Goal: Task Accomplishment & Management: Manage account settings

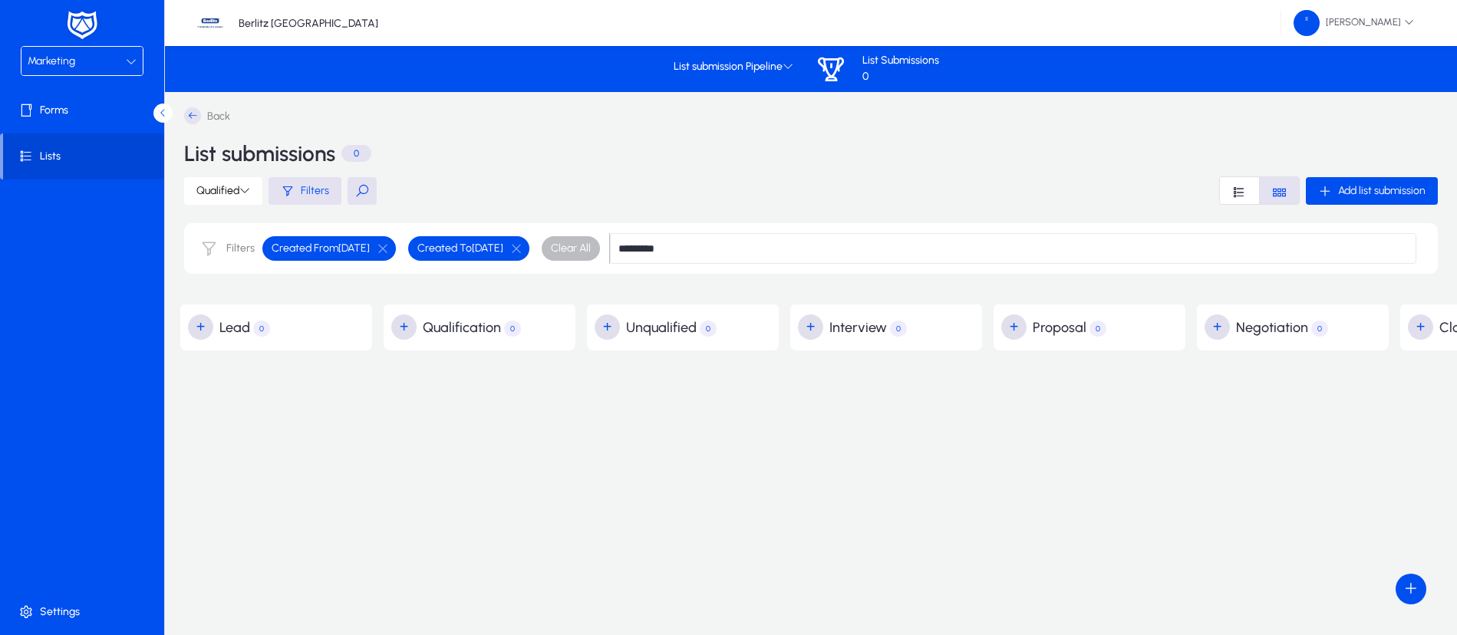
type input "*********"
drag, startPoint x: 756, startPoint y: 245, endPoint x: 653, endPoint y: 248, distance: 102.8
click at [653, 248] on div "Created From [DATE] Created To [DATE] Clear All *********" at bounding box center [836, 248] width 1160 height 31
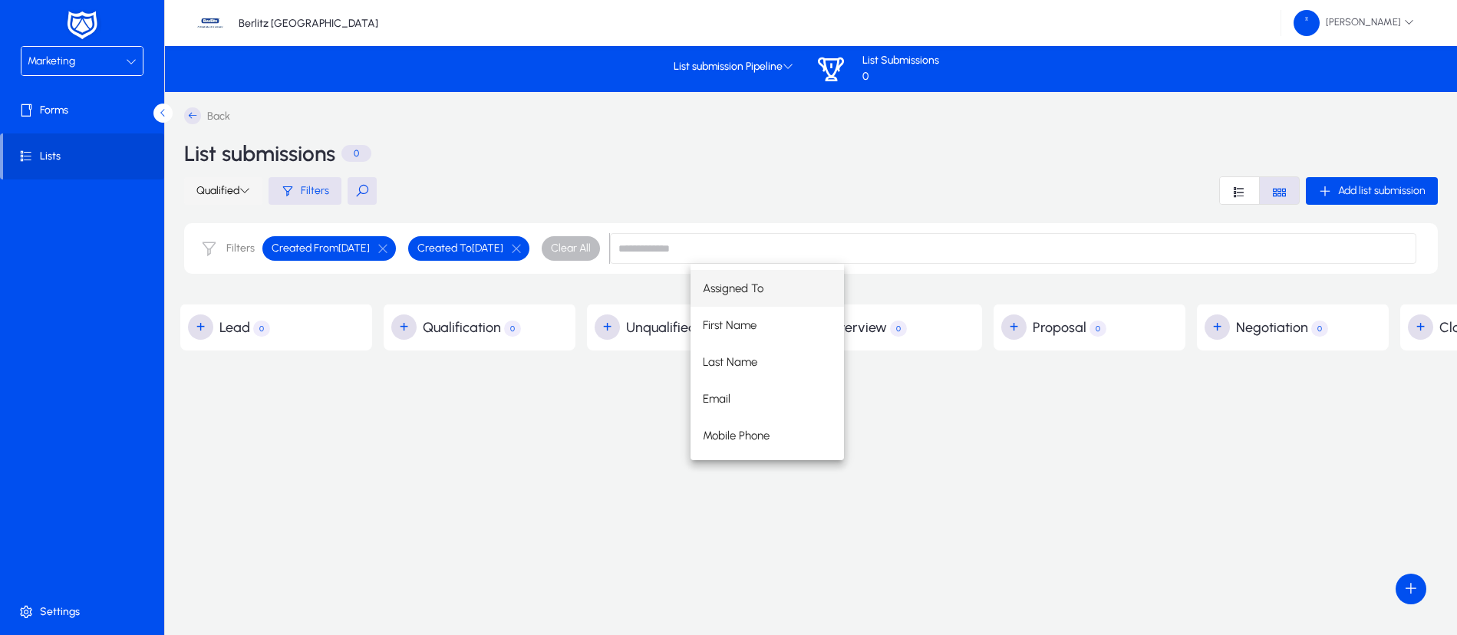
click at [248, 183] on span at bounding box center [223, 191] width 78 height 37
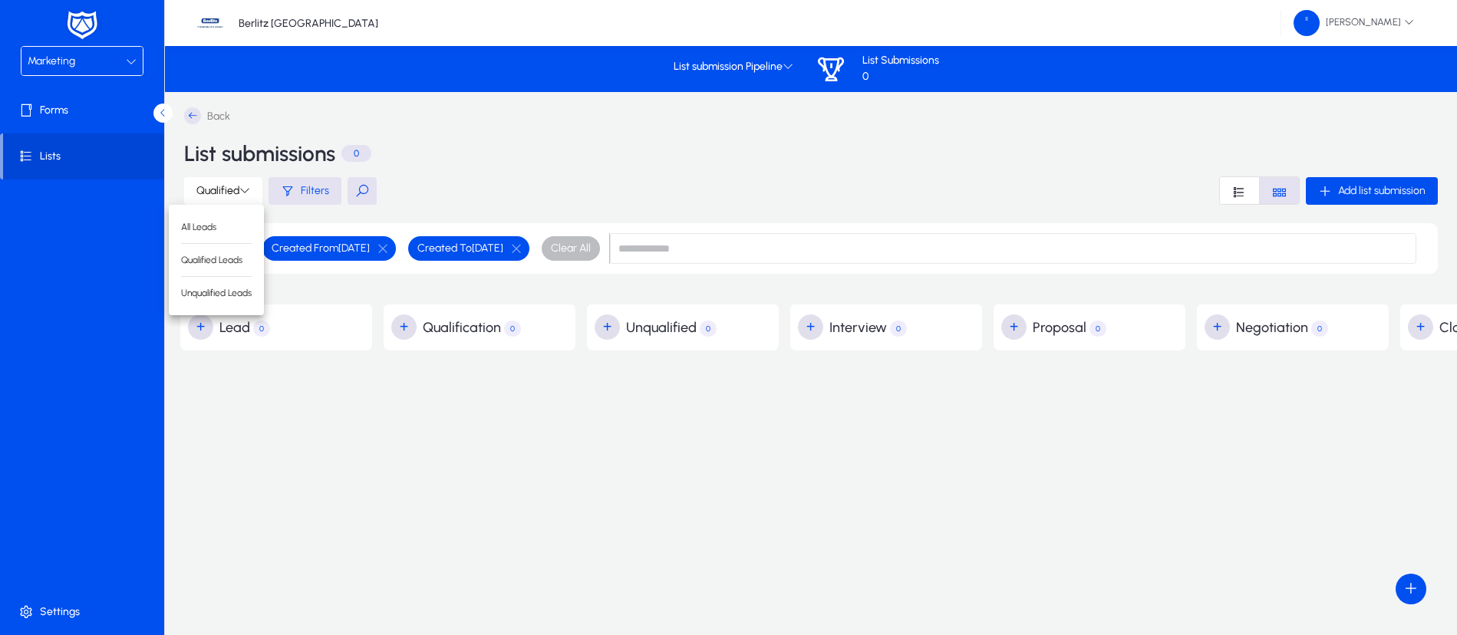
click at [447, 437] on div at bounding box center [728, 317] width 1457 height 635
click at [769, 250] on input at bounding box center [1013, 248] width 806 height 31
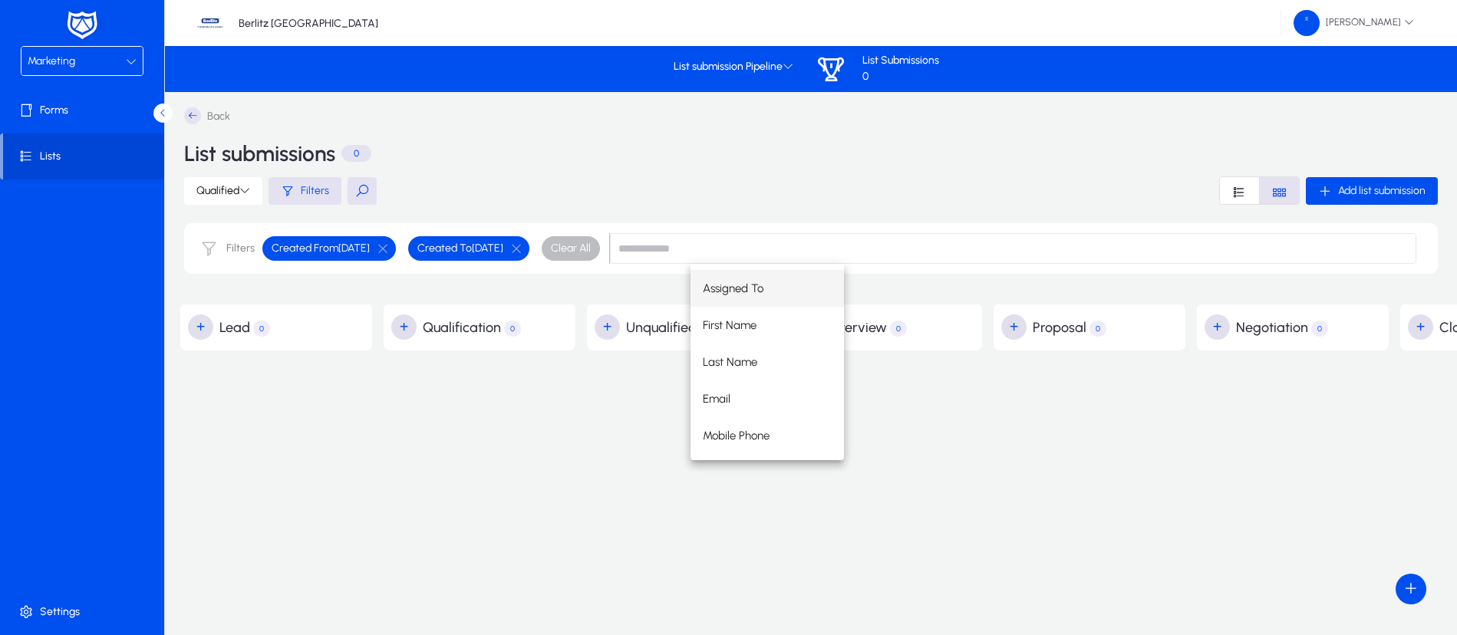
click at [582, 525] on div "Back List submissions 0 Qualified Filters Add list submission Filters Created F…" at bounding box center [1094, 323] width 1829 height 432
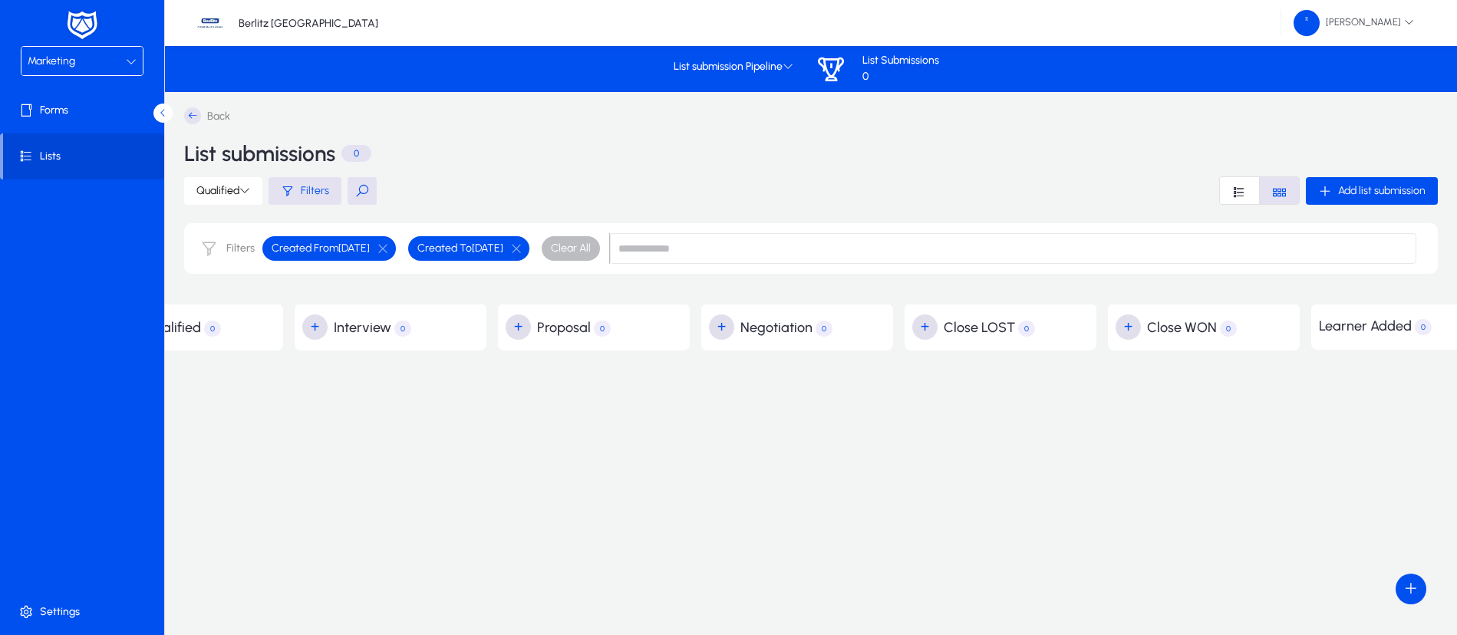
scroll to position [0, 568]
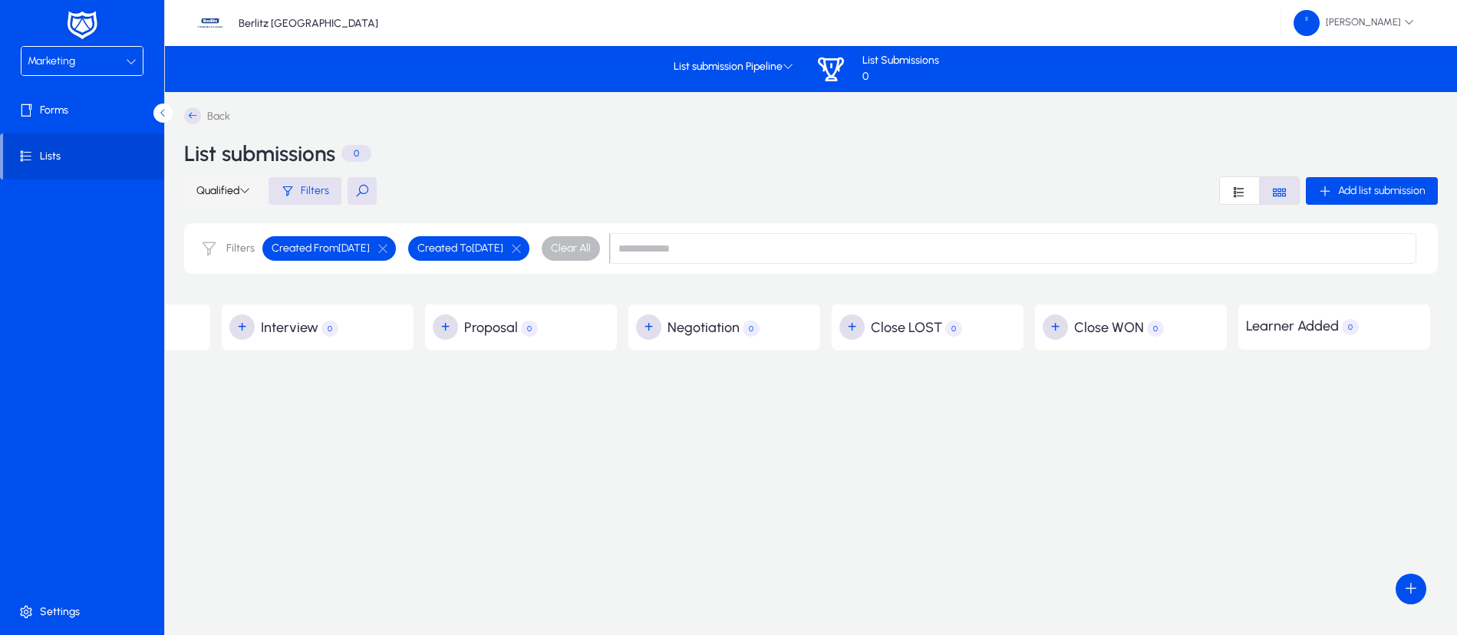
click at [234, 182] on span at bounding box center [223, 191] width 78 height 37
click at [219, 300] on button "Unqualified Leads" at bounding box center [216, 293] width 95 height 32
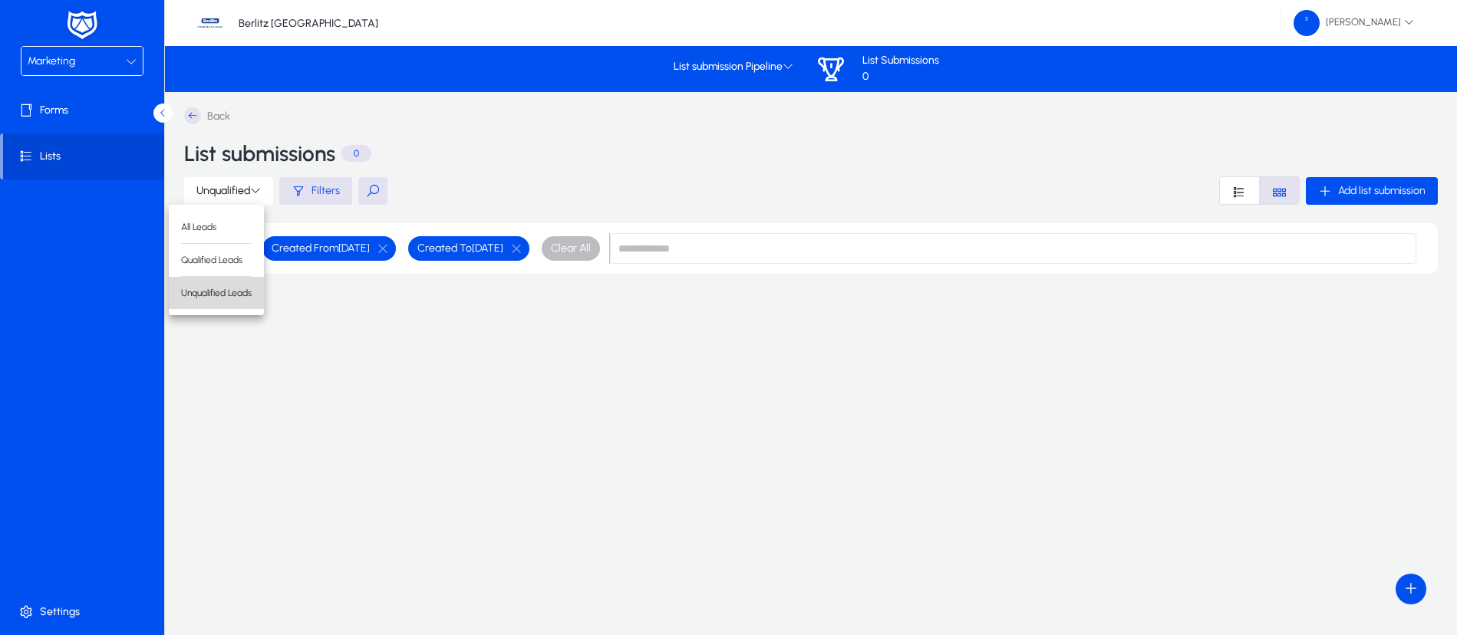
scroll to position [0, 0]
click at [258, 186] on icon at bounding box center [255, 190] width 11 height 11
click at [254, 220] on span "All Leads" at bounding box center [227, 227] width 71 height 14
click at [532, 242] on span "button" at bounding box center [516, 248] width 31 height 31
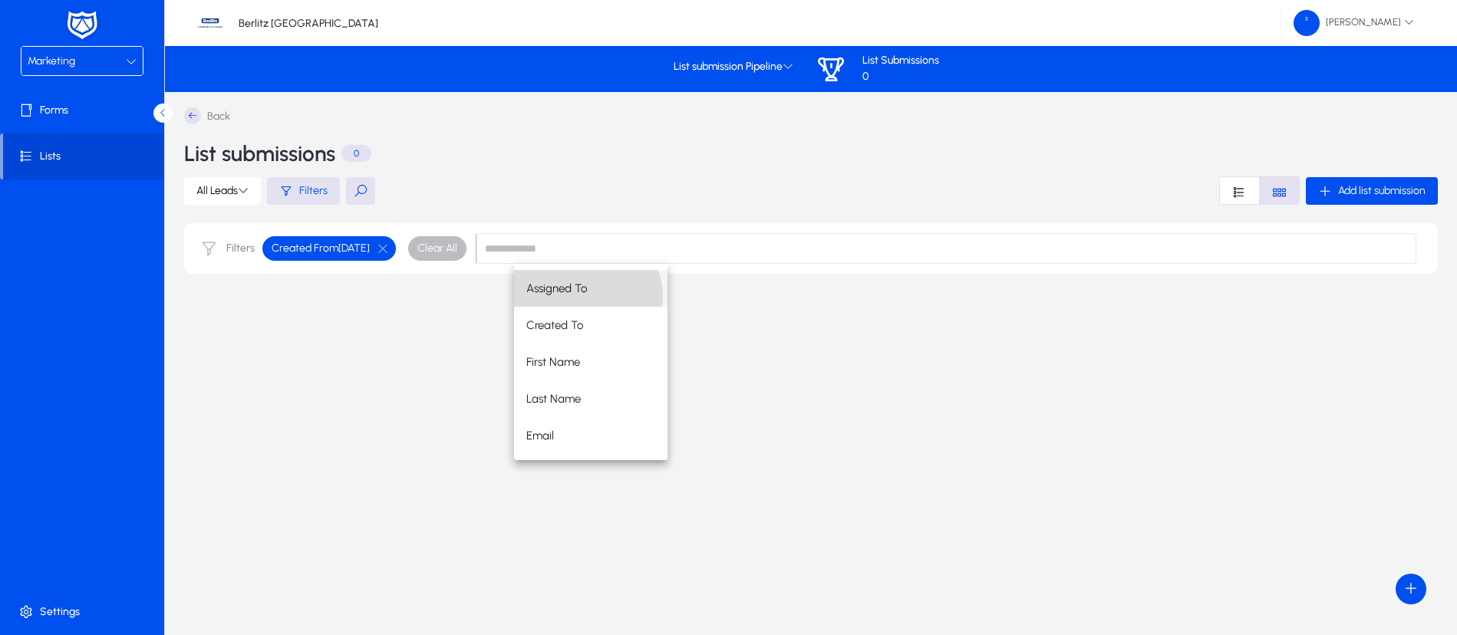
click at [586, 297] on span "Assigned To" at bounding box center [556, 288] width 61 height 18
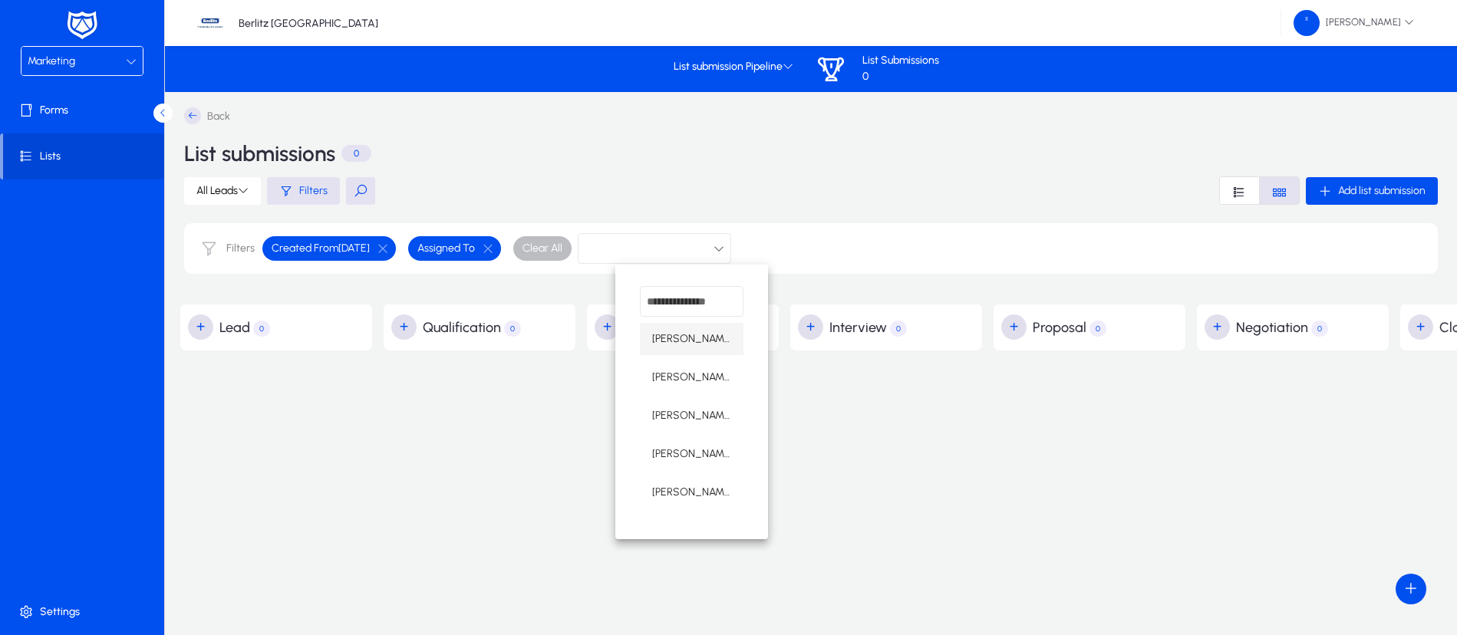
click at [913, 435] on div at bounding box center [728, 317] width 1457 height 635
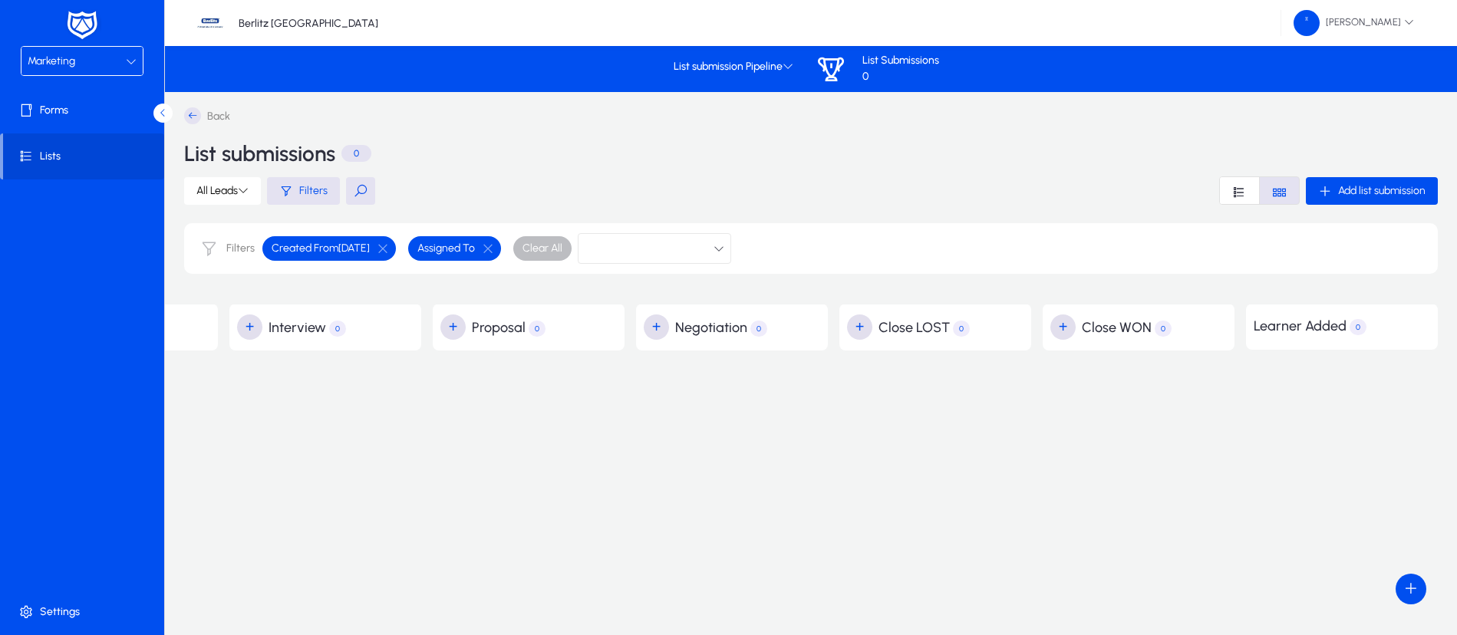
scroll to position [0, 568]
click at [783, 62] on icon at bounding box center [787, 66] width 11 height 11
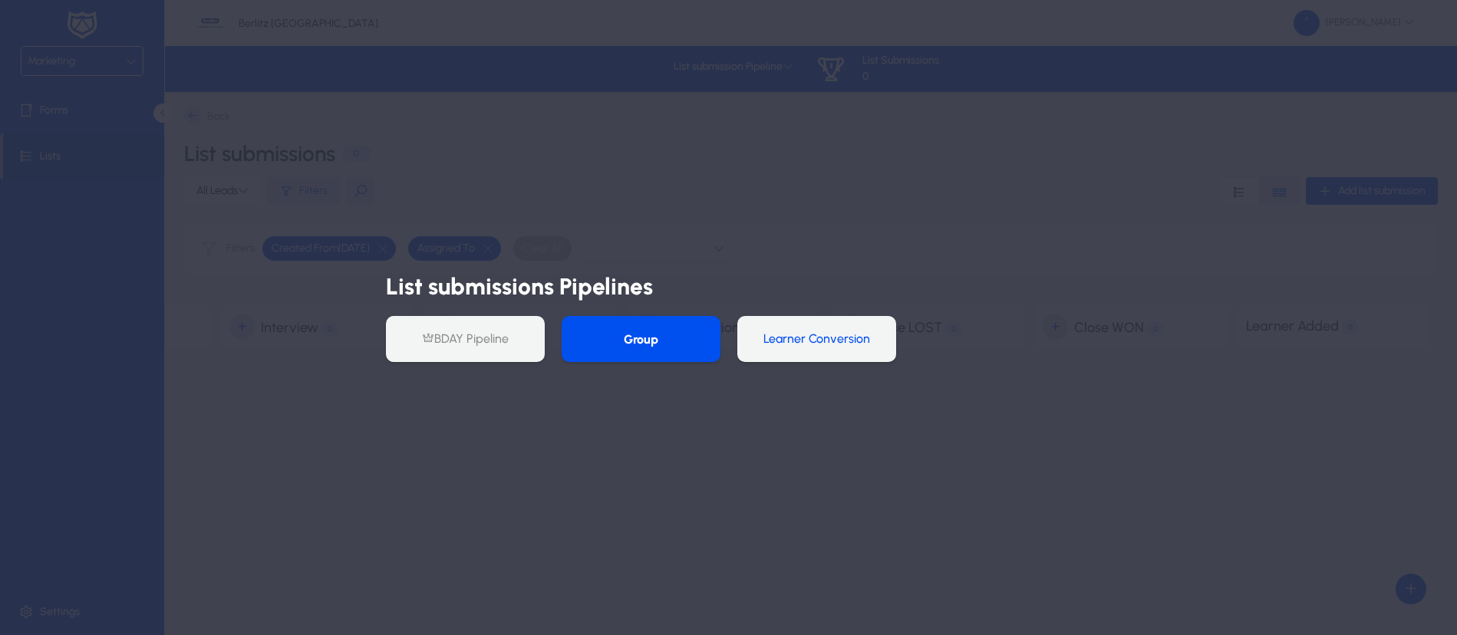
click at [808, 331] on button "Learner Conversion" at bounding box center [816, 339] width 159 height 46
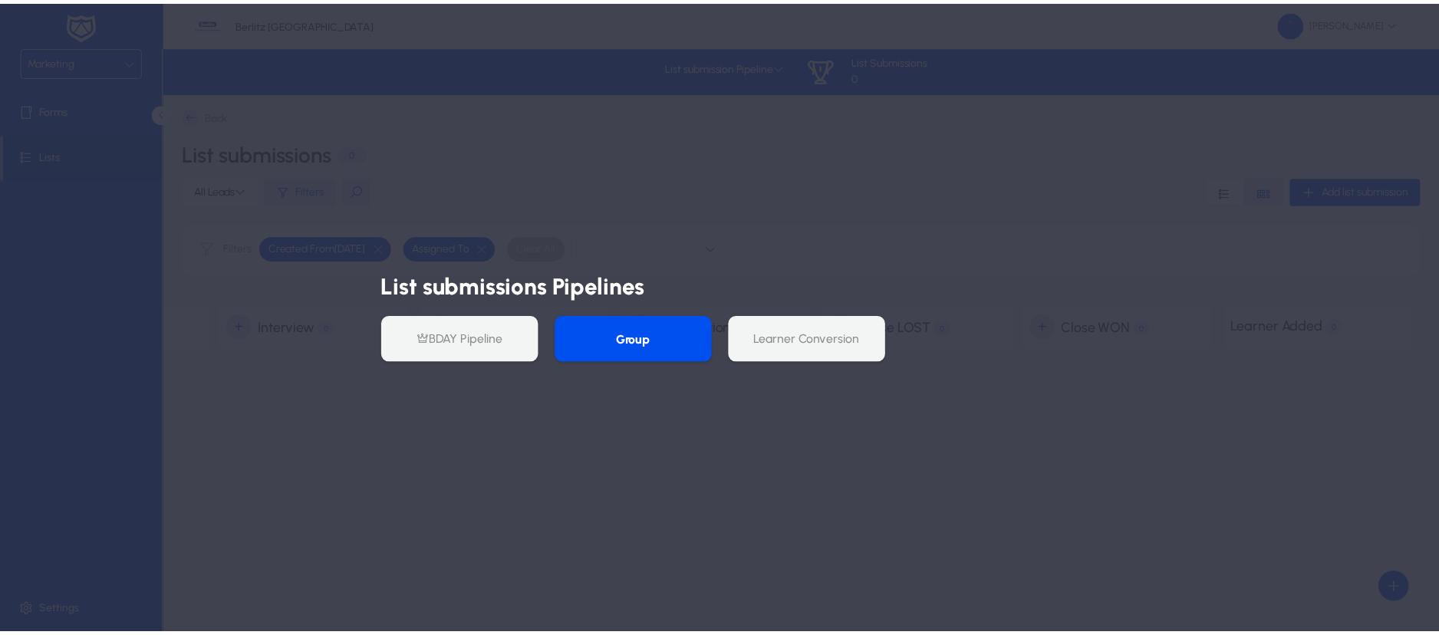
scroll to position [0, 0]
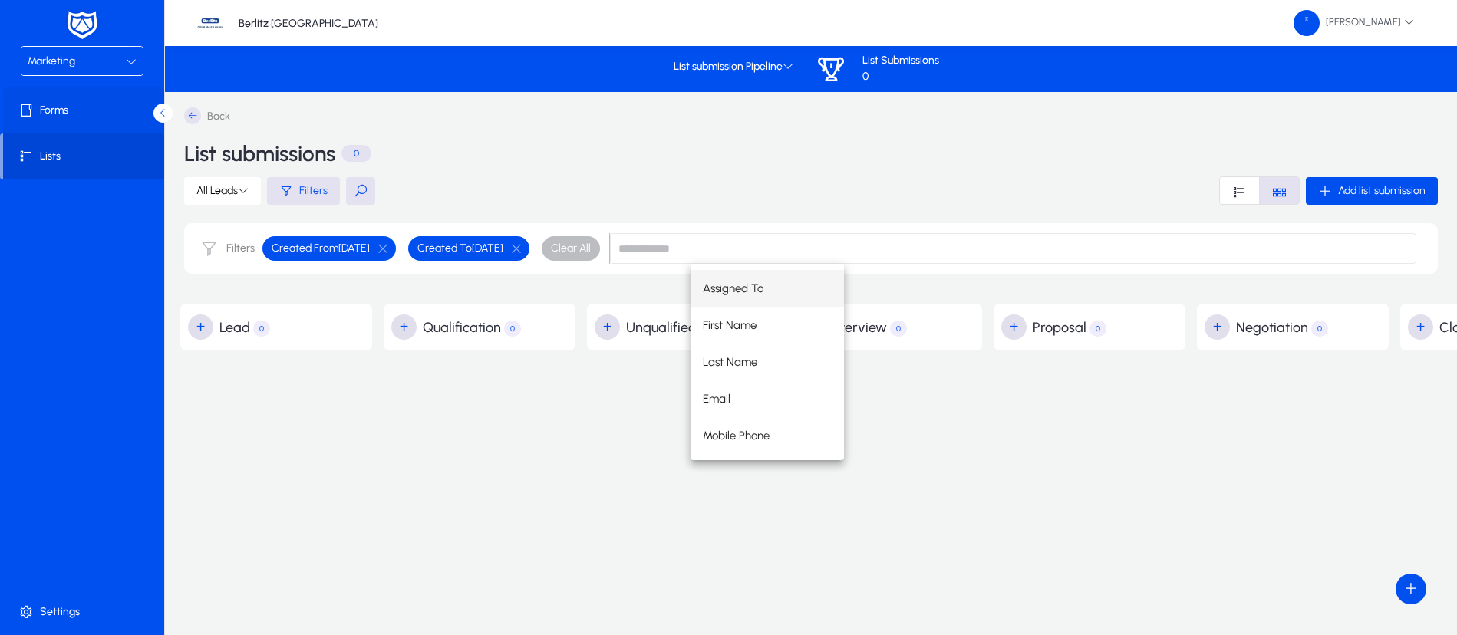
click at [85, 114] on span "Forms" at bounding box center [85, 110] width 164 height 15
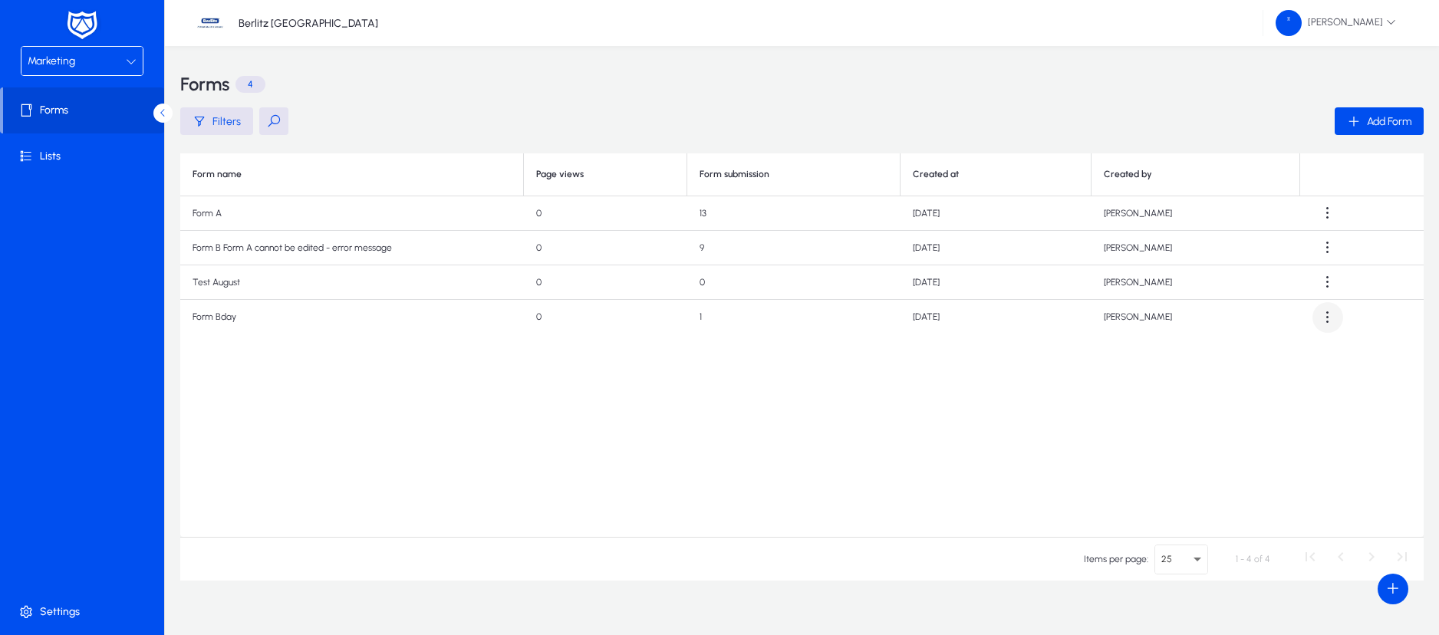
click at [1324, 322] on span at bounding box center [1327, 317] width 31 height 31
click at [446, 380] on div at bounding box center [719, 317] width 1439 height 635
click at [65, 156] on span "Lists" at bounding box center [85, 156] width 164 height 15
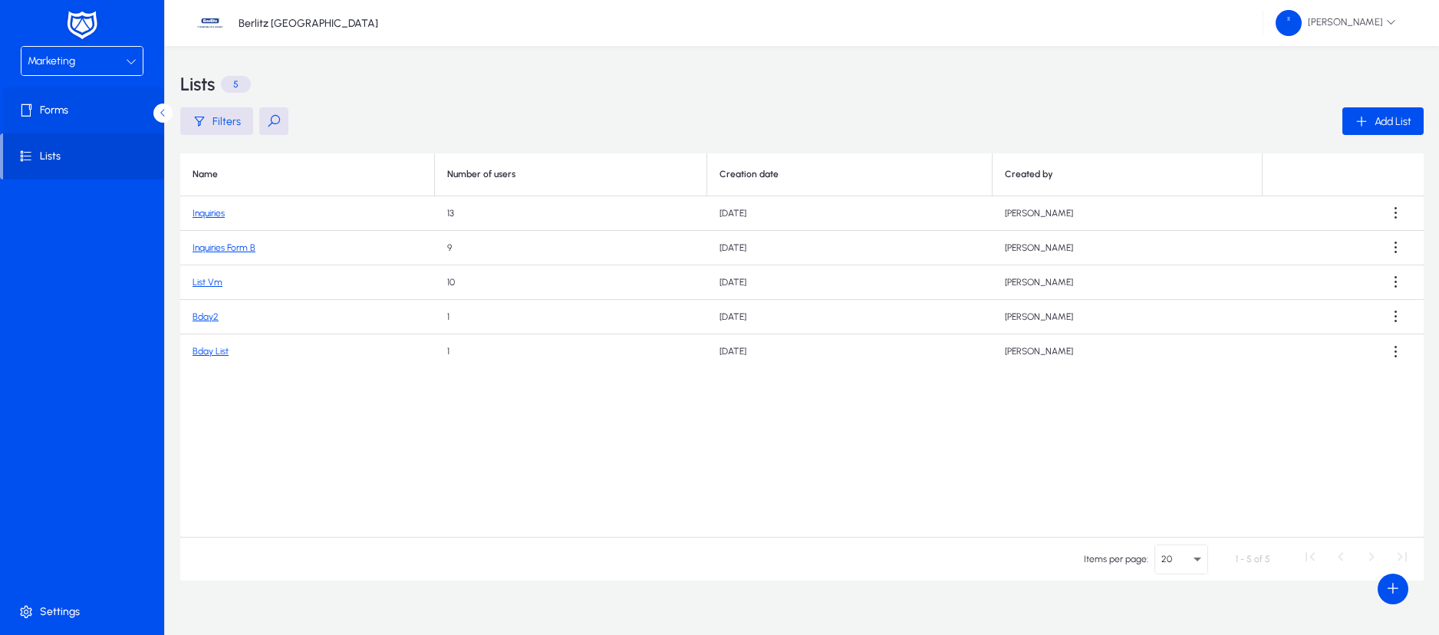
click at [65, 114] on span "Forms" at bounding box center [85, 110] width 164 height 15
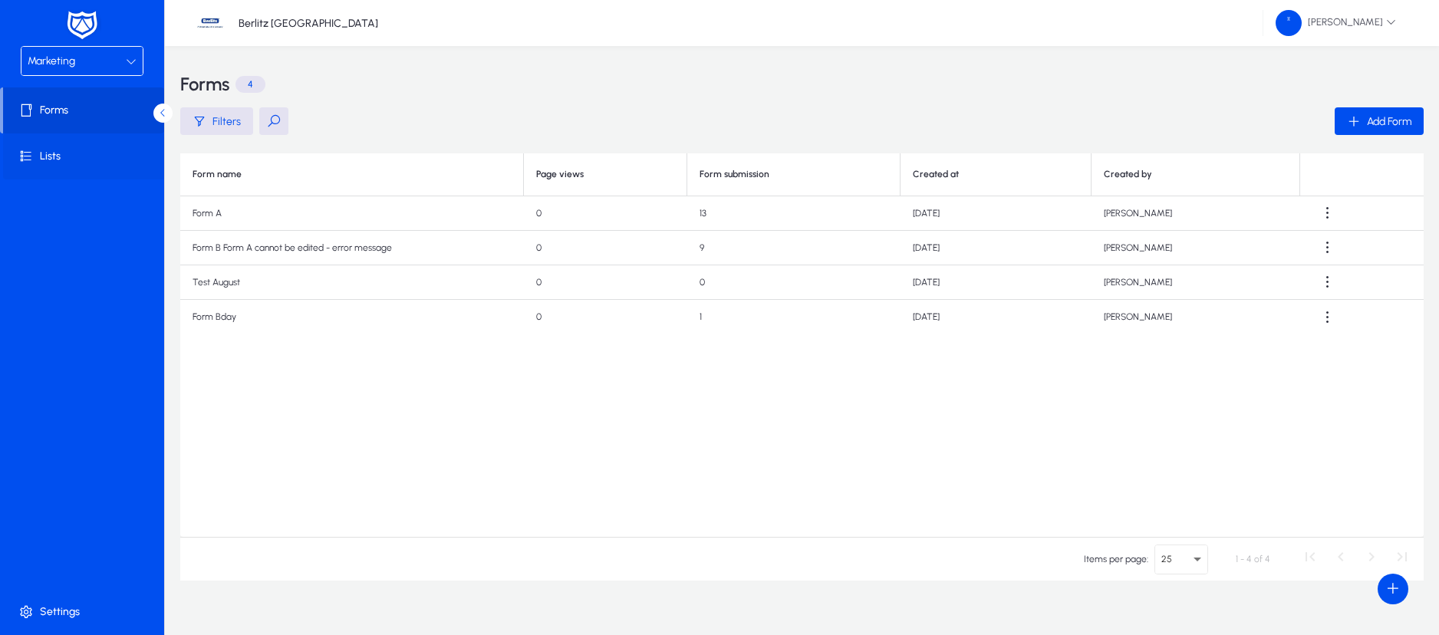
click at [40, 159] on span "Lists" at bounding box center [85, 156] width 164 height 15
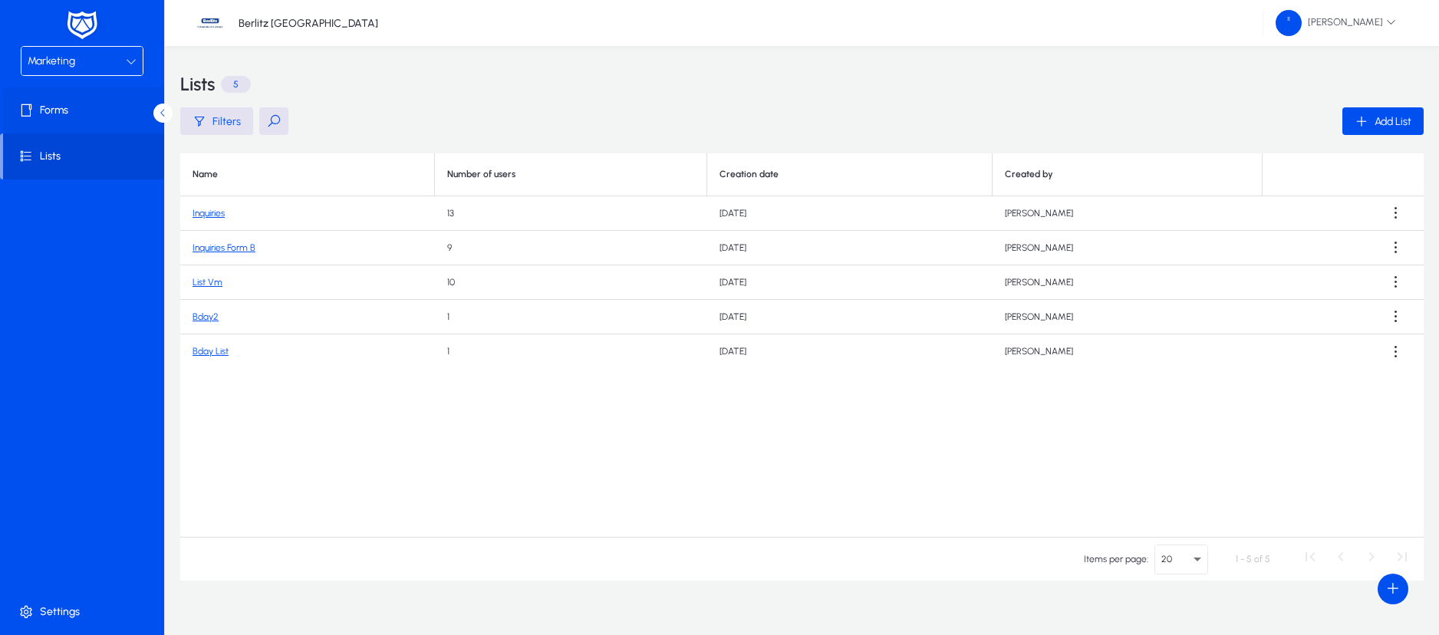
click at [74, 116] on span "Forms" at bounding box center [85, 110] width 164 height 15
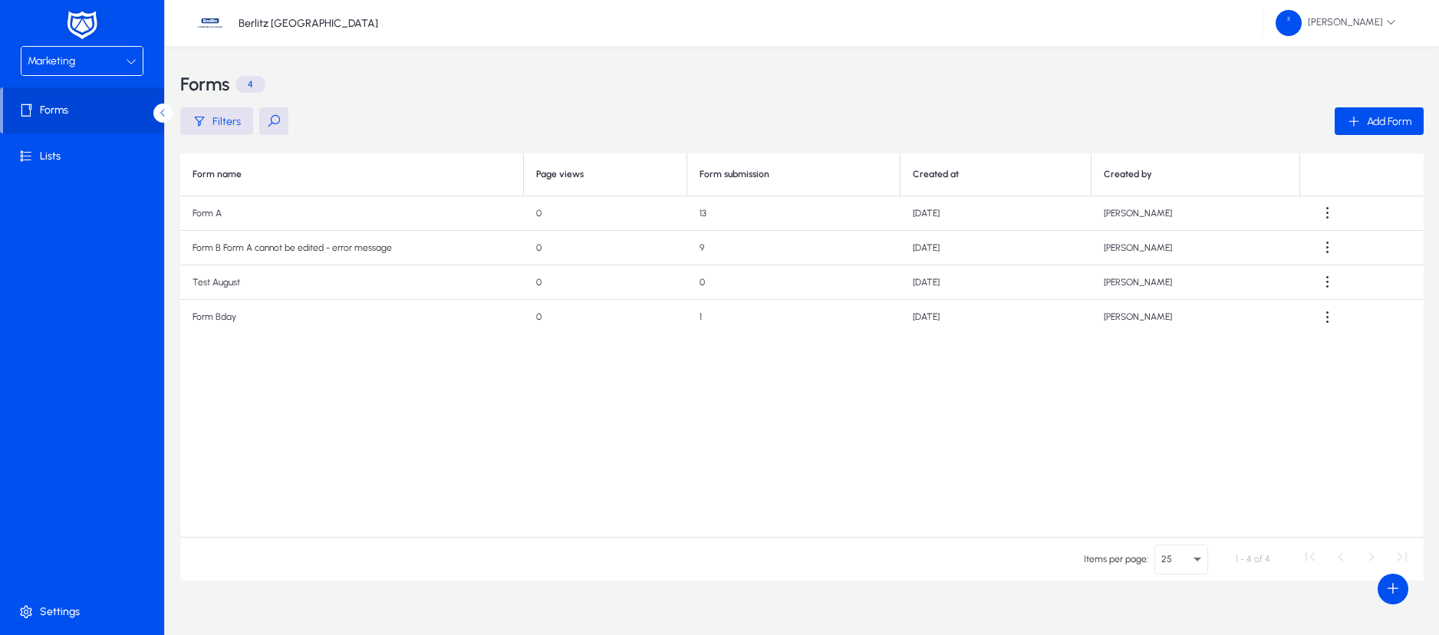
click at [203, 312] on td "Form Bday" at bounding box center [352, 317] width 344 height 35
click at [64, 616] on span "Settings" at bounding box center [85, 611] width 164 height 15
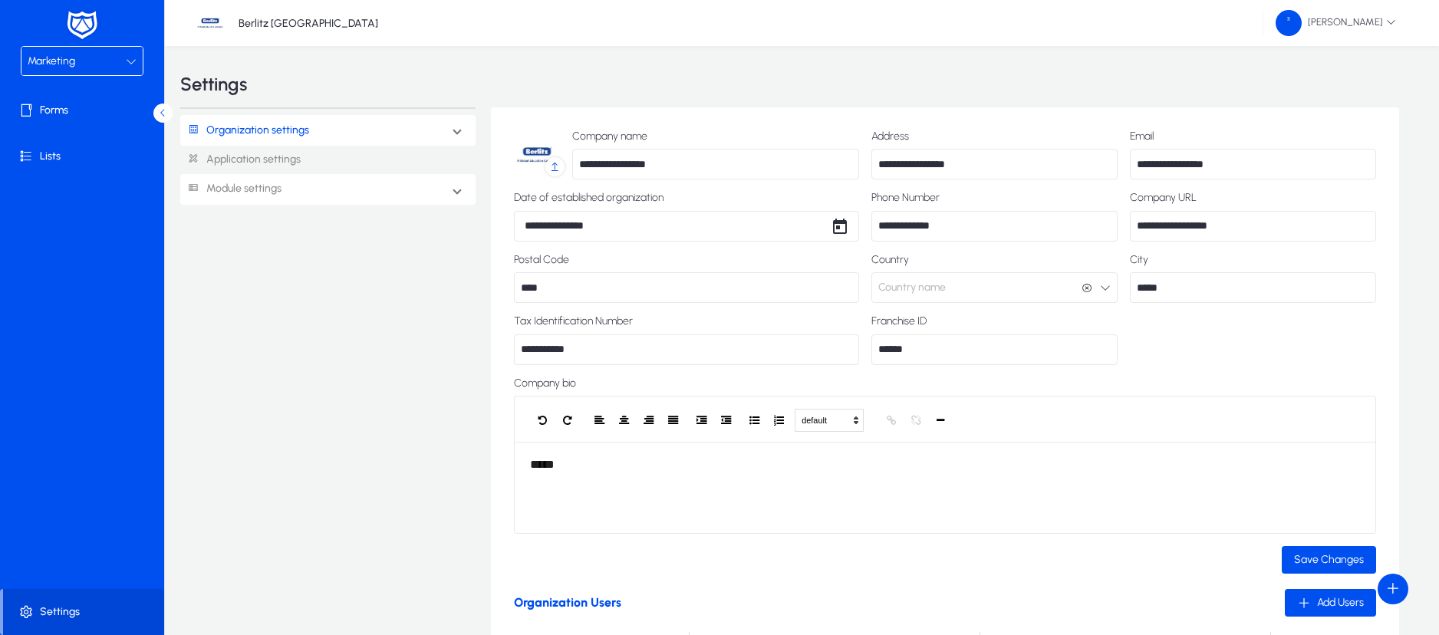
click at [267, 185] on link "Module settings" at bounding box center [230, 189] width 101 height 28
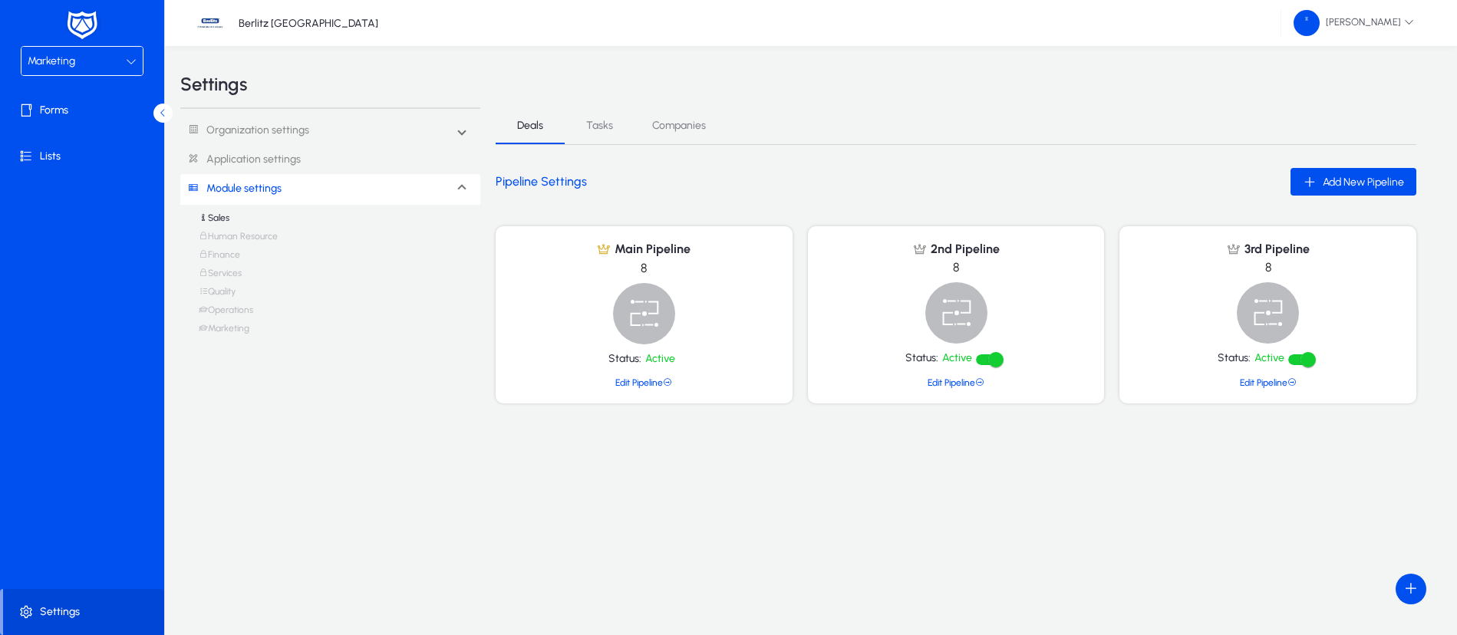
click at [240, 330] on link "Marketing" at bounding box center [224, 332] width 51 height 18
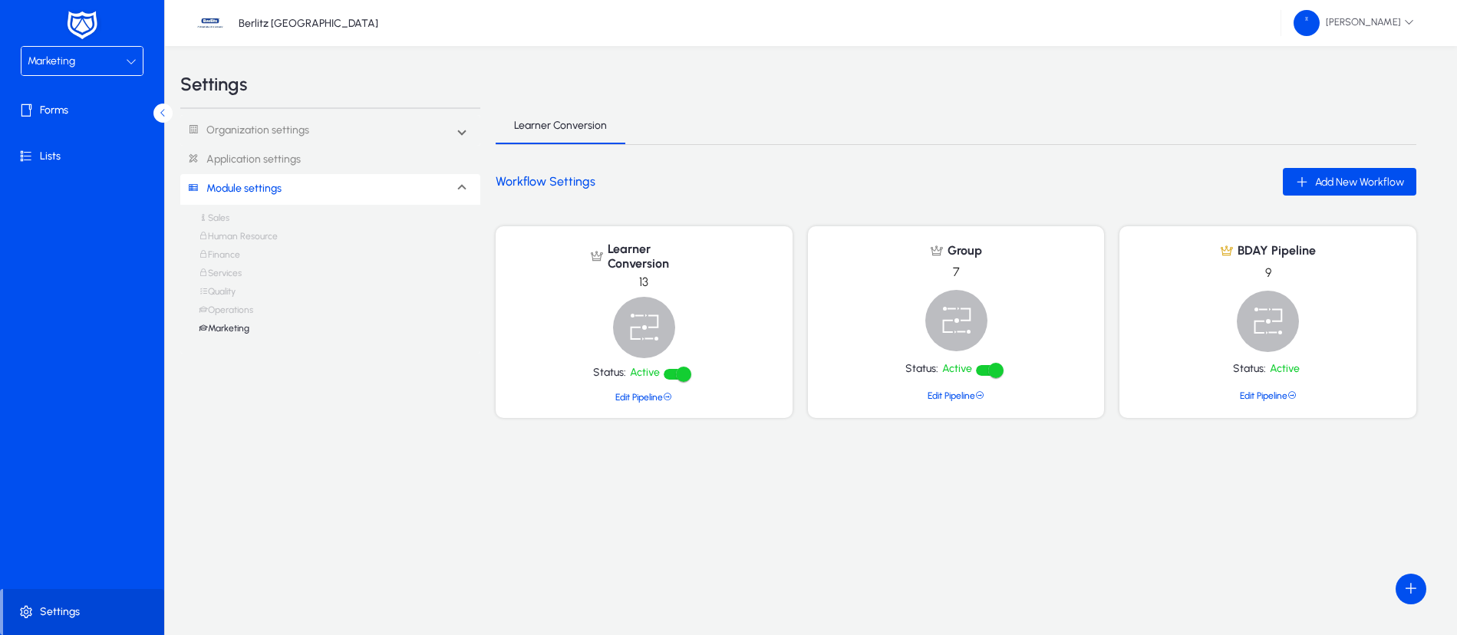
click at [1277, 312] on img at bounding box center [1267, 321] width 62 height 61
click at [1278, 395] on link "Edit Pipeline" at bounding box center [1267, 395] width 57 height 11
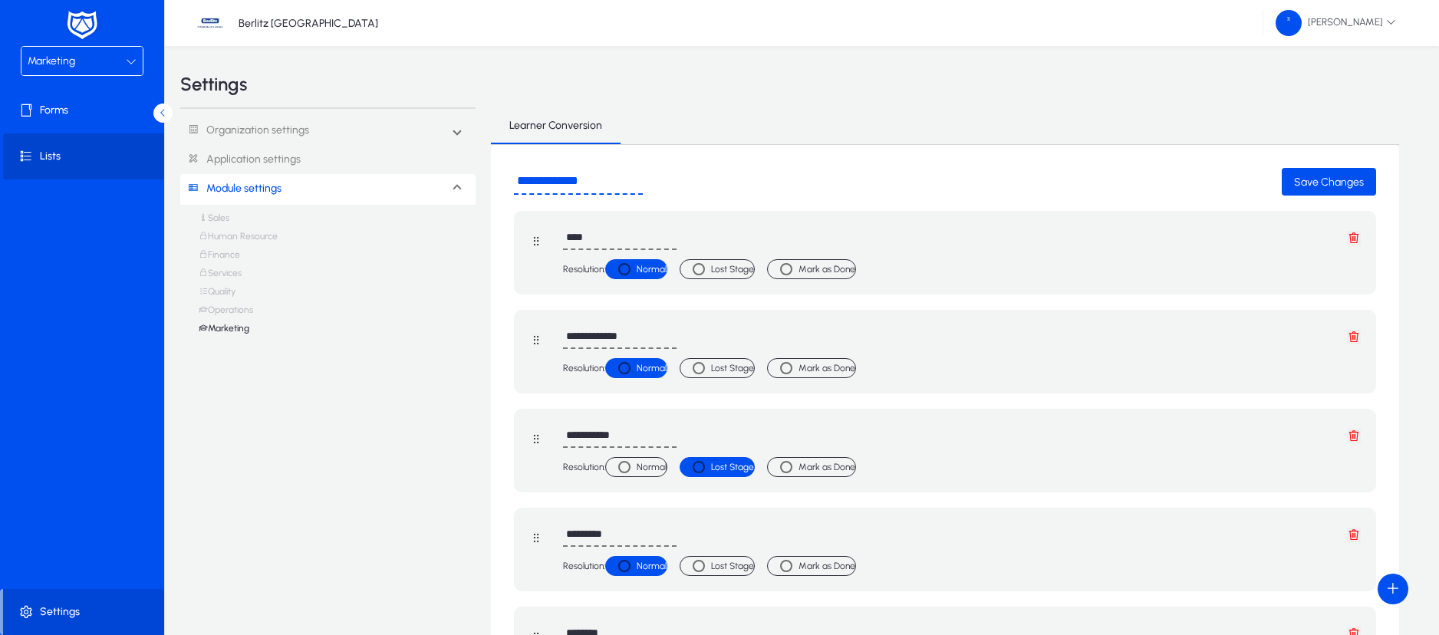
click at [81, 151] on span "Lists" at bounding box center [85, 156] width 164 height 15
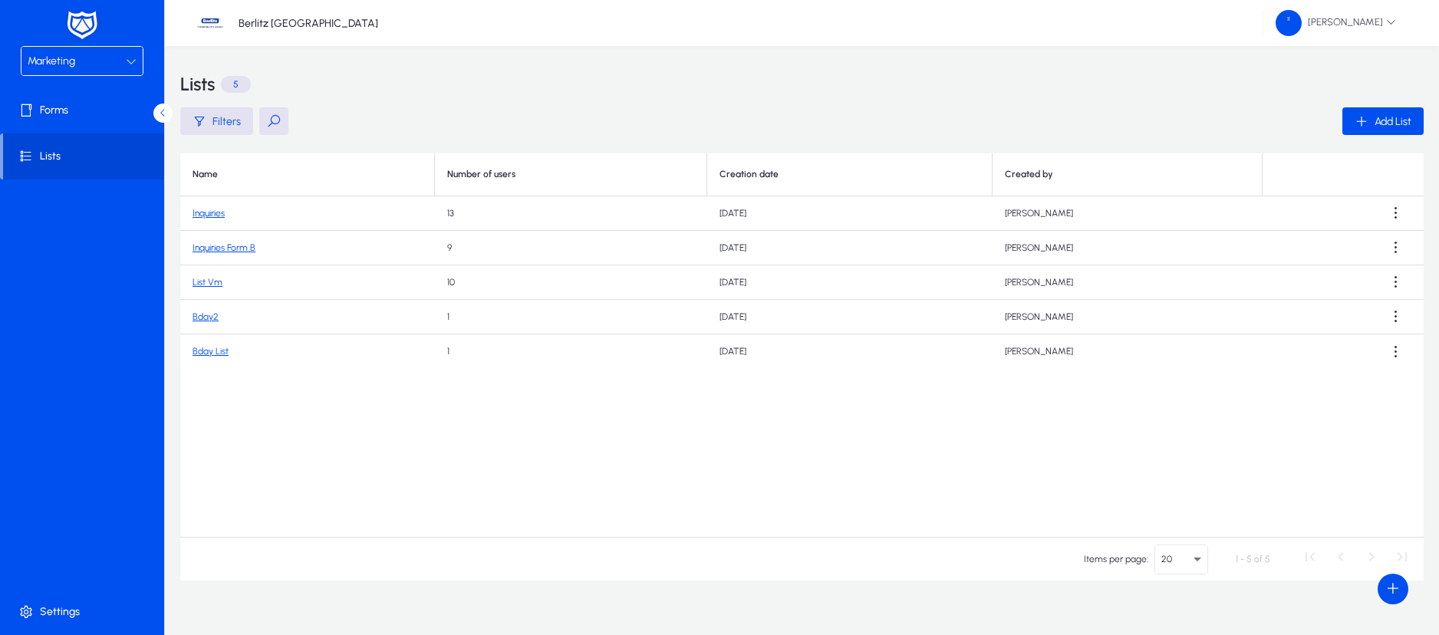
click at [201, 347] on link "Bday List" at bounding box center [211, 351] width 36 height 11
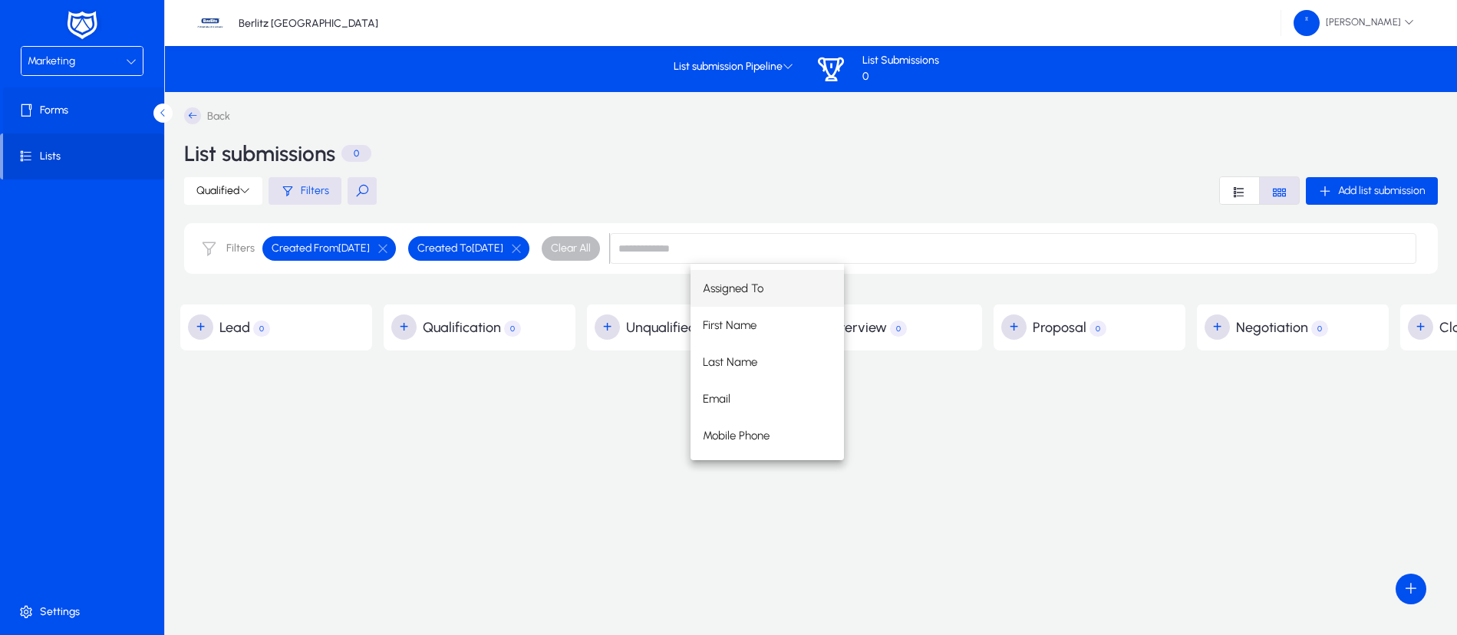
click at [95, 111] on span "Forms" at bounding box center [85, 110] width 164 height 15
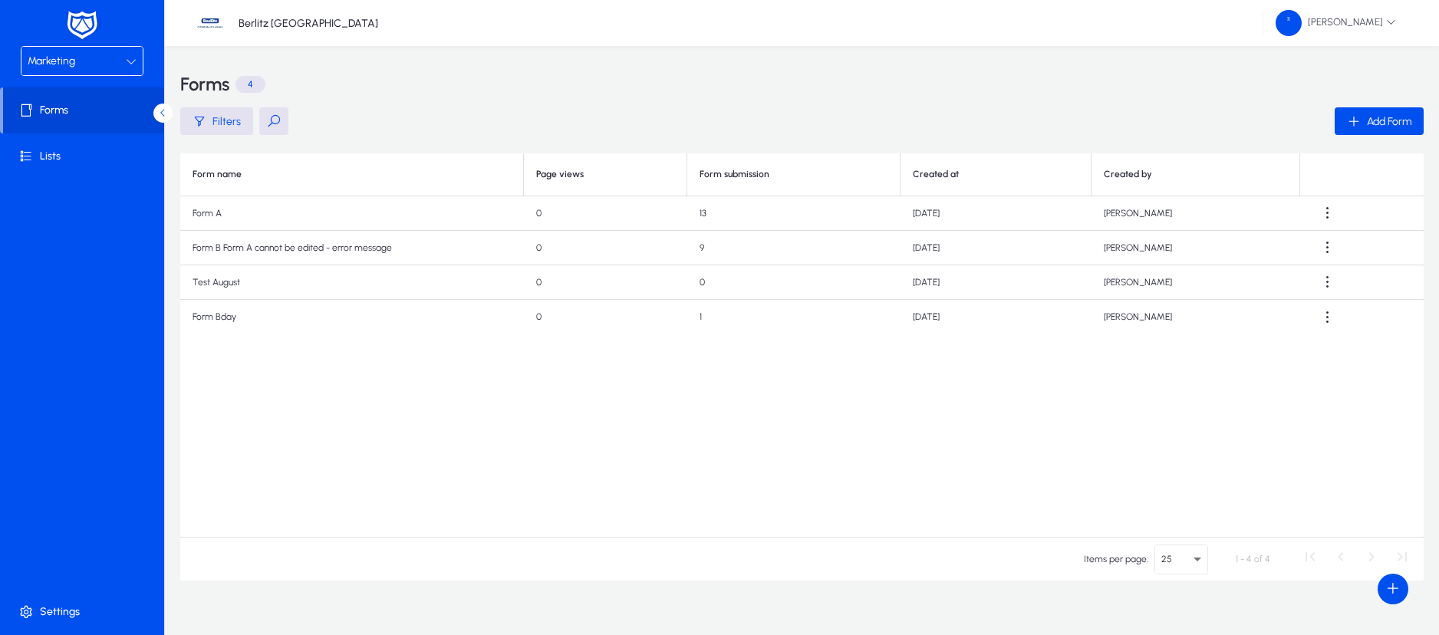
click at [220, 314] on td "Form Bday" at bounding box center [352, 317] width 344 height 35
click at [1325, 318] on span at bounding box center [1327, 317] width 31 height 31
click at [1291, 353] on span "Edit" at bounding box center [1296, 355] width 61 height 14
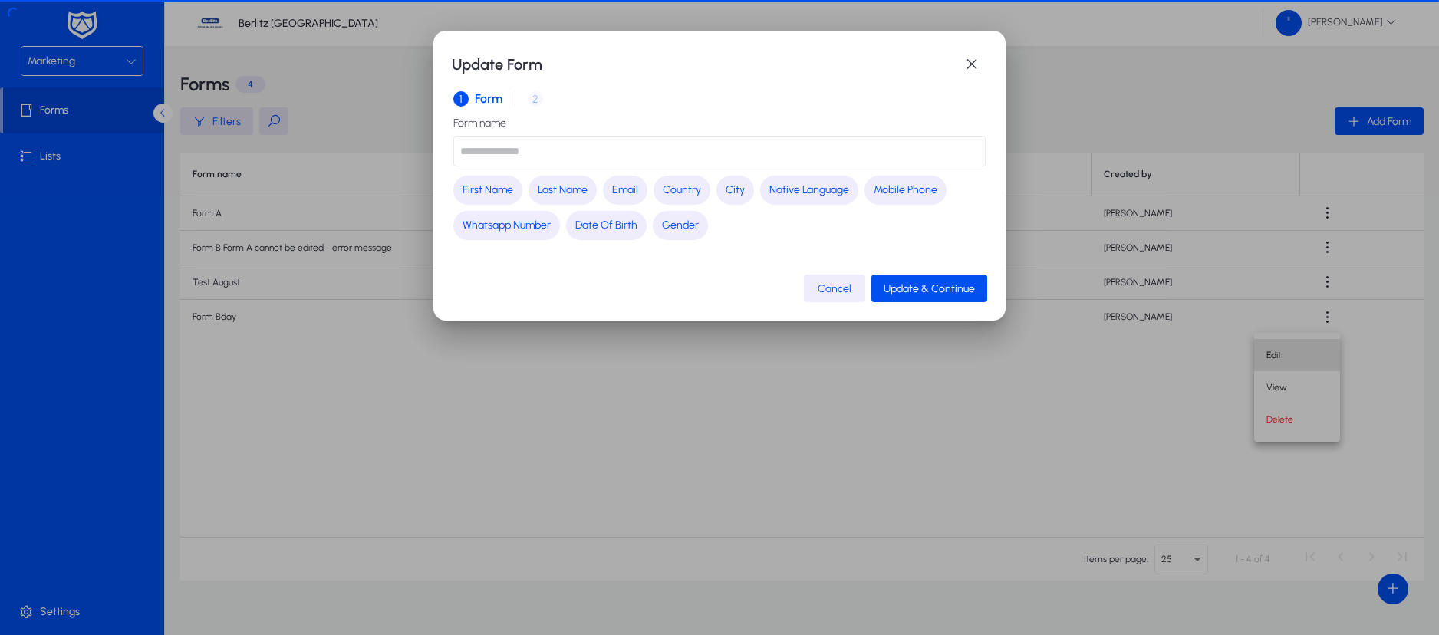
type input "*********"
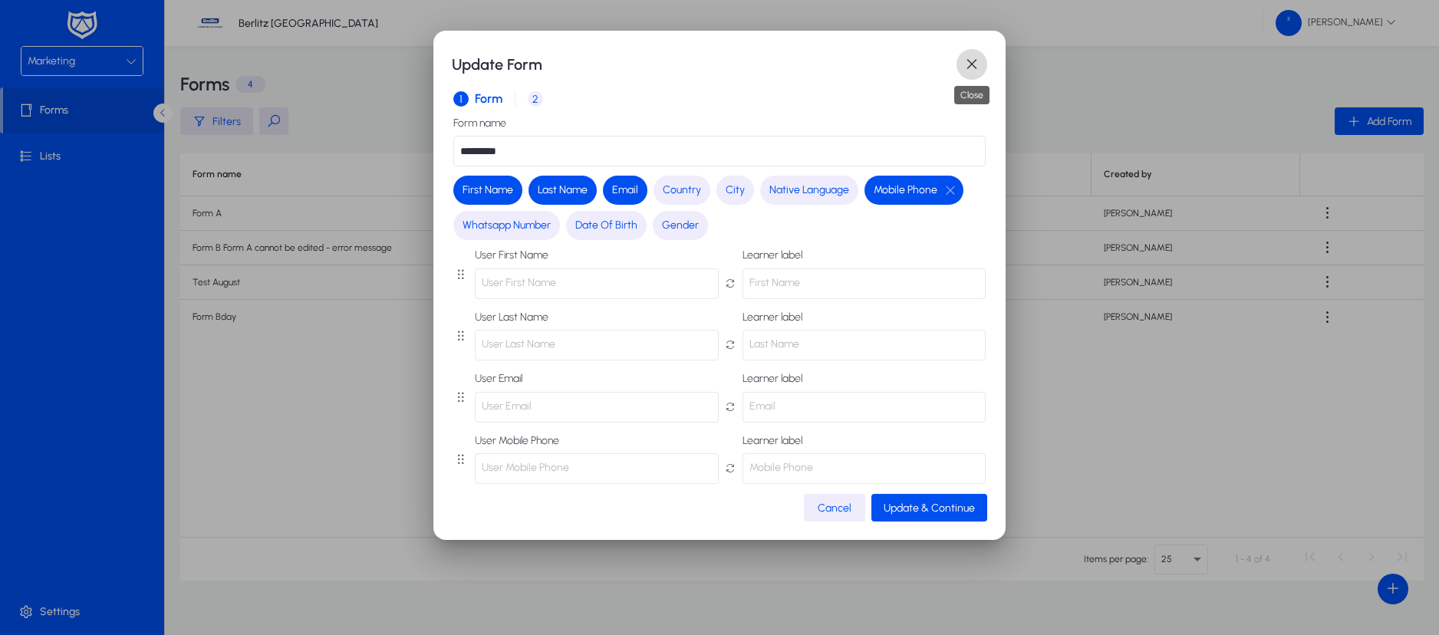
click at [979, 66] on span "button" at bounding box center [971, 64] width 31 height 31
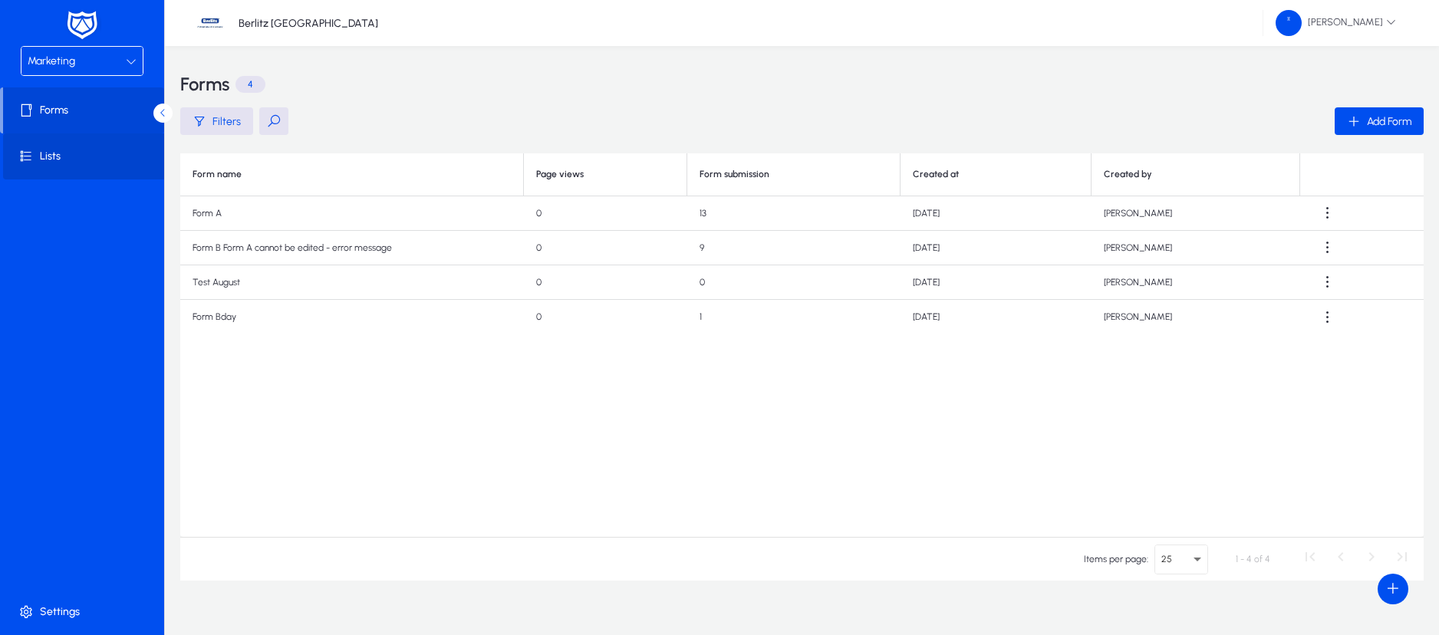
click at [43, 158] on span "Lists" at bounding box center [85, 156] width 164 height 15
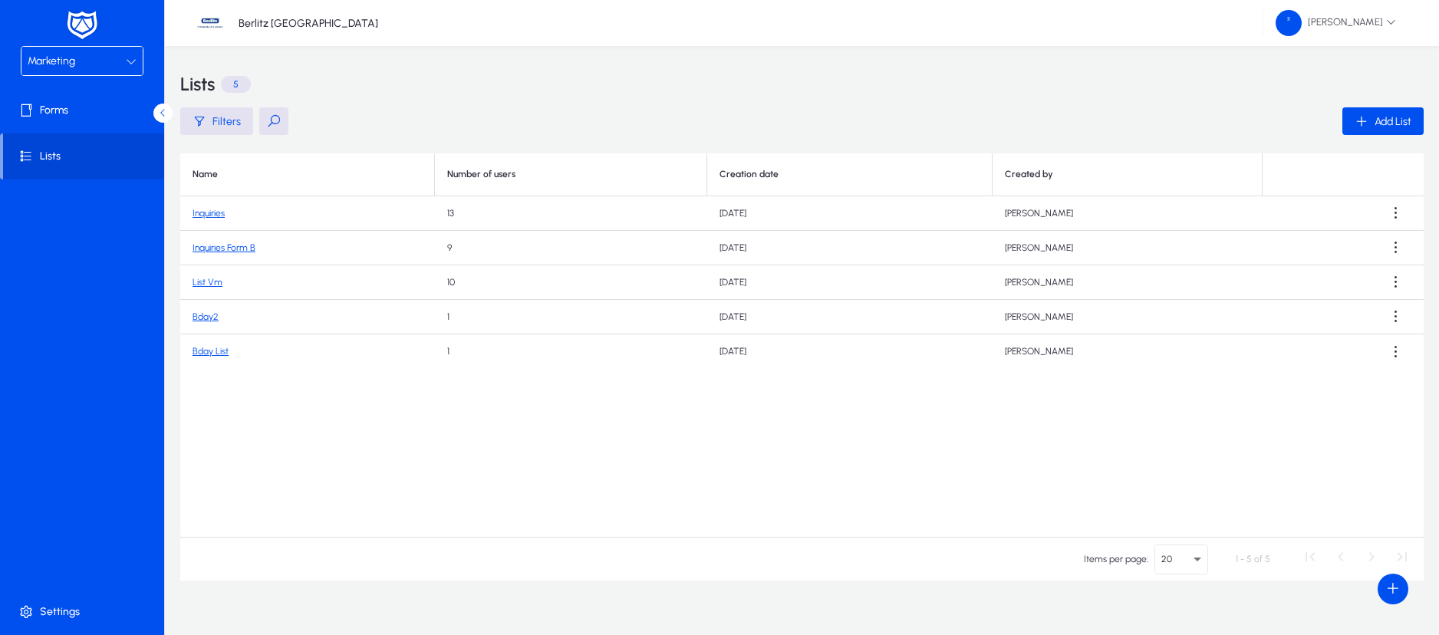
click at [222, 247] on link "Inquiries Form B" at bounding box center [224, 247] width 63 height 11
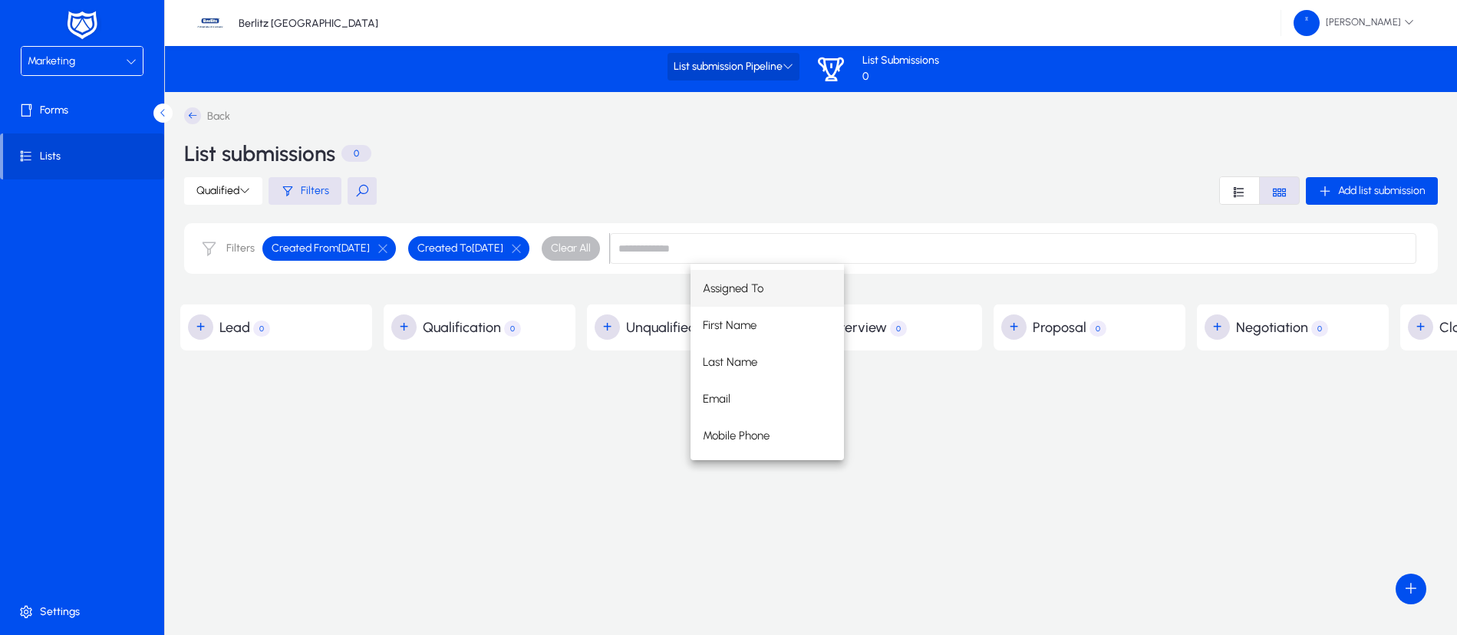
click at [779, 64] on span "List submission Pipeline" at bounding box center [733, 67] width 120 height 13
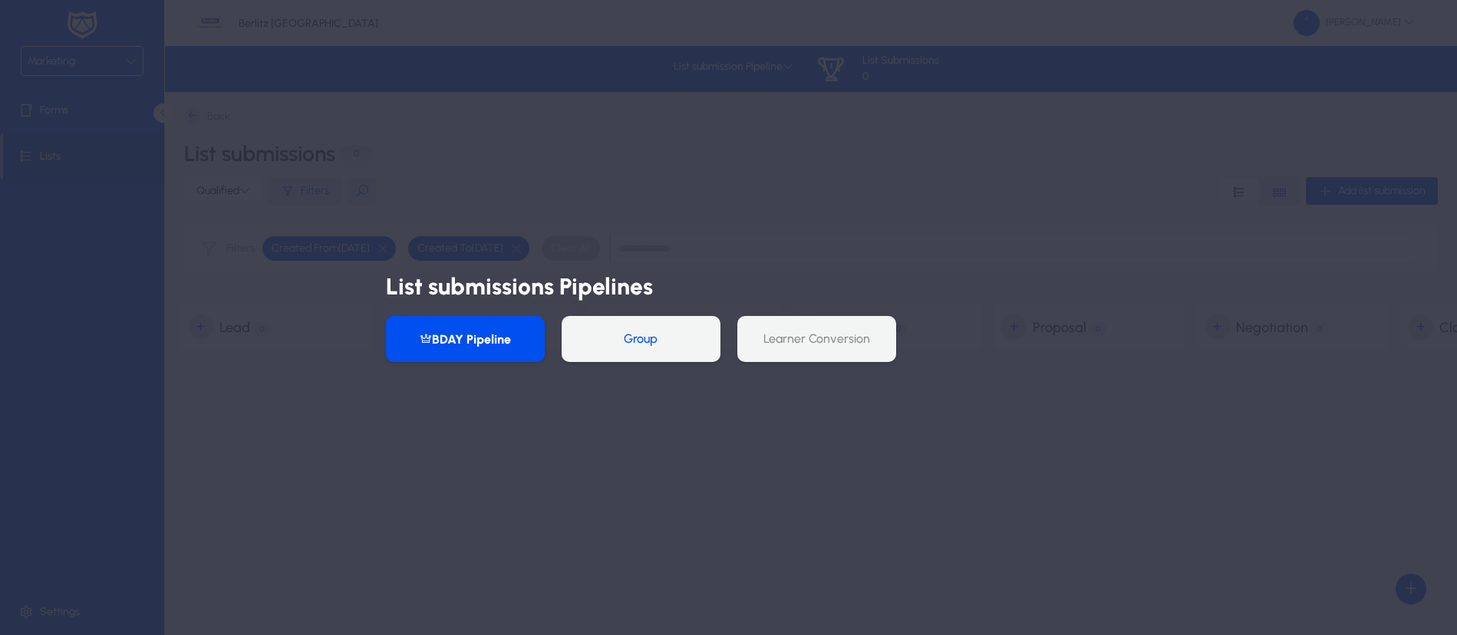
click at [636, 336] on button "Group" at bounding box center [640, 339] width 159 height 46
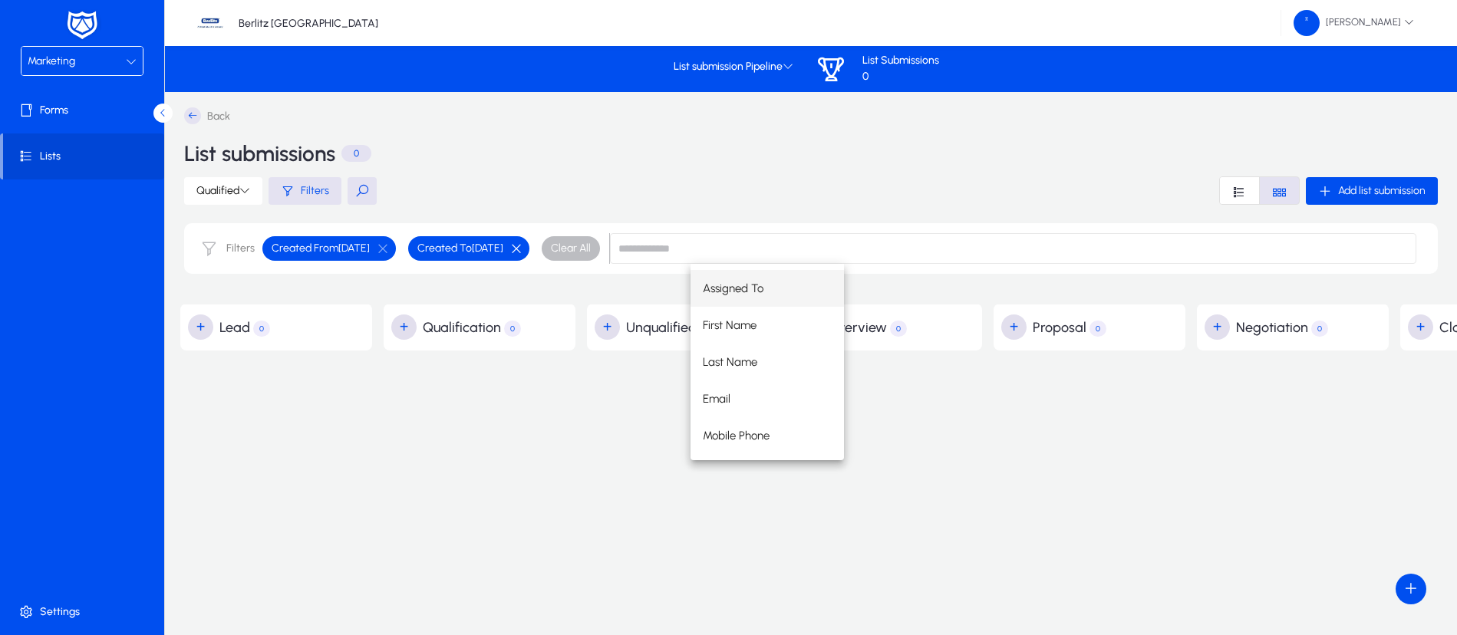
drag, startPoint x: 594, startPoint y: 242, endPoint x: 566, endPoint y: 251, distance: 29.8
click at [529, 242] on button "button" at bounding box center [516, 249] width 26 height 14
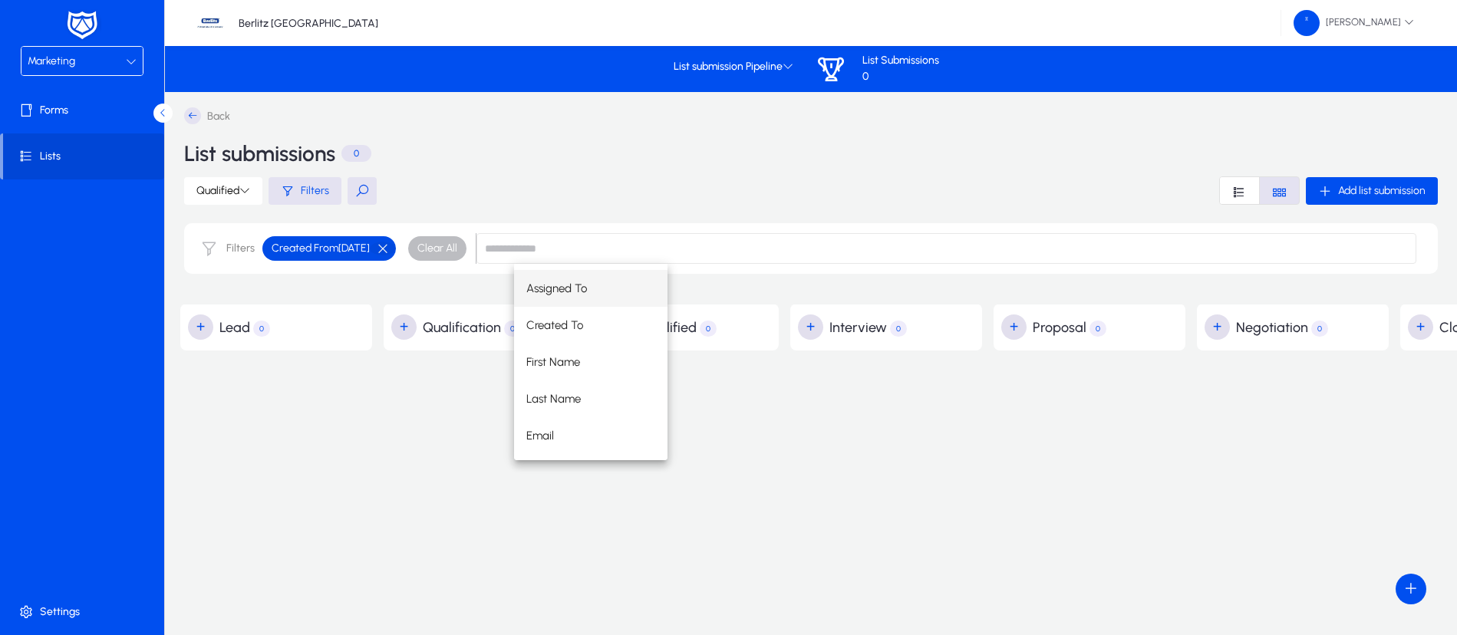
click at [396, 242] on button "button" at bounding box center [383, 249] width 26 height 14
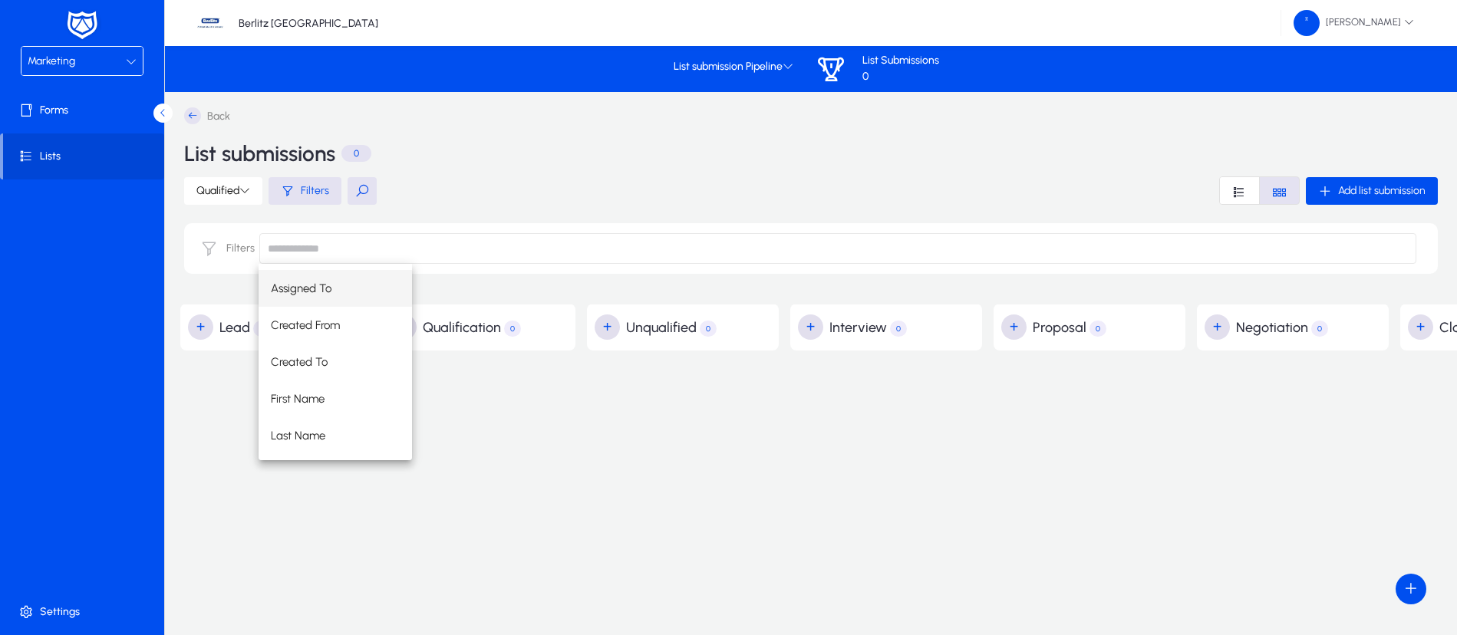
click at [556, 462] on div "Back List submissions 0 Qualified Filters Add list submission Filters + Lead 0 …" at bounding box center [1094, 323] width 1829 height 432
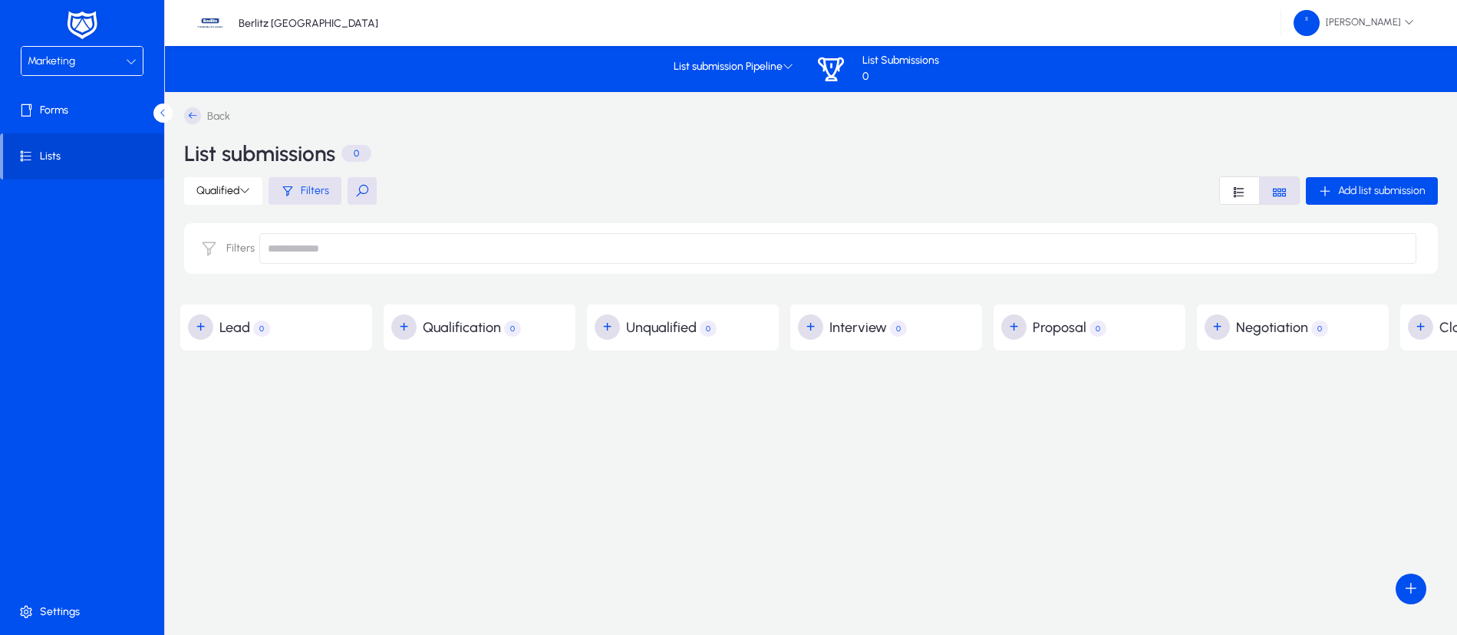
click at [921, 62] on p "List Submissions" at bounding box center [900, 60] width 77 height 13
click at [833, 64] on icon at bounding box center [831, 69] width 32 height 32
click at [719, 71] on span "List submission Pipeline" at bounding box center [733, 67] width 120 height 13
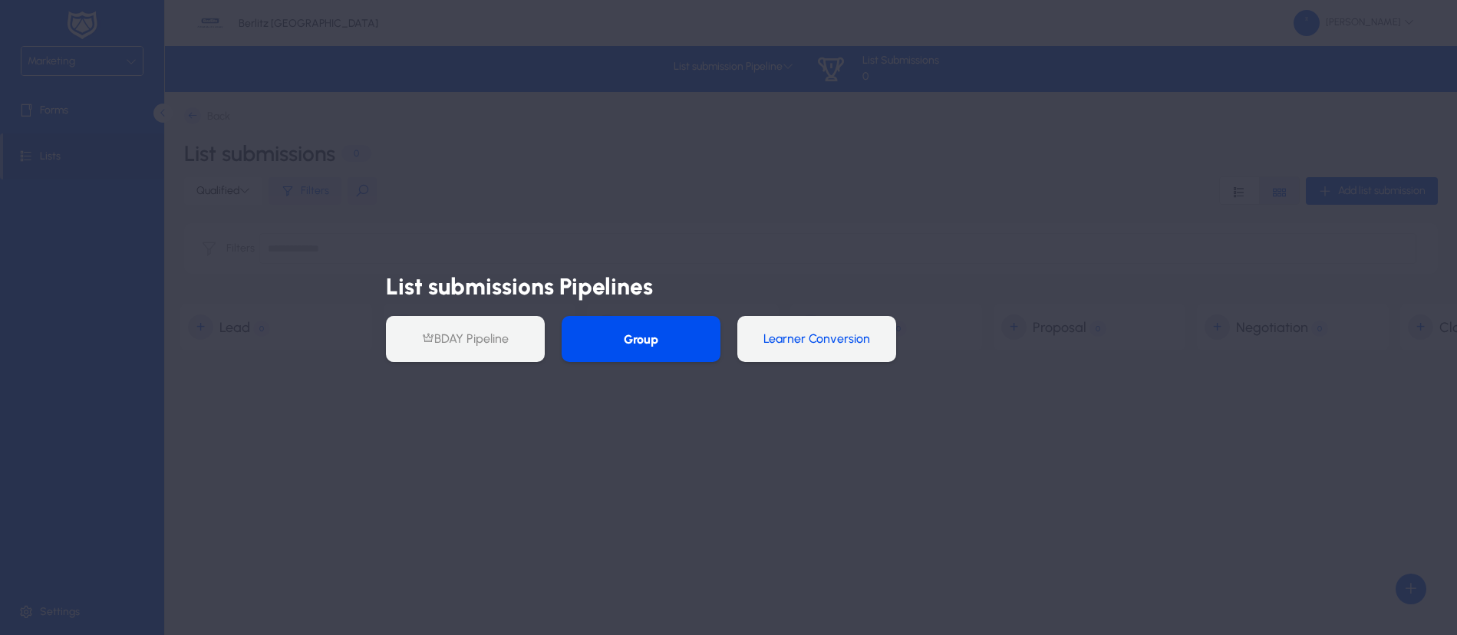
click at [788, 337] on button "Learner Conversion" at bounding box center [816, 339] width 159 height 46
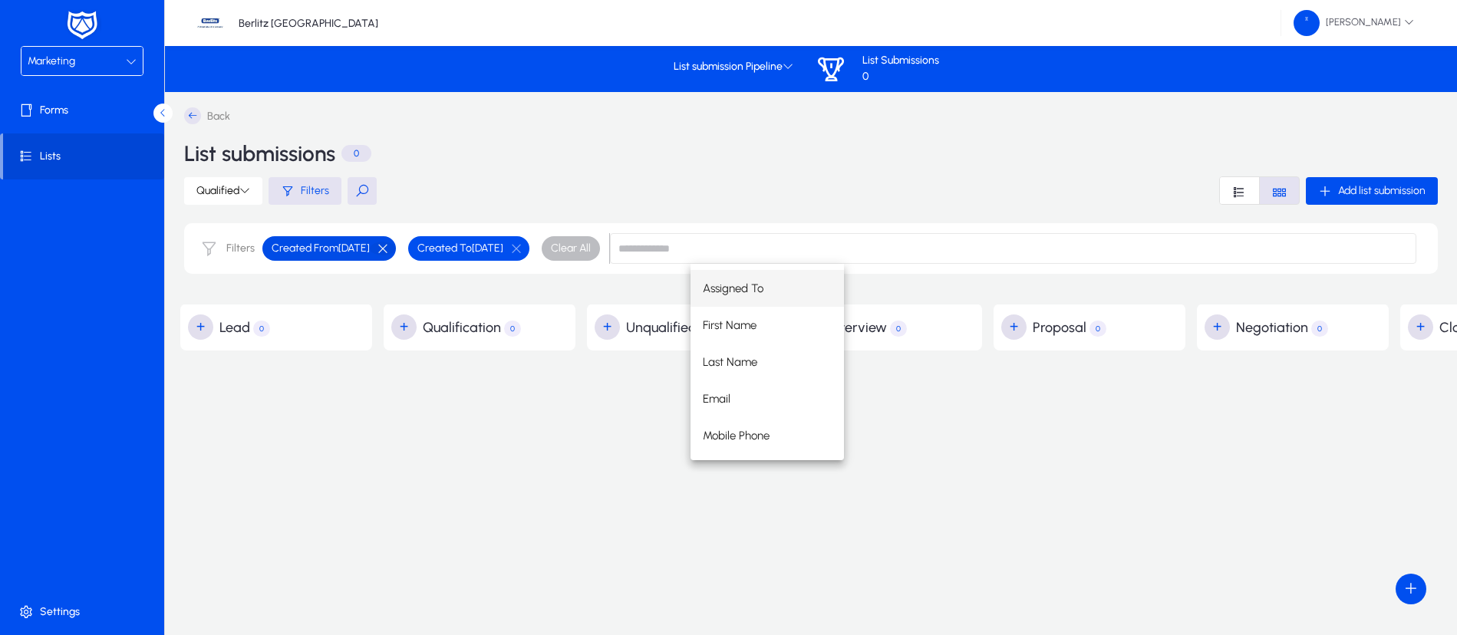
click at [396, 242] on button "button" at bounding box center [383, 249] width 26 height 14
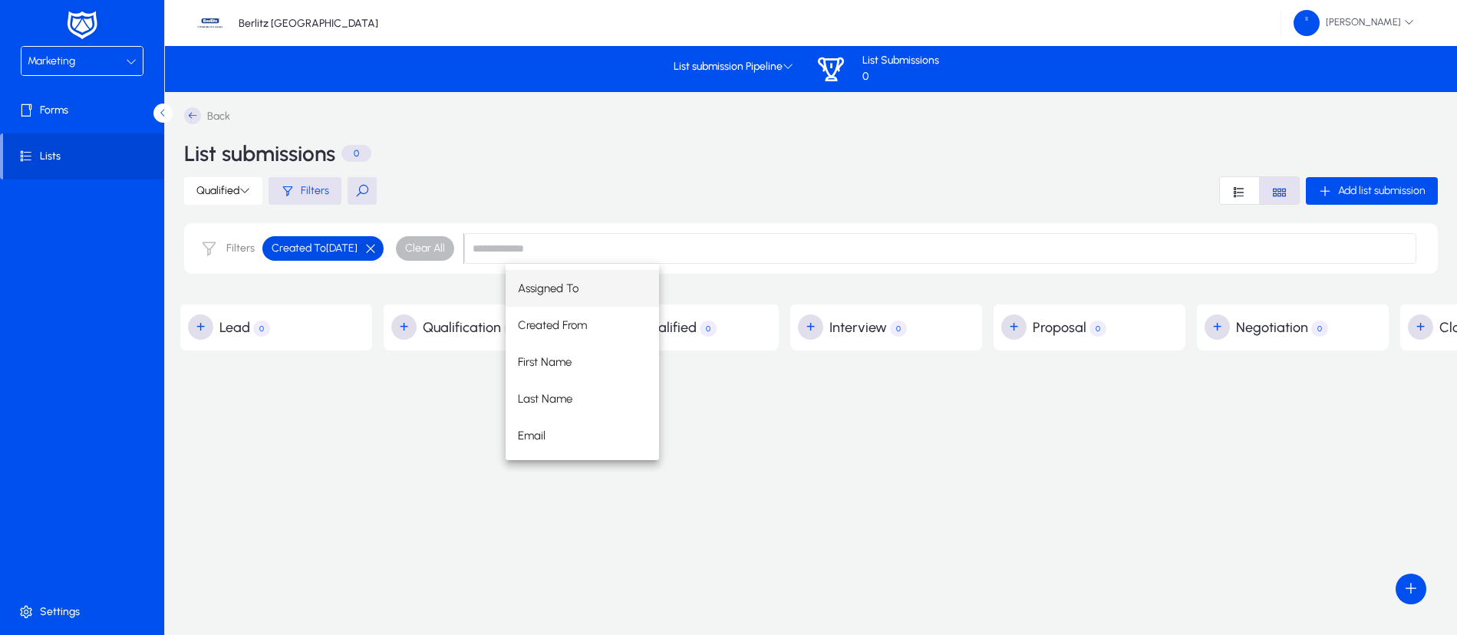
click at [383, 243] on button "button" at bounding box center [370, 249] width 26 height 14
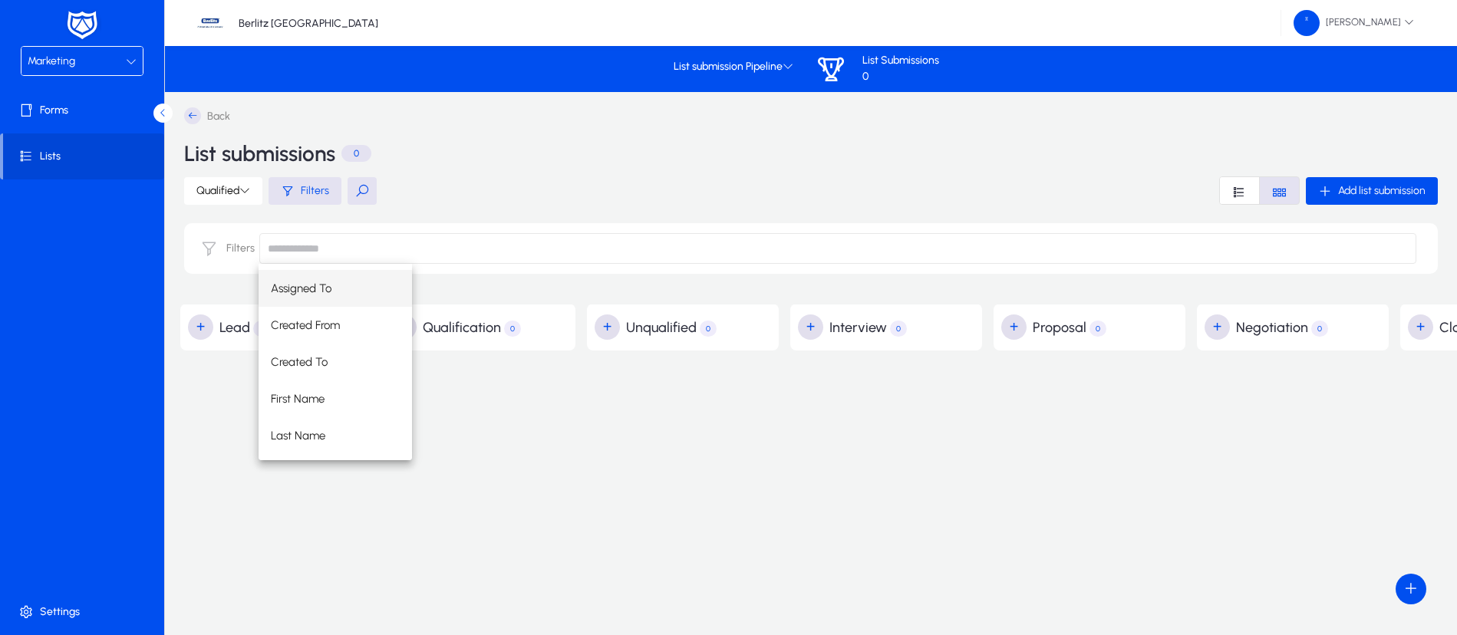
click at [581, 474] on div "Back List submissions 0 Qualified Filters Add list submission Filters + Lead 0 …" at bounding box center [1094, 323] width 1829 height 432
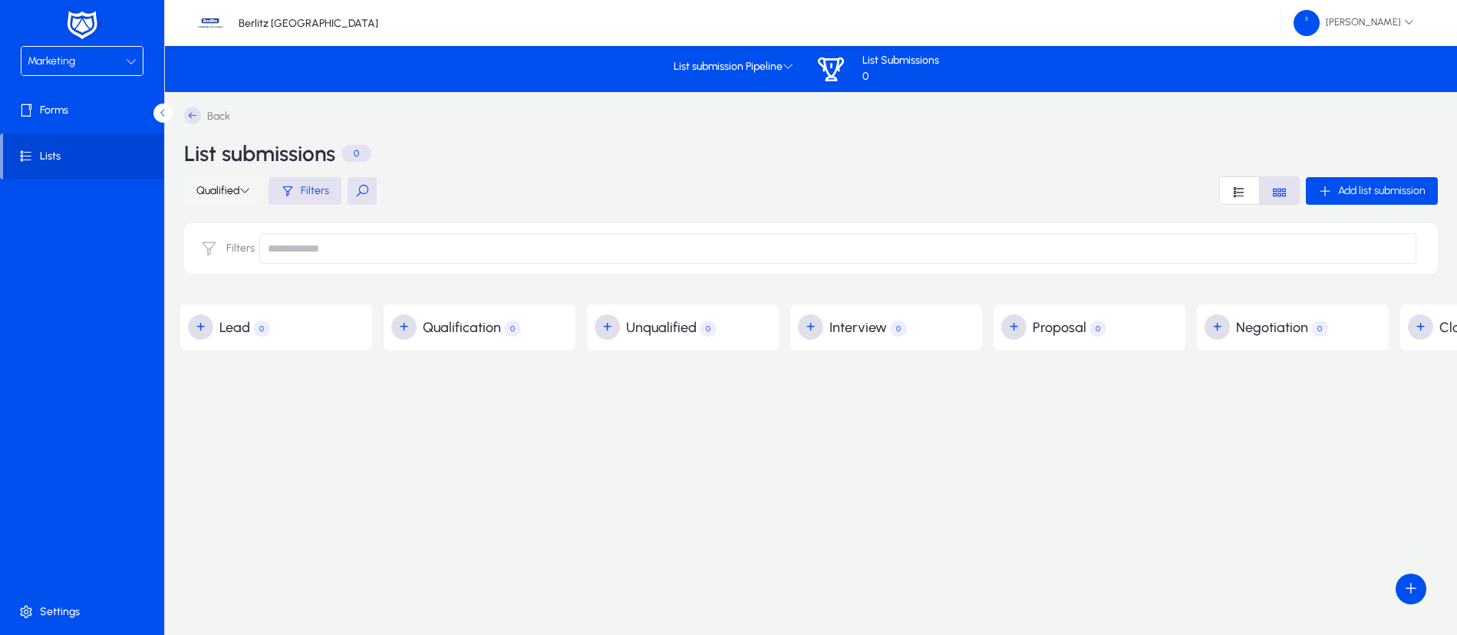
click at [232, 186] on span "Qualified" at bounding box center [223, 190] width 54 height 13
drag, startPoint x: 669, startPoint y: 478, endPoint x: 680, endPoint y: 472, distance: 12.4
click at [670, 478] on div at bounding box center [728, 317] width 1457 height 635
click at [1290, 190] on span "Font Style" at bounding box center [1278, 190] width 39 height 27
click at [191, 109] on icon at bounding box center [192, 115] width 17 height 17
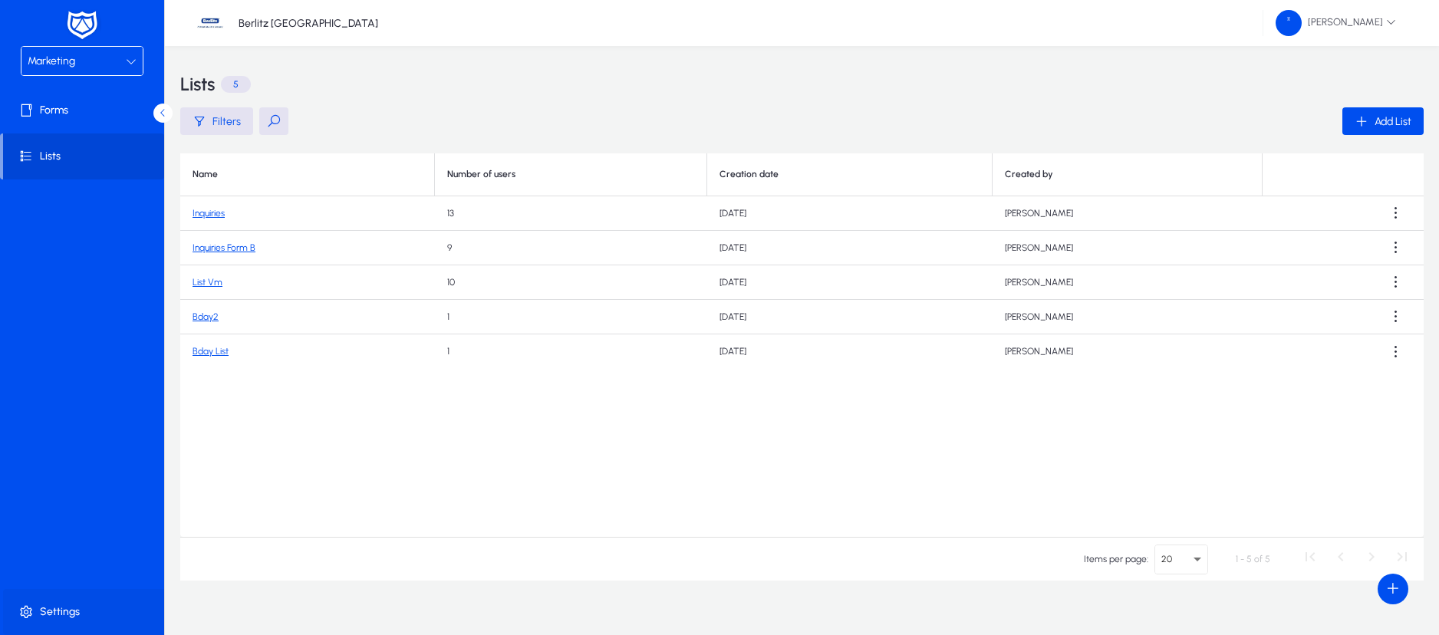
click at [71, 605] on span "Settings" at bounding box center [85, 611] width 164 height 15
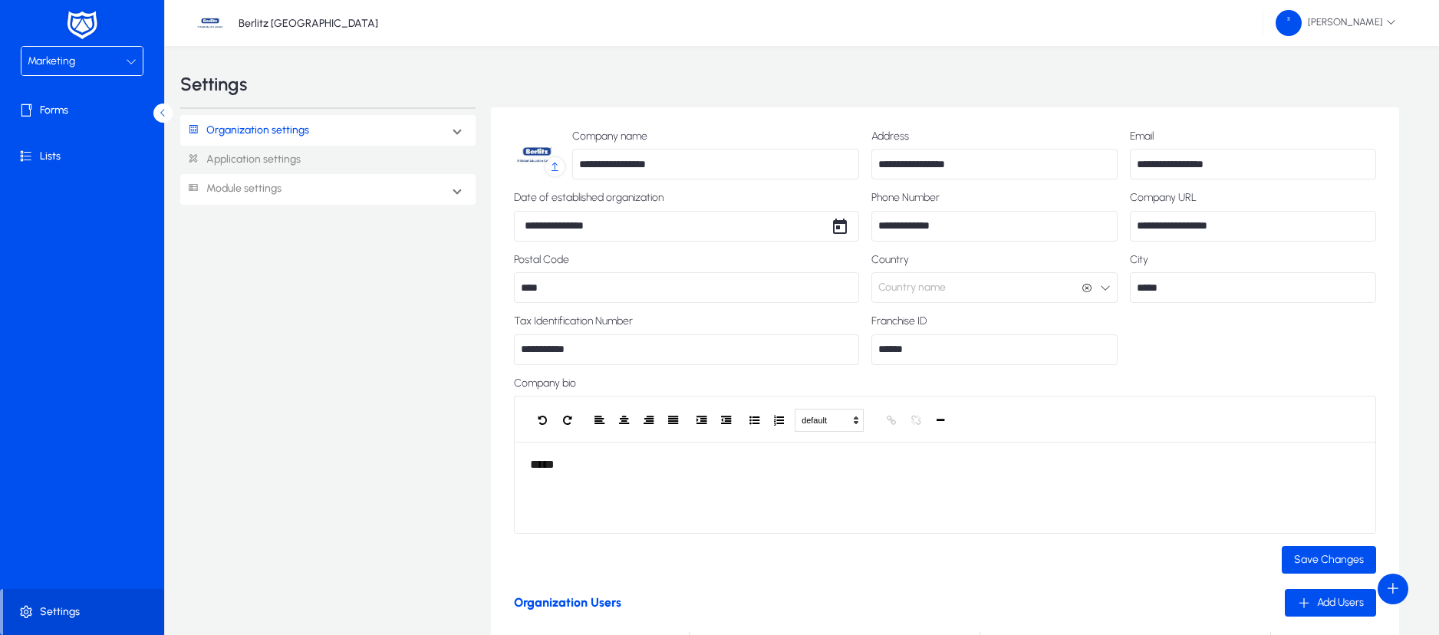
click at [268, 191] on link "Module settings" at bounding box center [230, 189] width 101 height 28
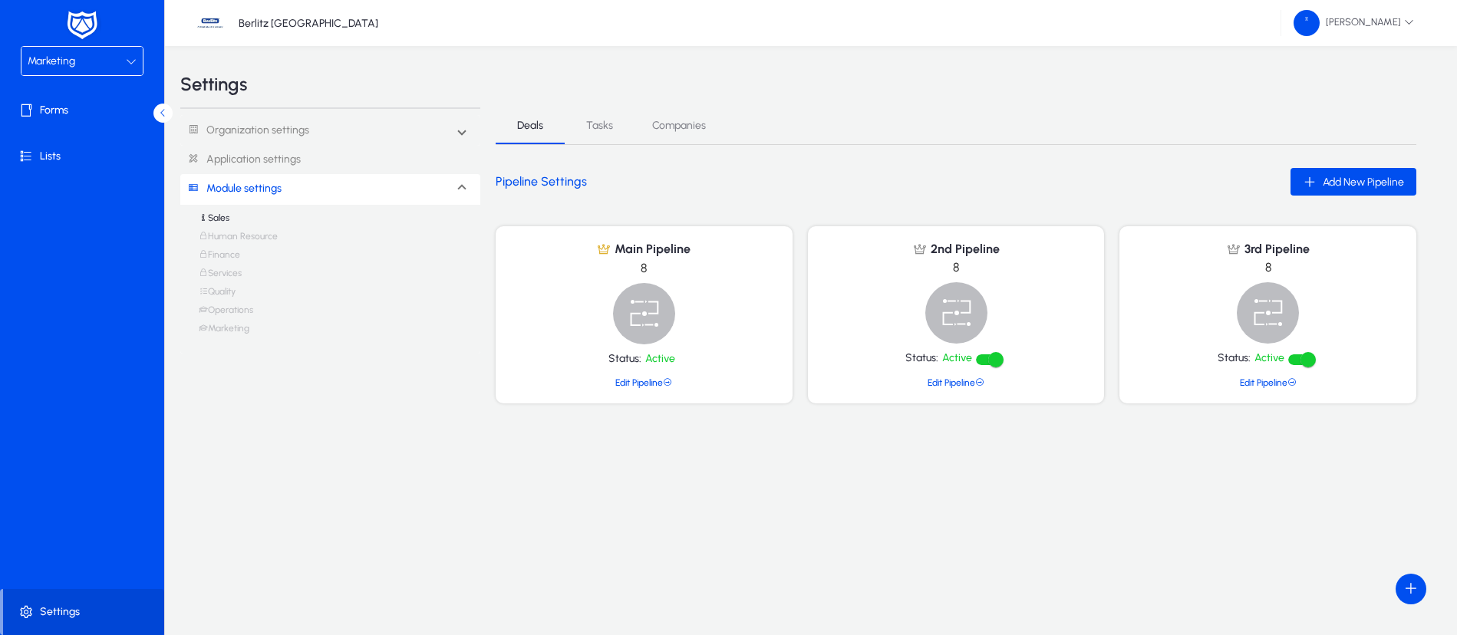
click at [239, 328] on link "Marketing" at bounding box center [224, 332] width 51 height 18
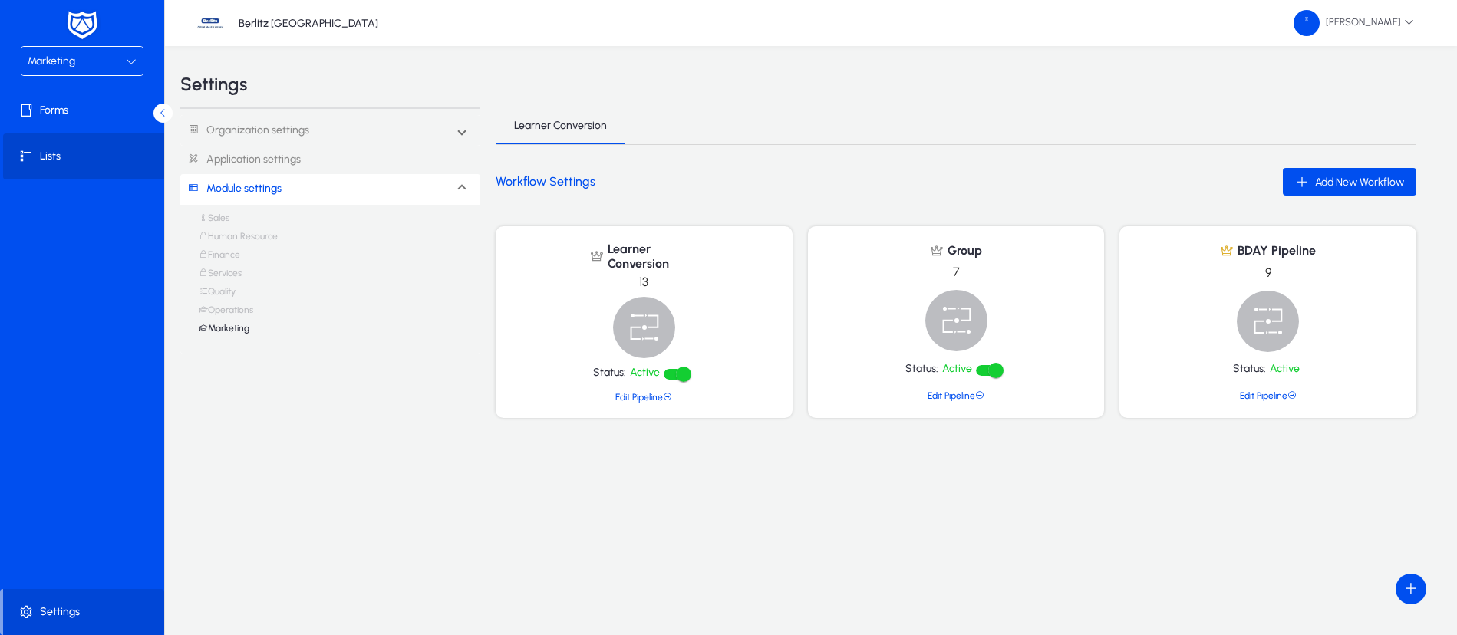
click at [61, 149] on span "Lists" at bounding box center [85, 156] width 164 height 15
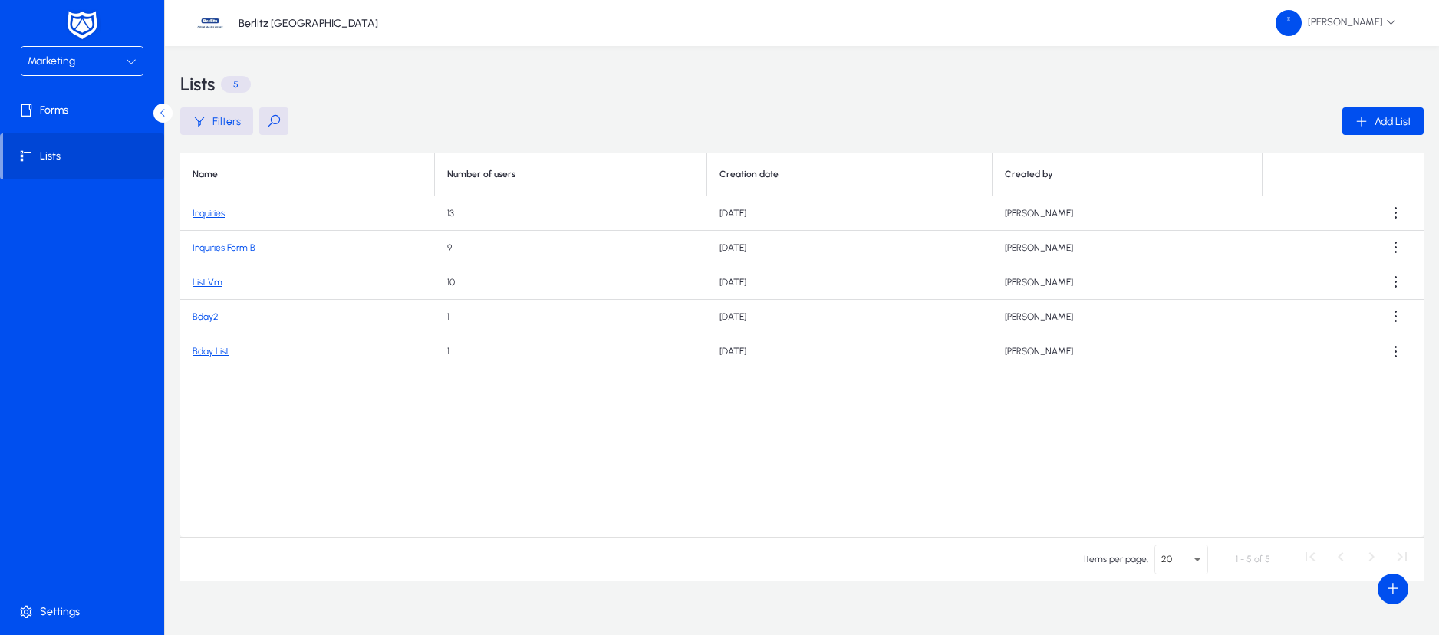
click at [216, 354] on link "Bday List" at bounding box center [211, 351] width 36 height 11
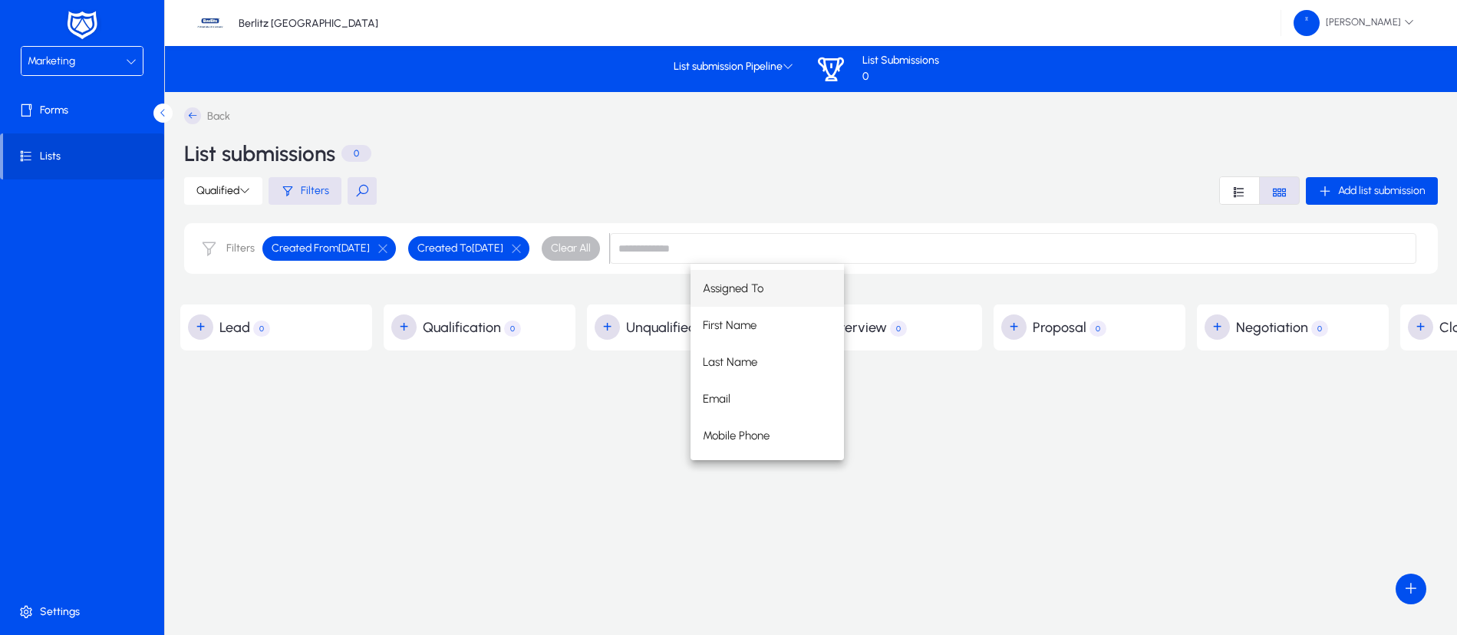
click at [189, 110] on icon at bounding box center [192, 115] width 17 height 17
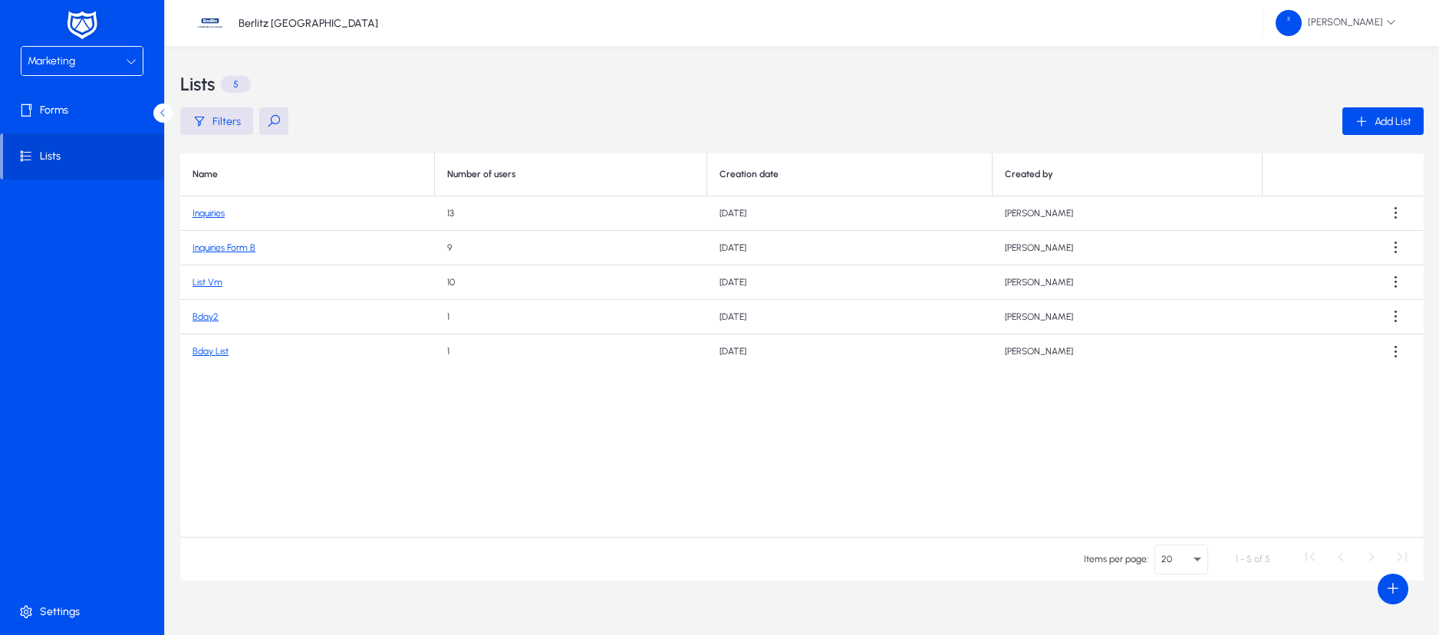
click at [202, 318] on link "Bday2" at bounding box center [206, 316] width 26 height 11
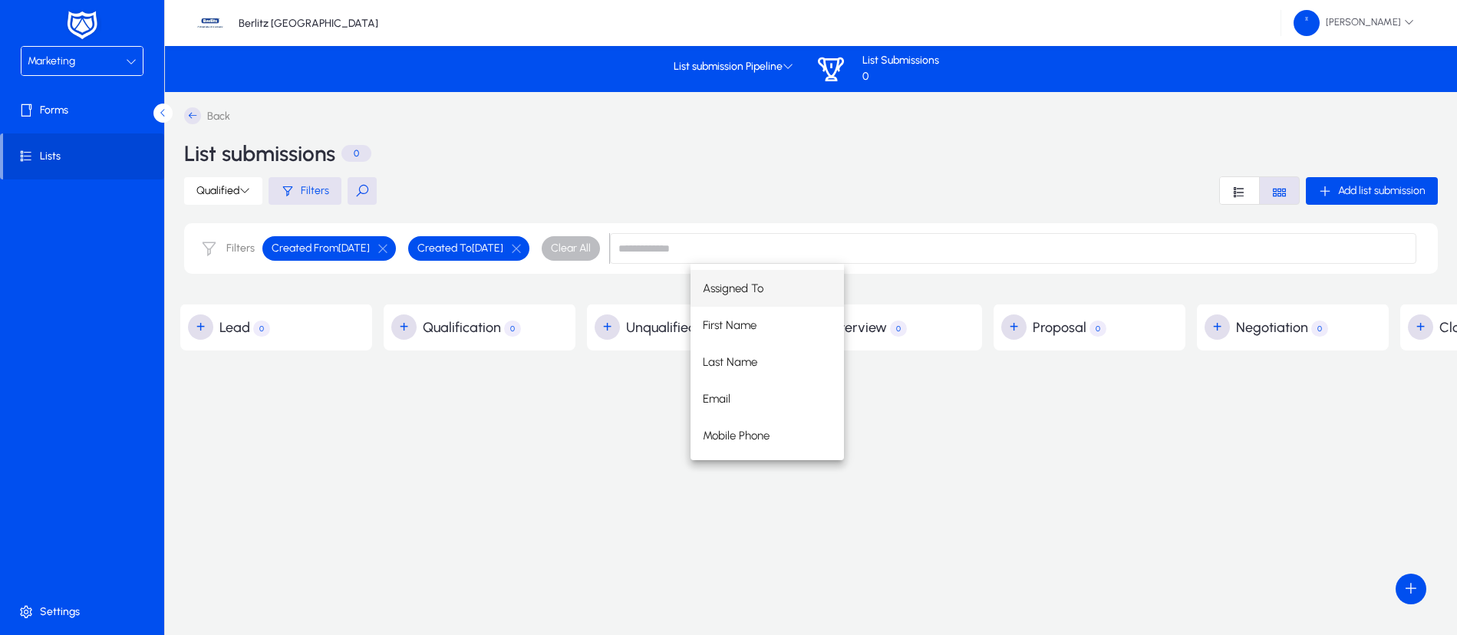
click at [190, 116] on icon at bounding box center [192, 115] width 17 height 17
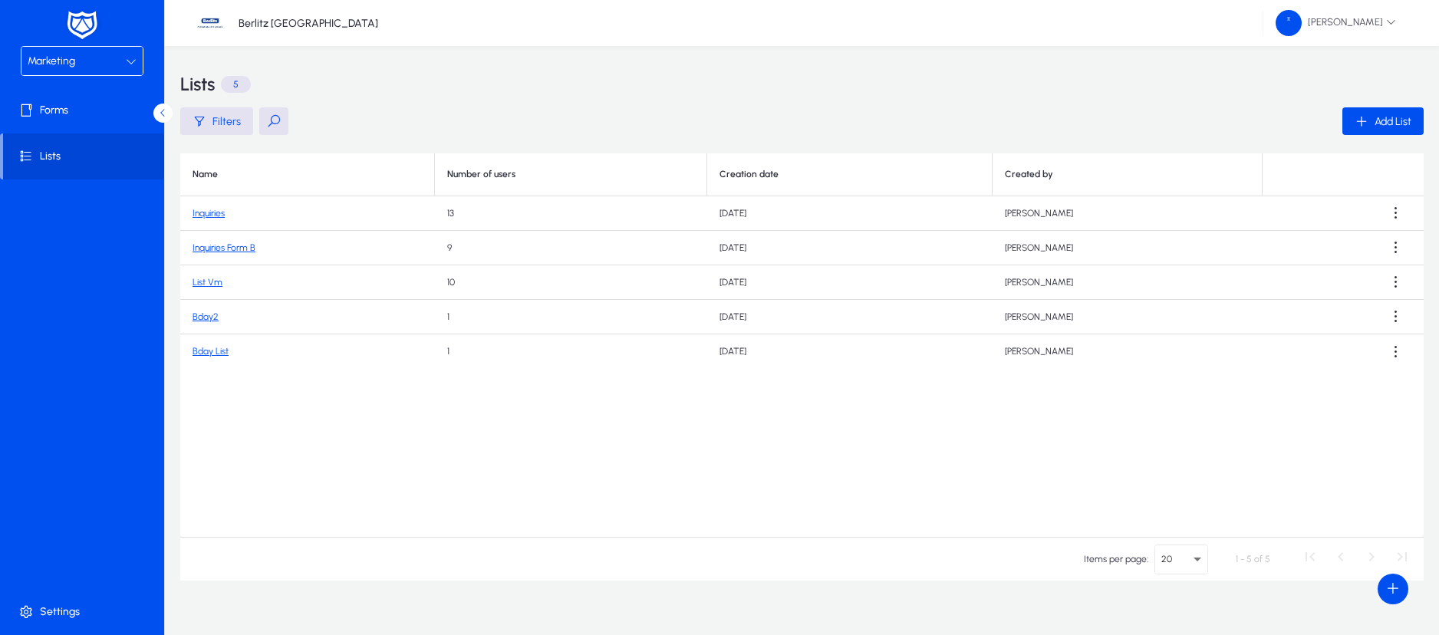
click at [209, 315] on link "Bday2" at bounding box center [206, 316] width 26 height 11
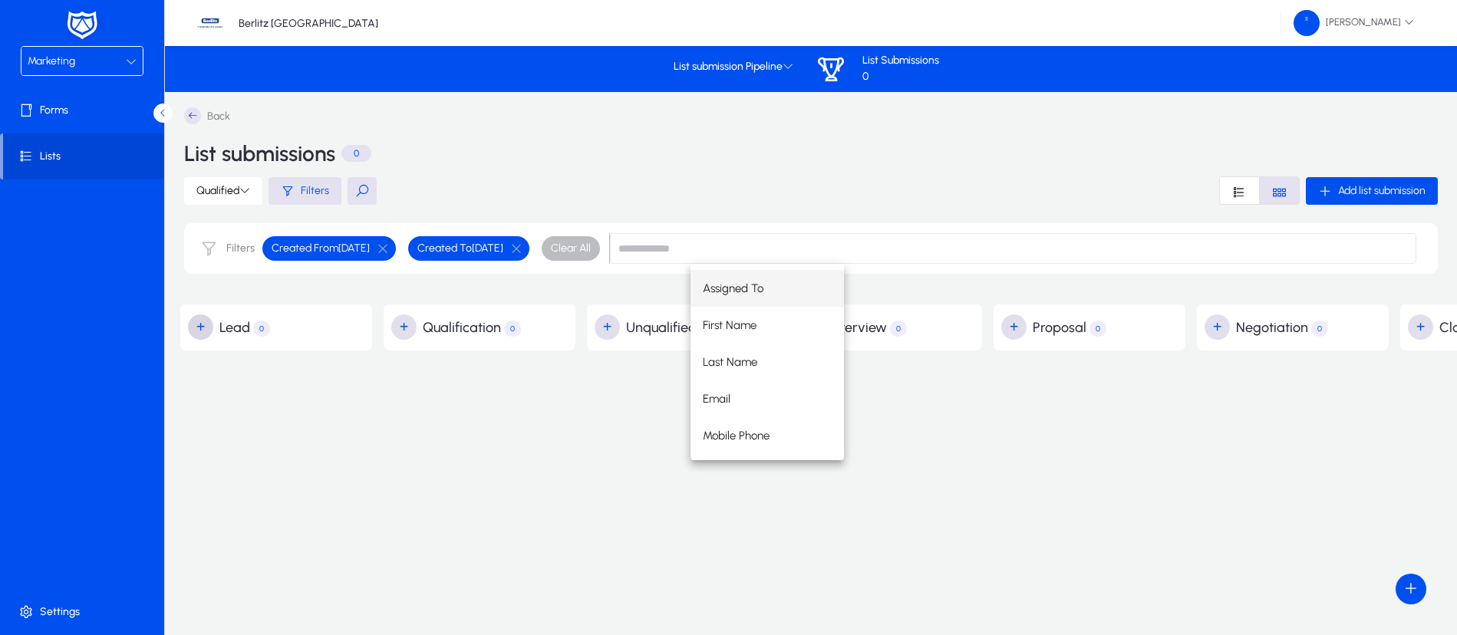
click at [210, 324] on span "button" at bounding box center [201, 327] width 31 height 31
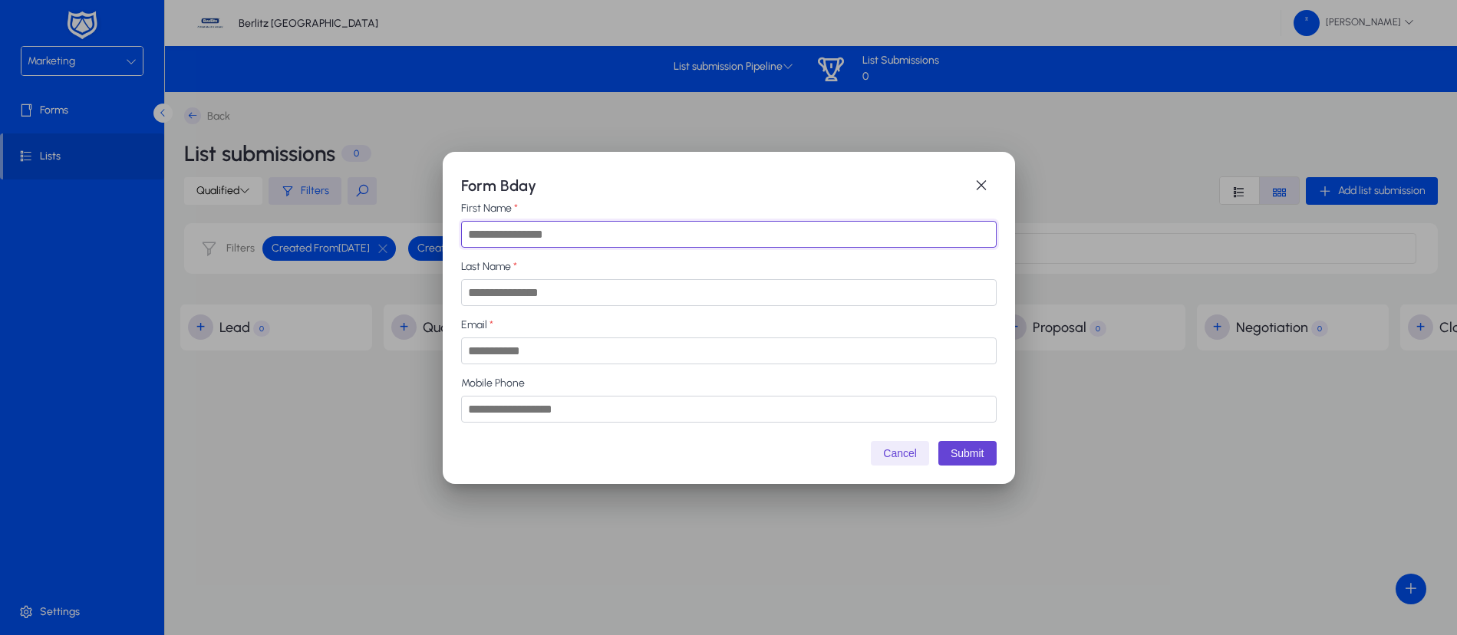
click at [509, 230] on input "First Name" at bounding box center [728, 234] width 535 height 27
type input "***"
type input "******"
click at [533, 343] on input "Email" at bounding box center [728, 350] width 535 height 27
type input "**********"
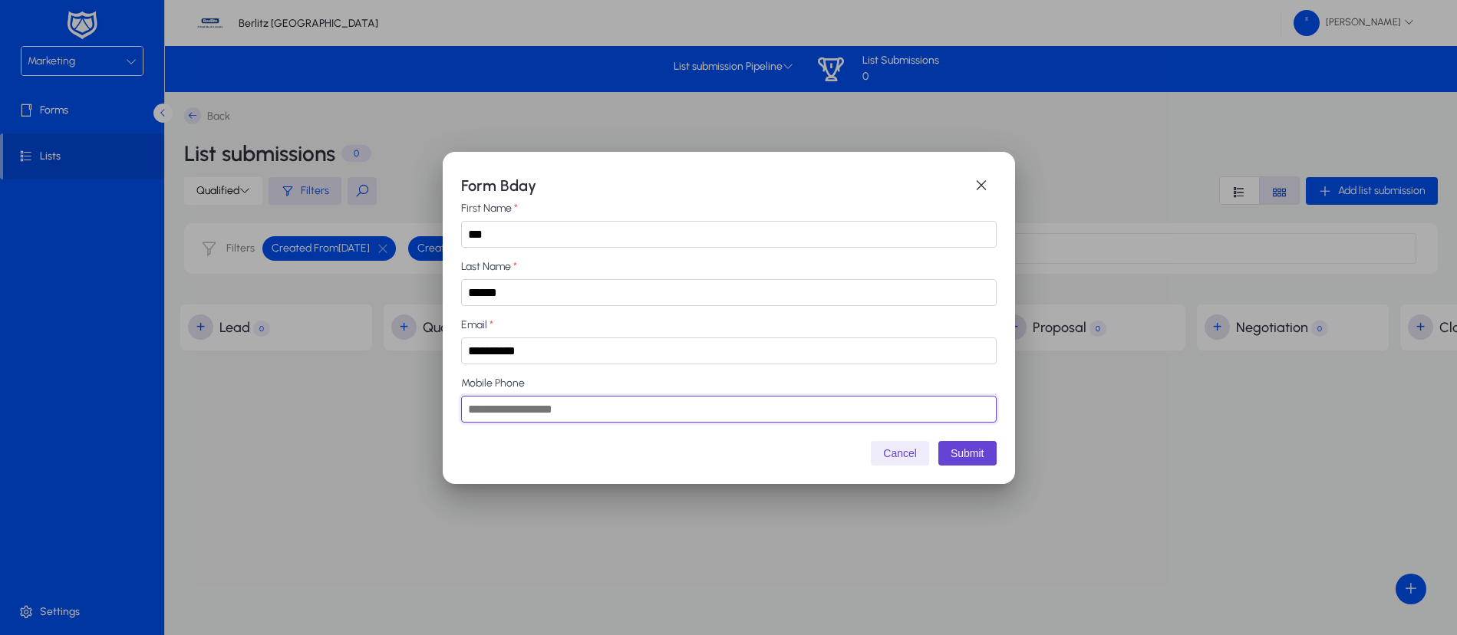
click at [520, 409] on input "Mobile Phone" at bounding box center [728, 409] width 535 height 27
type input "**********"
click at [499, 288] on input "******" at bounding box center [728, 292] width 535 height 27
type input "******"
click at [968, 454] on button "Submit" at bounding box center [967, 453] width 58 height 25
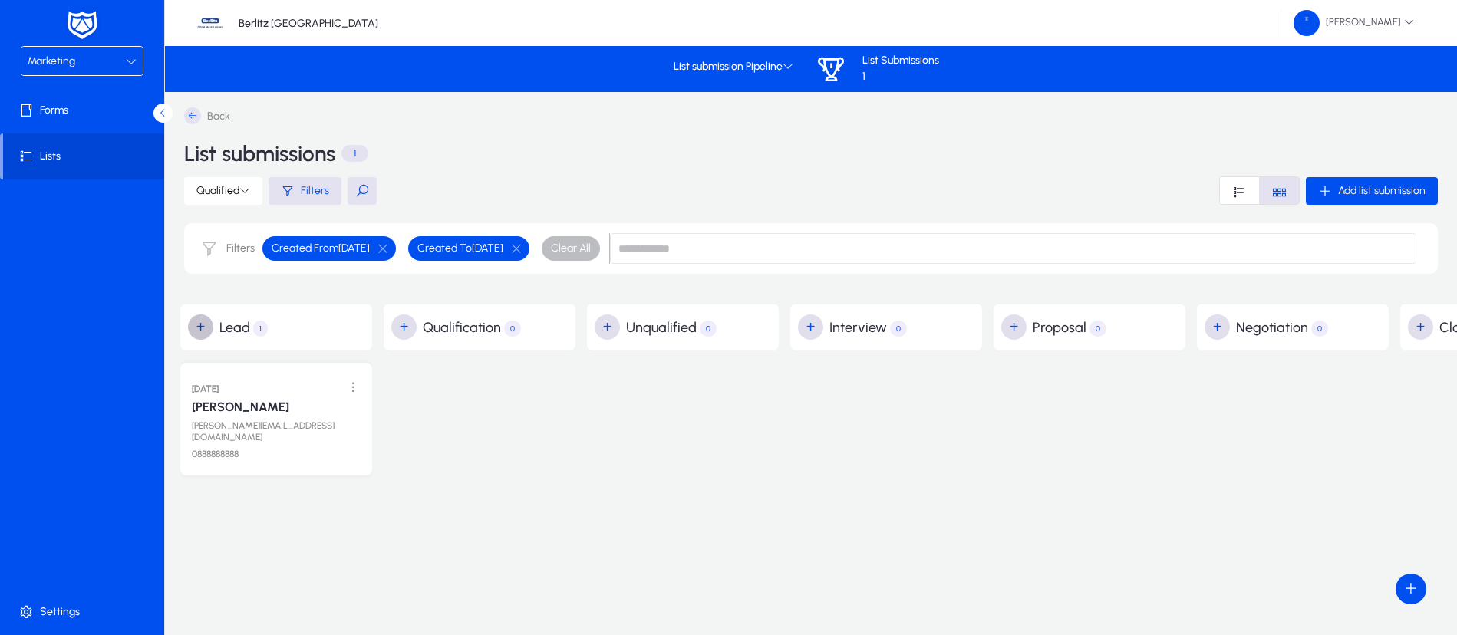
click at [574, 497] on div "Back List submissions 1 Qualified Filters Add list submission Filters Created F…" at bounding box center [1094, 323] width 1829 height 432
click at [242, 193] on icon at bounding box center [244, 190] width 11 height 11
click at [239, 220] on span "All Leads" at bounding box center [216, 227] width 71 height 14
click at [249, 184] on span "All Leads" at bounding box center [222, 190] width 52 height 13
click at [232, 259] on span "Qualified Leads" at bounding box center [216, 260] width 71 height 14
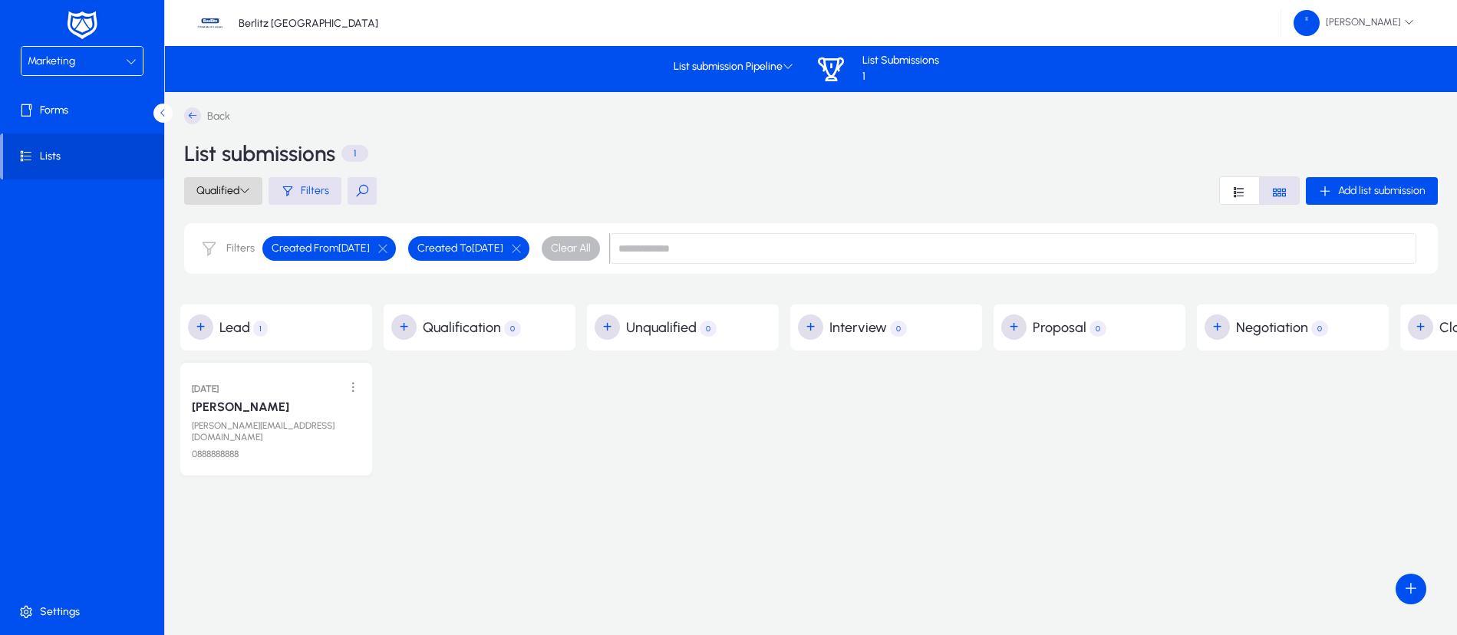
click at [250, 185] on icon at bounding box center [244, 190] width 11 height 11
click at [229, 295] on span "Unqualified Leads" at bounding box center [216, 293] width 71 height 14
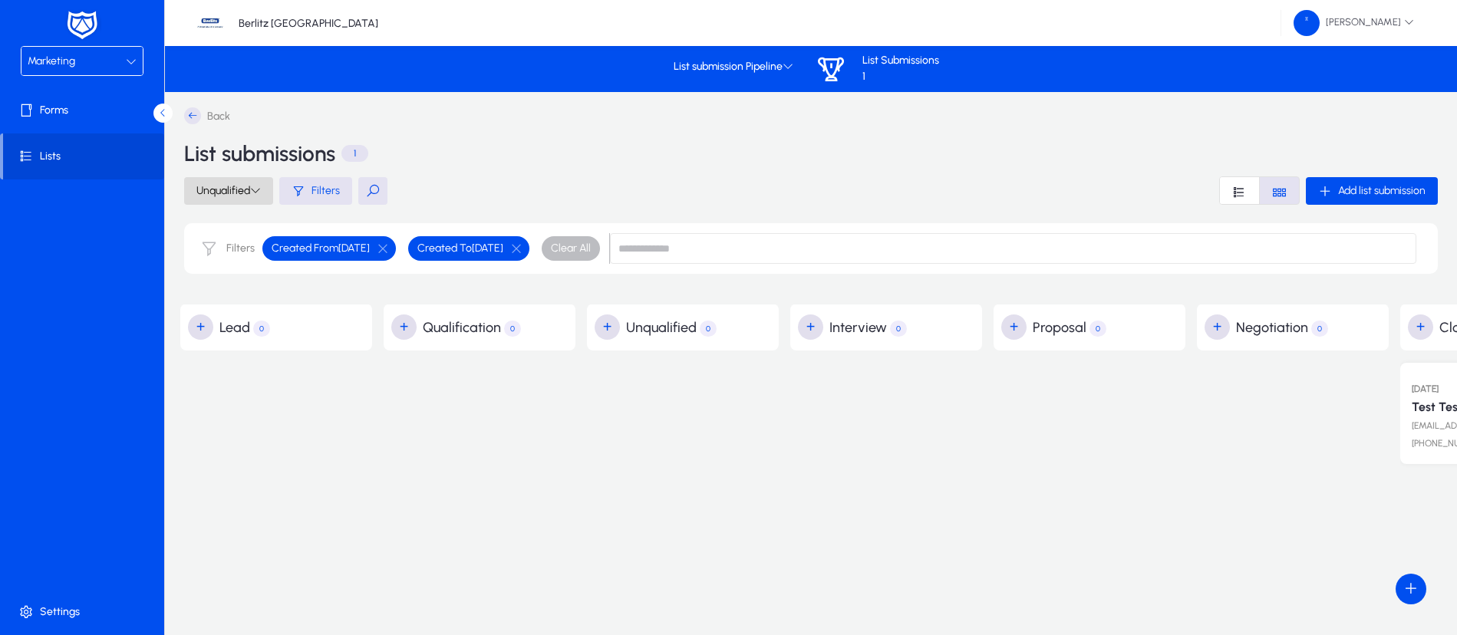
click at [253, 191] on icon at bounding box center [255, 190] width 11 height 11
click at [252, 259] on span "Qualified Leads" at bounding box center [227, 260] width 71 height 14
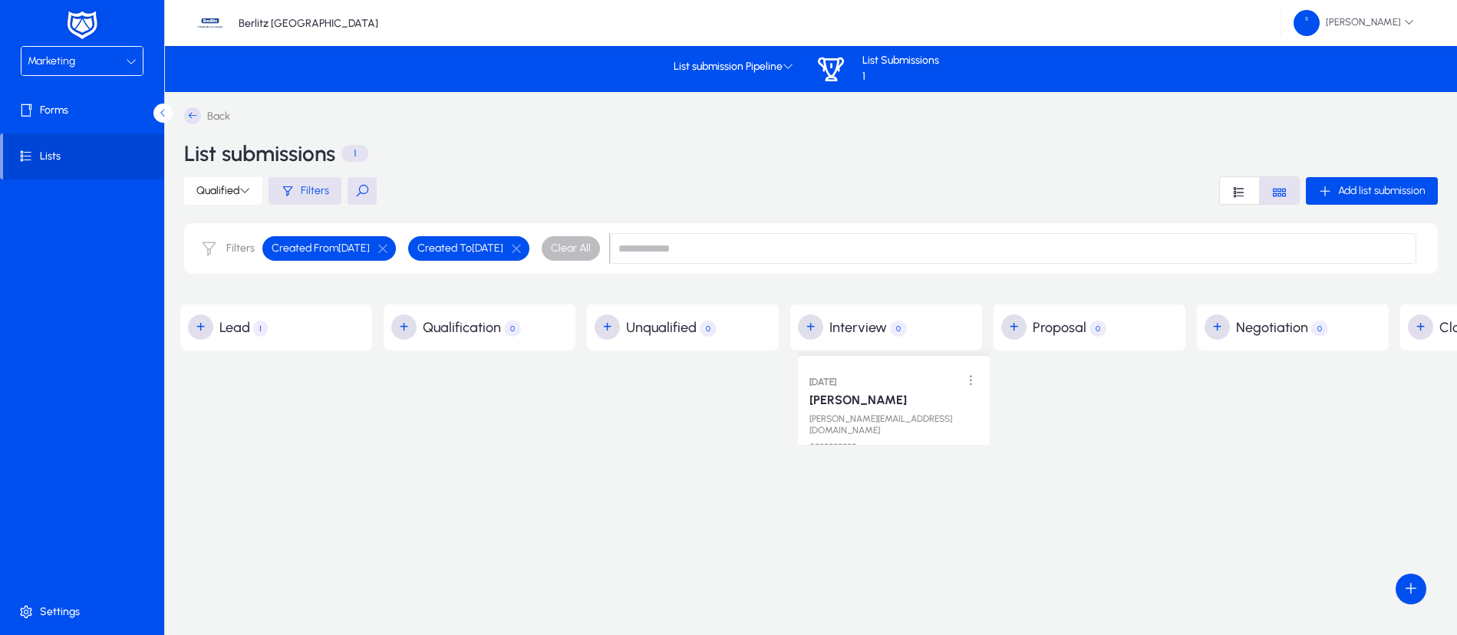
drag, startPoint x: 255, startPoint y: 421, endPoint x: 873, endPoint y: 402, distance: 617.7
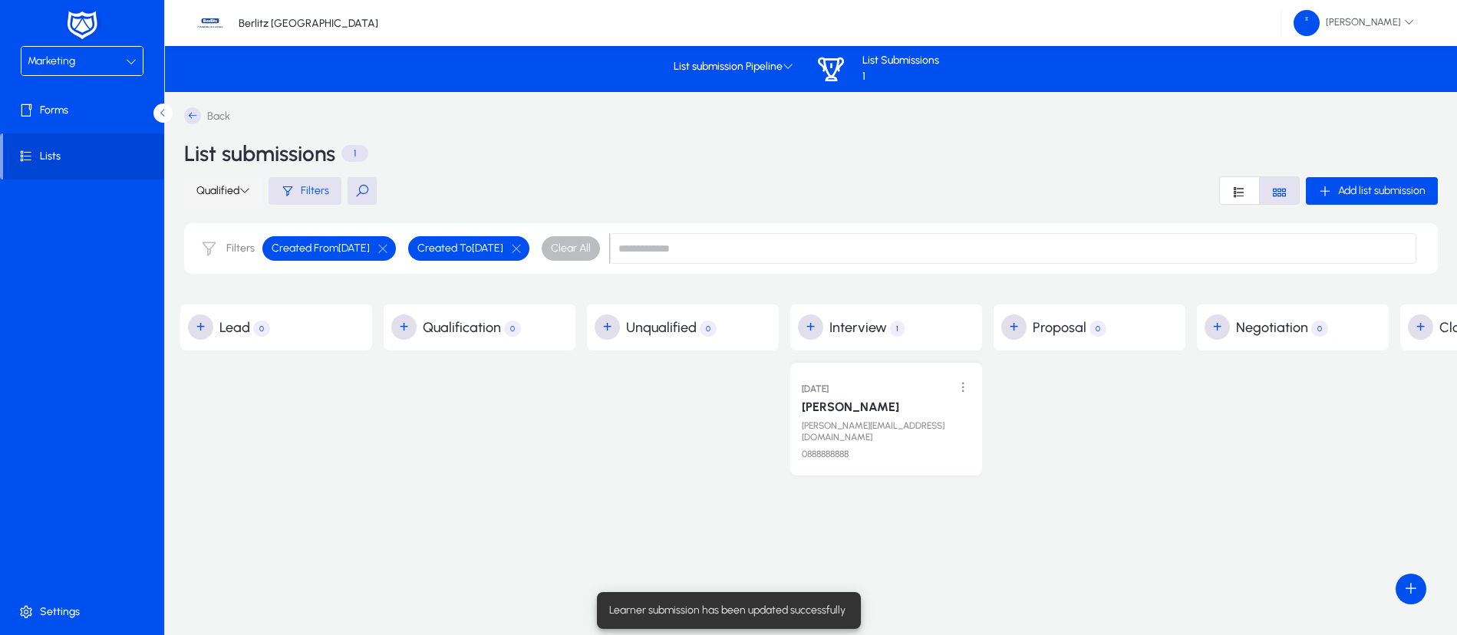
click at [250, 190] on icon at bounding box center [244, 190] width 11 height 11
click at [242, 217] on button "All Leads" at bounding box center [216, 227] width 95 height 32
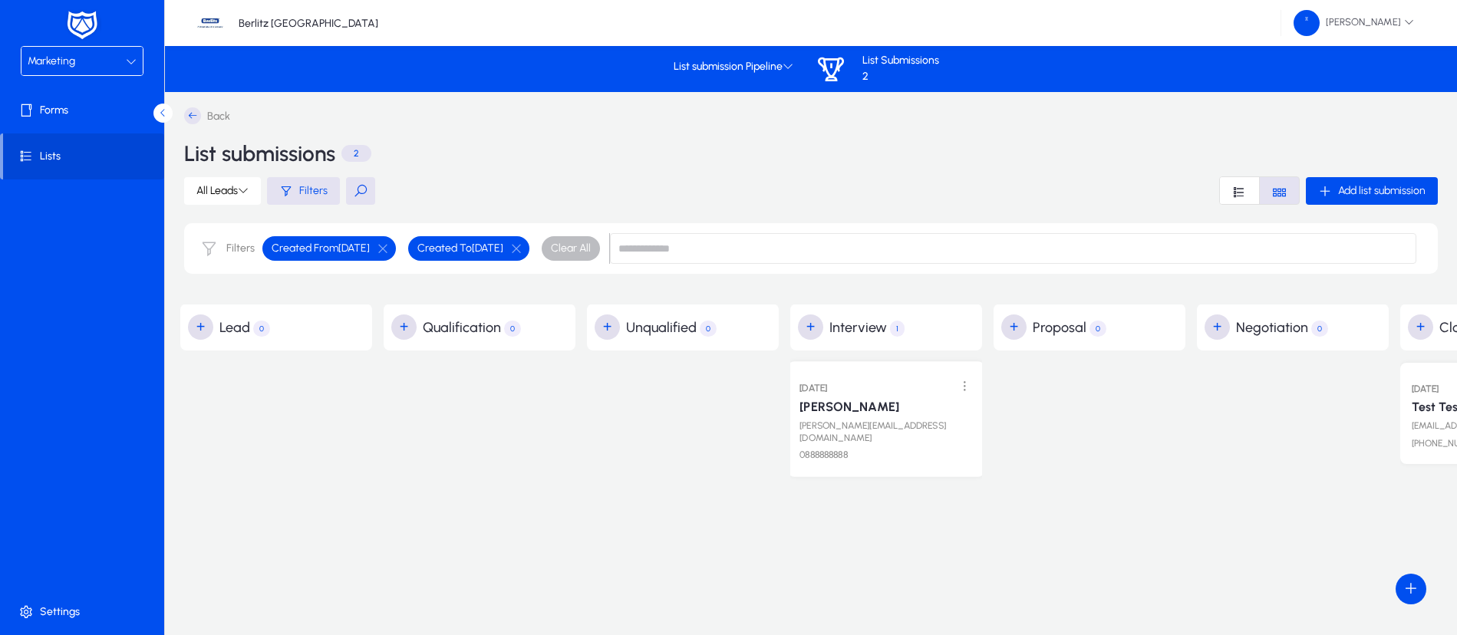
click at [828, 409] on link "[PERSON_NAME]" at bounding box center [849, 406] width 100 height 15
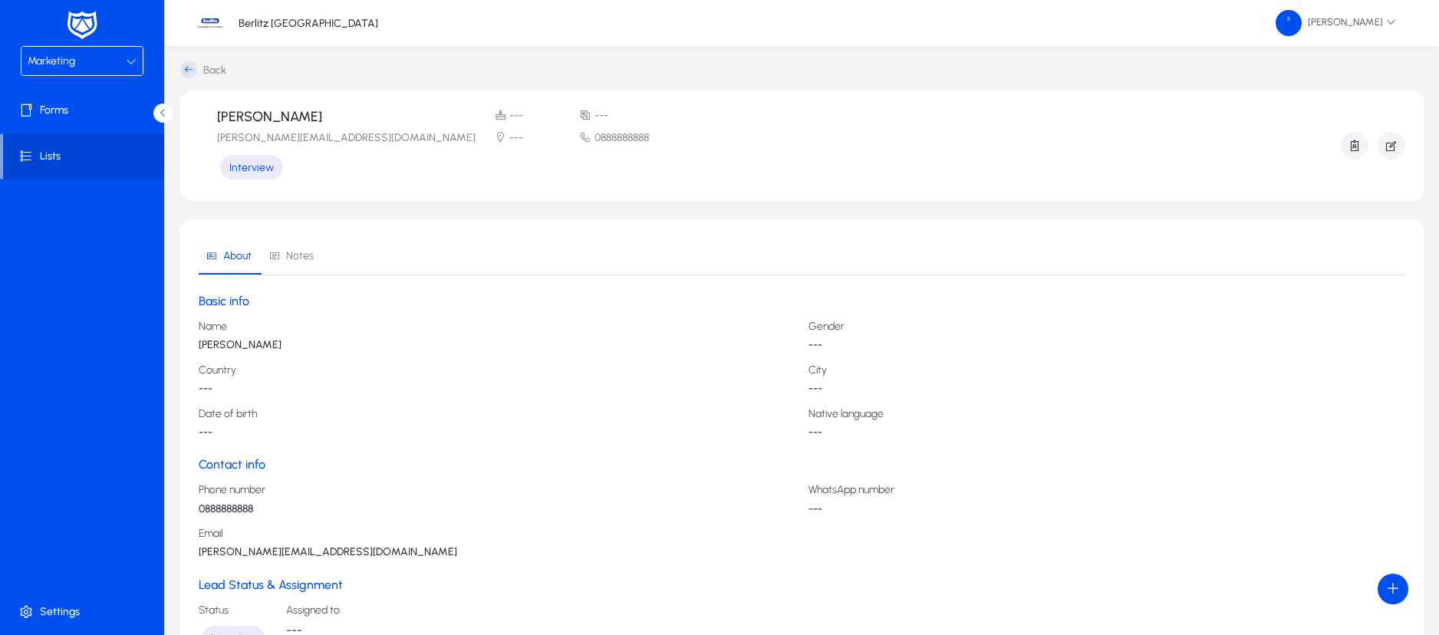
click at [579, 117] on icon at bounding box center [585, 115] width 12 height 13
click at [494, 137] on icon at bounding box center [500, 137] width 12 height 13
click at [1386, 149] on icon "button" at bounding box center [1391, 146] width 14 height 14
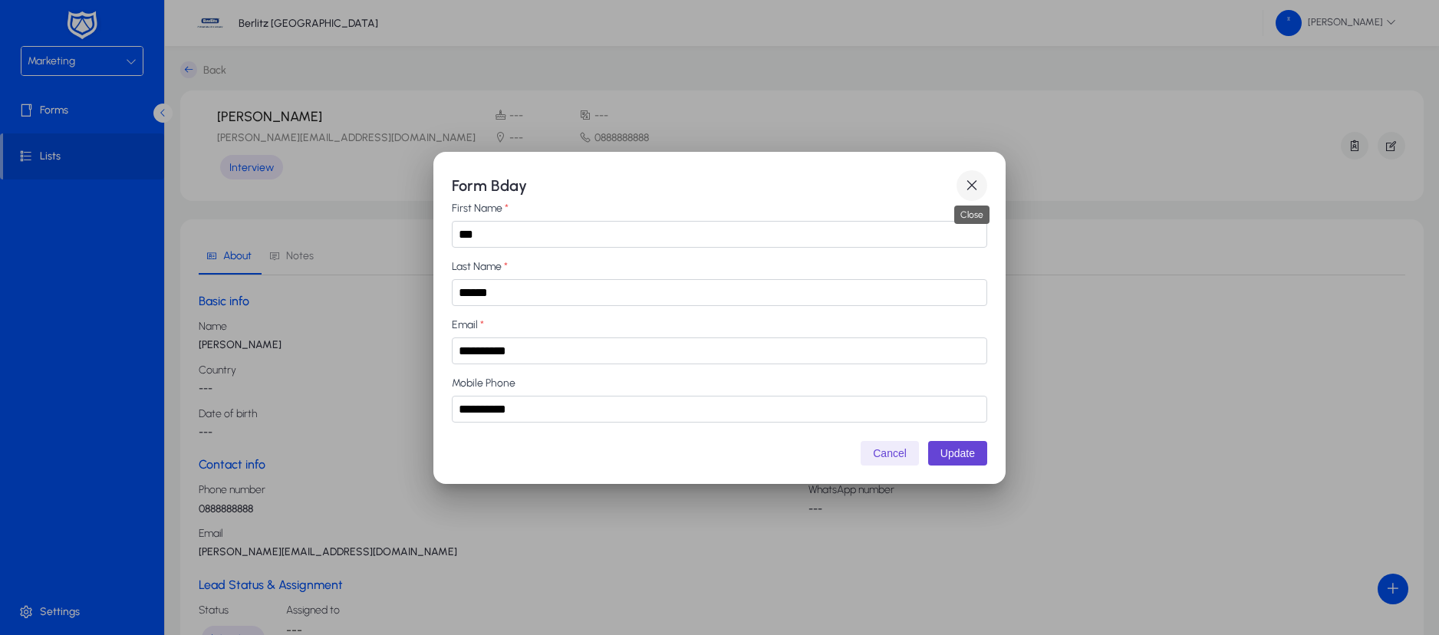
click at [973, 183] on span "button" at bounding box center [971, 185] width 31 height 31
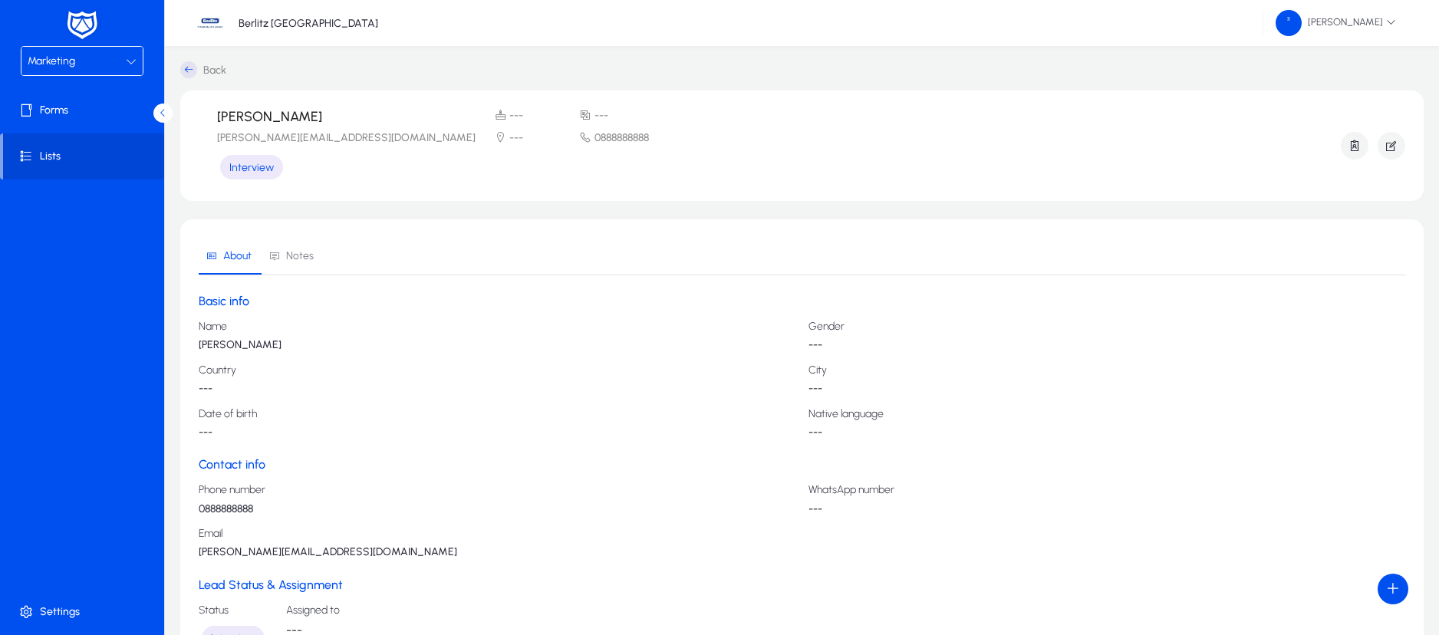
scroll to position [114, 0]
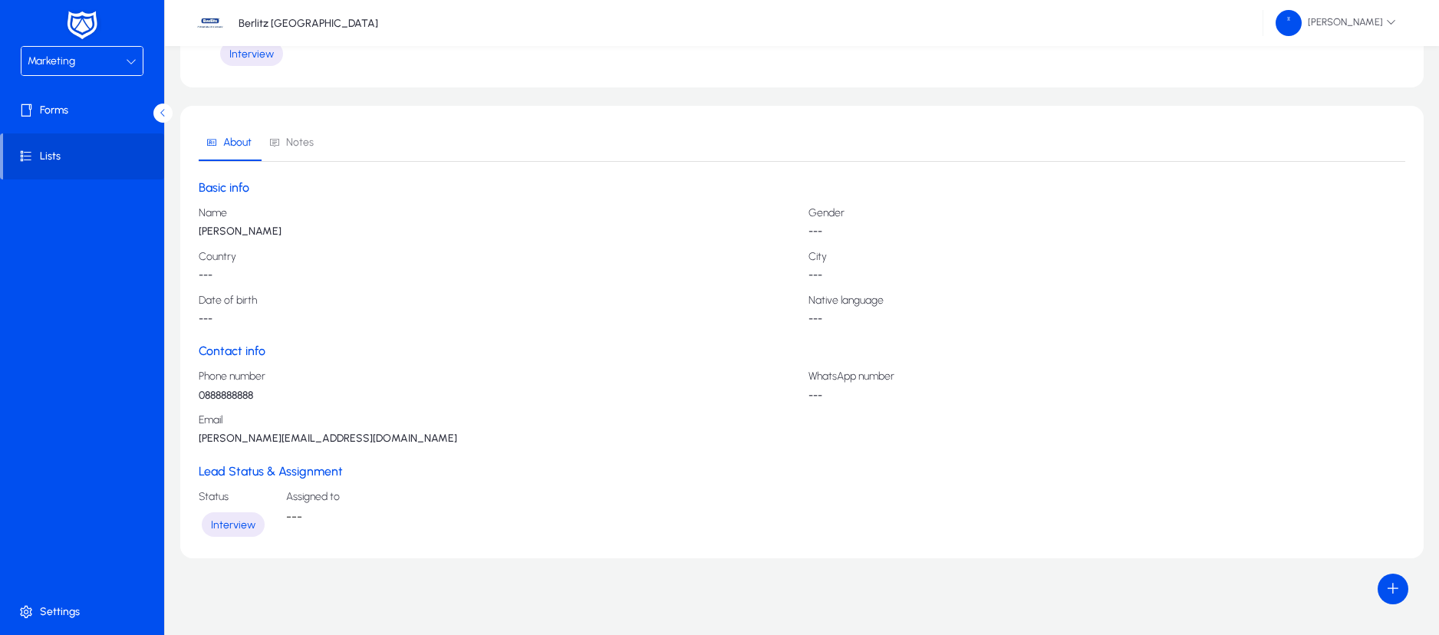
click at [294, 517] on span "---" at bounding box center [294, 516] width 16 height 15
click at [235, 525] on span "Interview" at bounding box center [233, 524] width 44 height 13
click at [833, 313] on p "---" at bounding box center [1106, 319] width 597 height 12
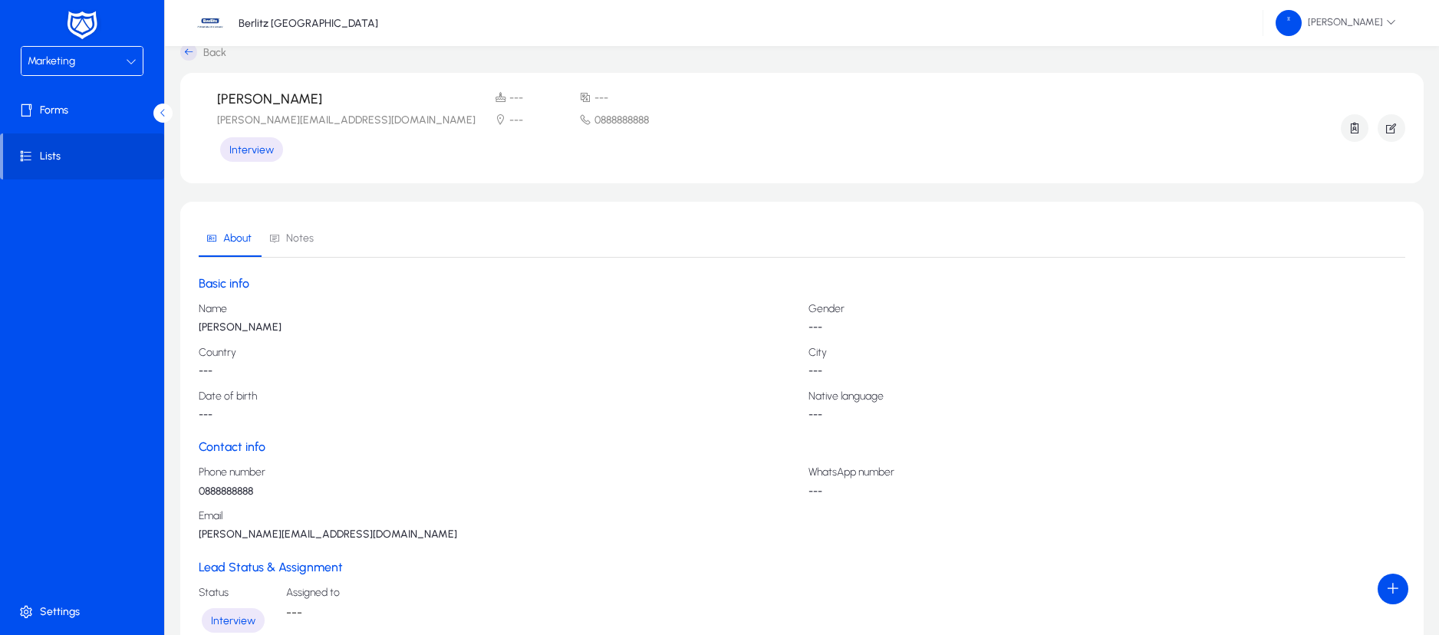
scroll to position [0, 0]
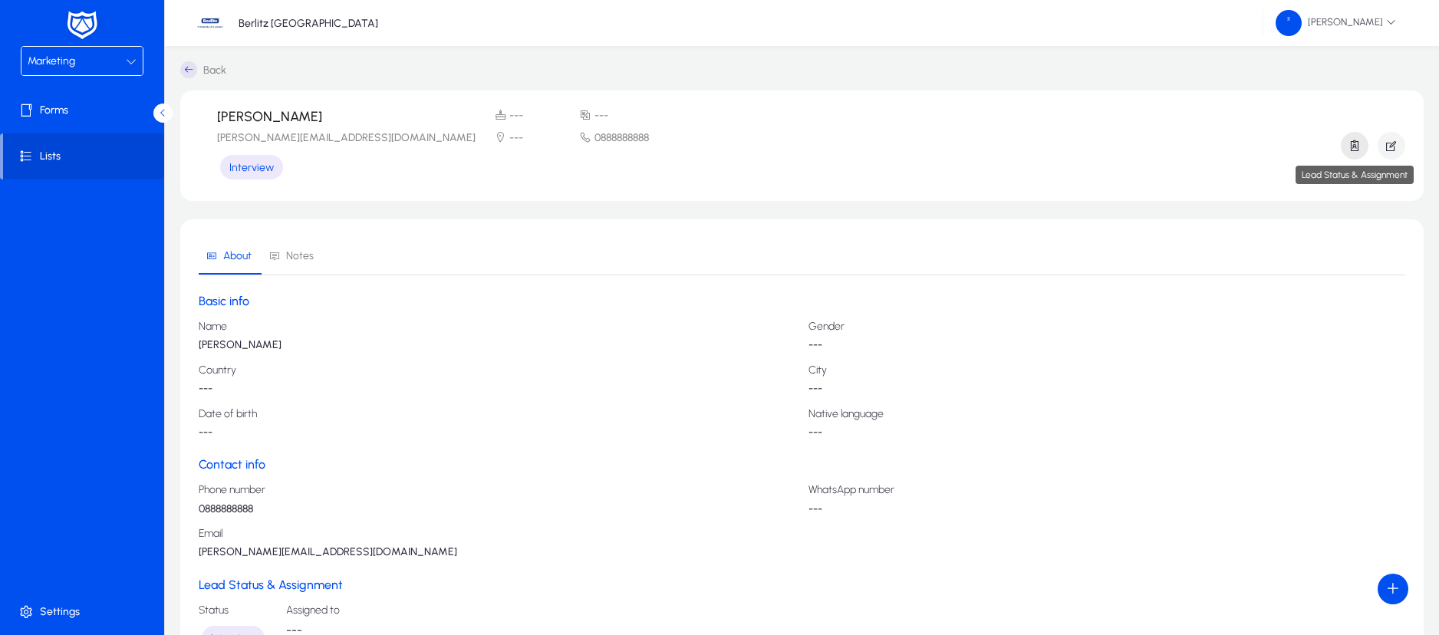
click at [1354, 146] on icon "button" at bounding box center [1355, 146] width 14 height 14
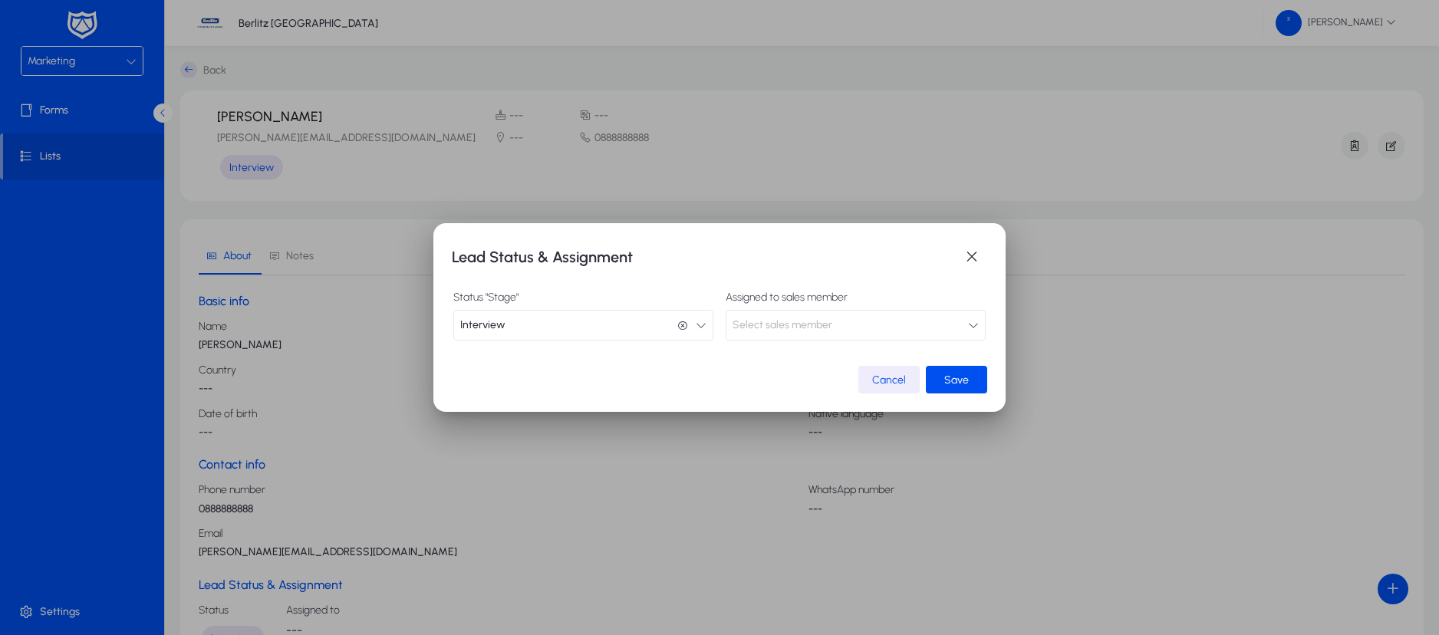
click at [958, 326] on button "Select sales member" at bounding box center [856, 325] width 260 height 31
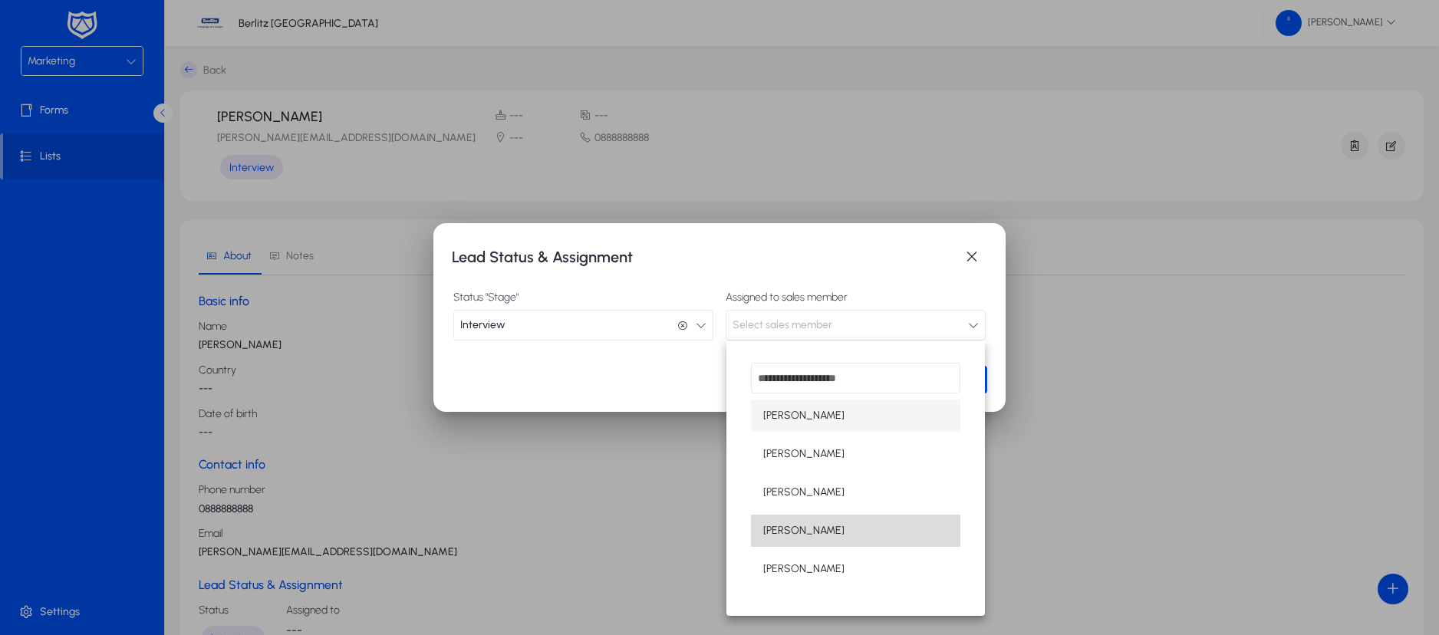
click at [802, 531] on span "[PERSON_NAME]" at bounding box center [803, 531] width 81 height 18
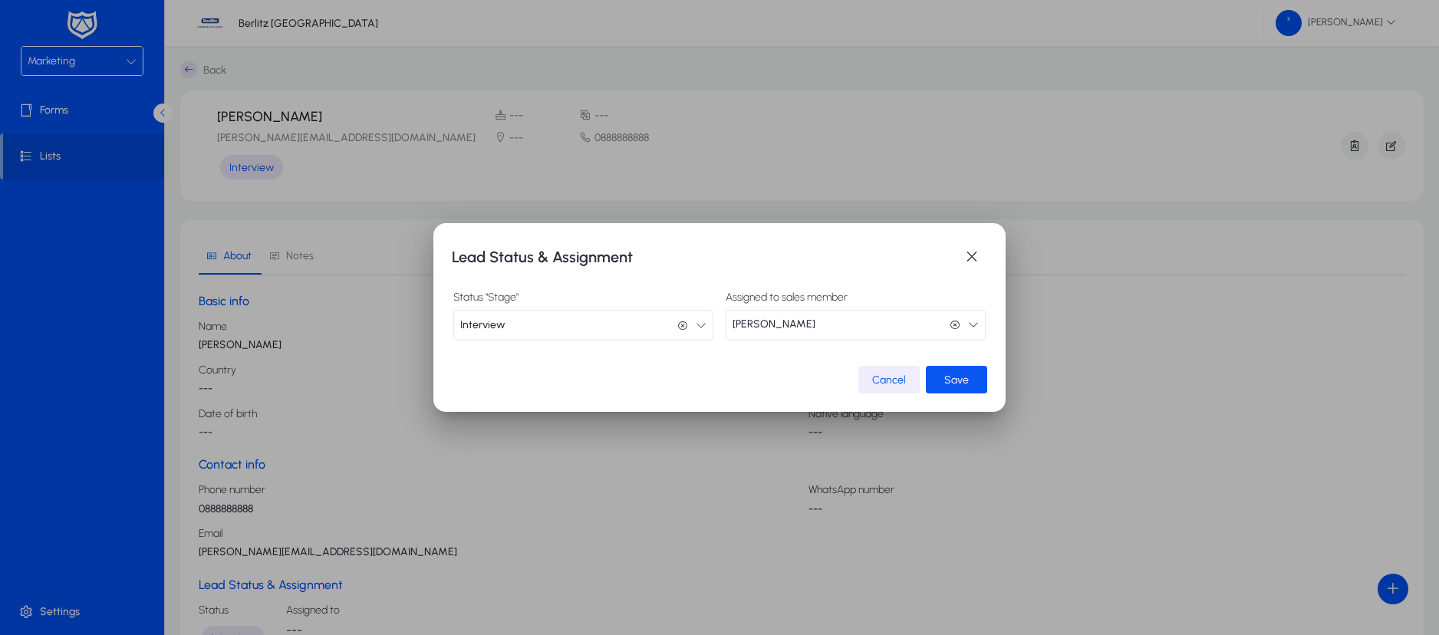
click at [959, 385] on span "Save" at bounding box center [956, 380] width 25 height 13
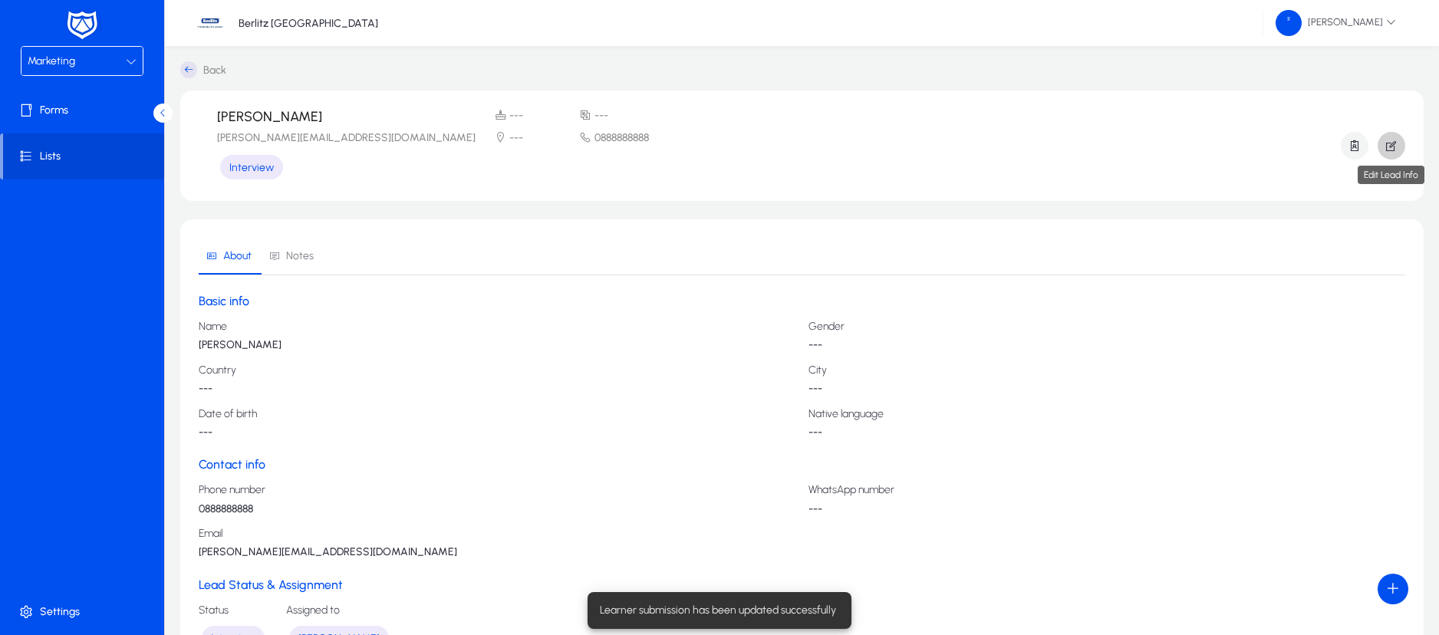
click at [1397, 148] on icon "button" at bounding box center [1391, 146] width 14 height 14
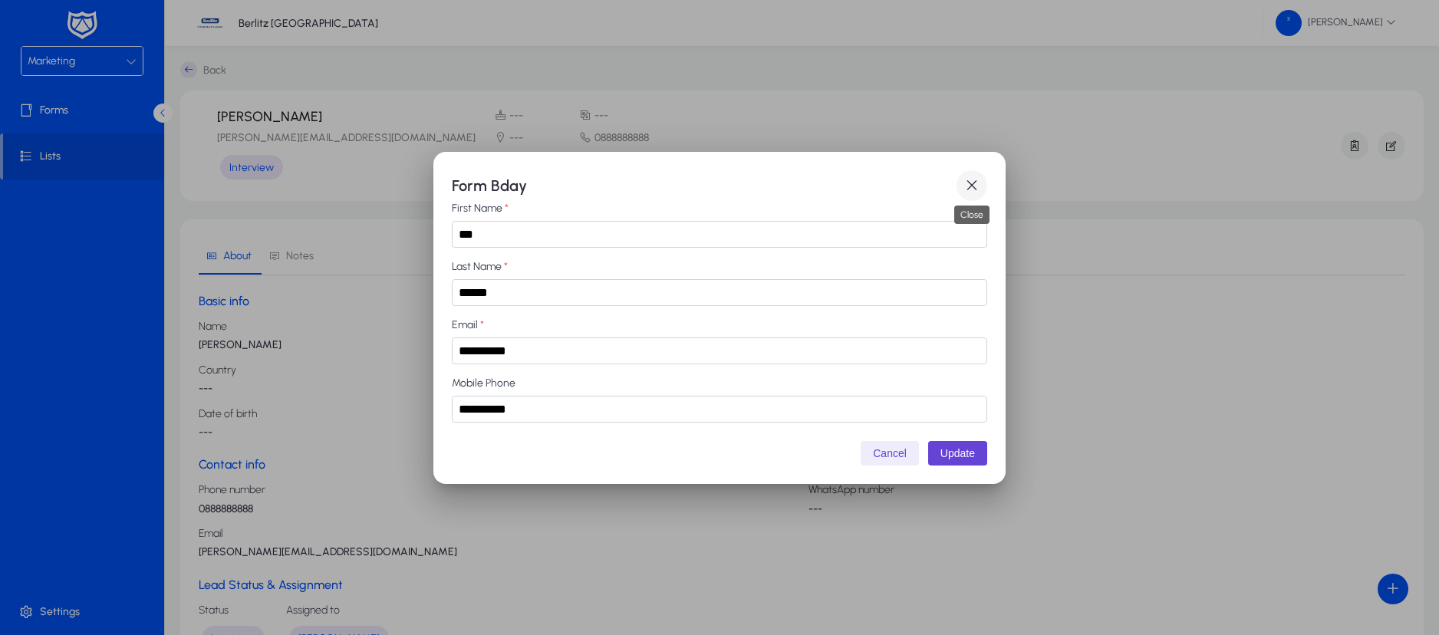
click at [985, 185] on span "button" at bounding box center [971, 185] width 31 height 31
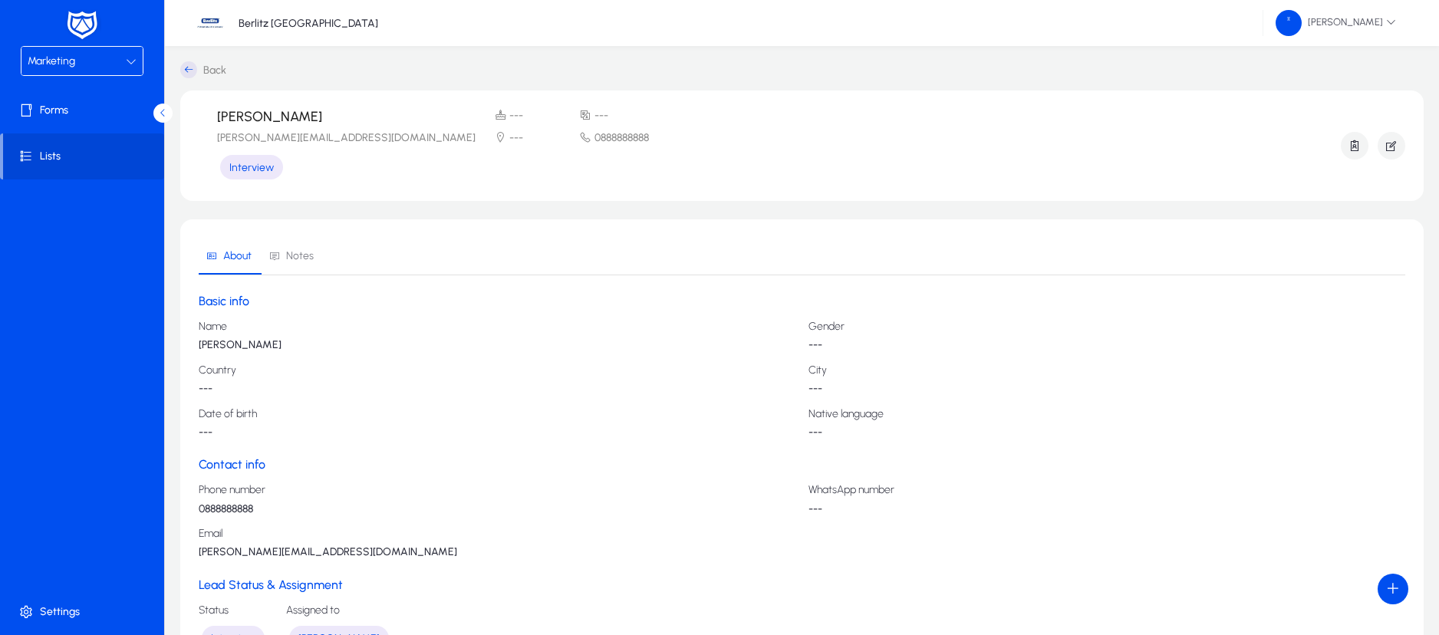
click at [291, 258] on span "Notes" at bounding box center [300, 256] width 28 height 11
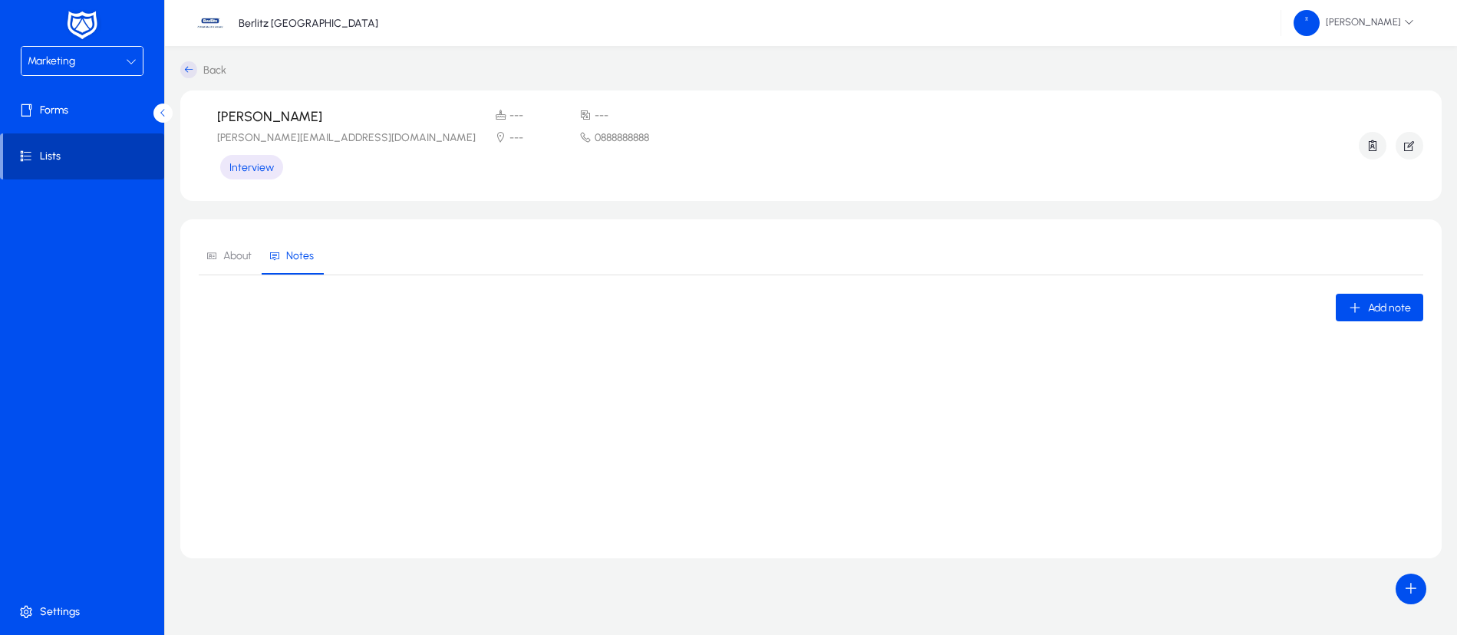
click at [39, 155] on icon at bounding box center [28, 156] width 21 height 15
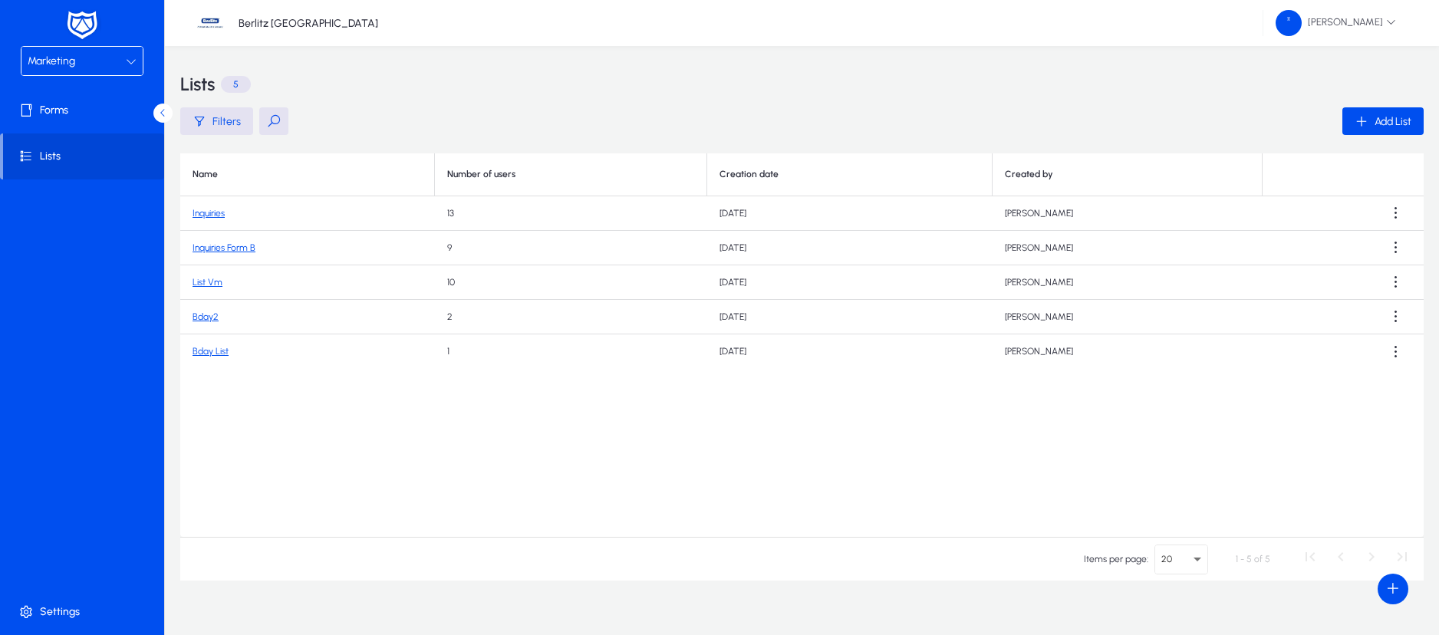
click at [243, 248] on link "Inquiries Form B" at bounding box center [224, 247] width 63 height 11
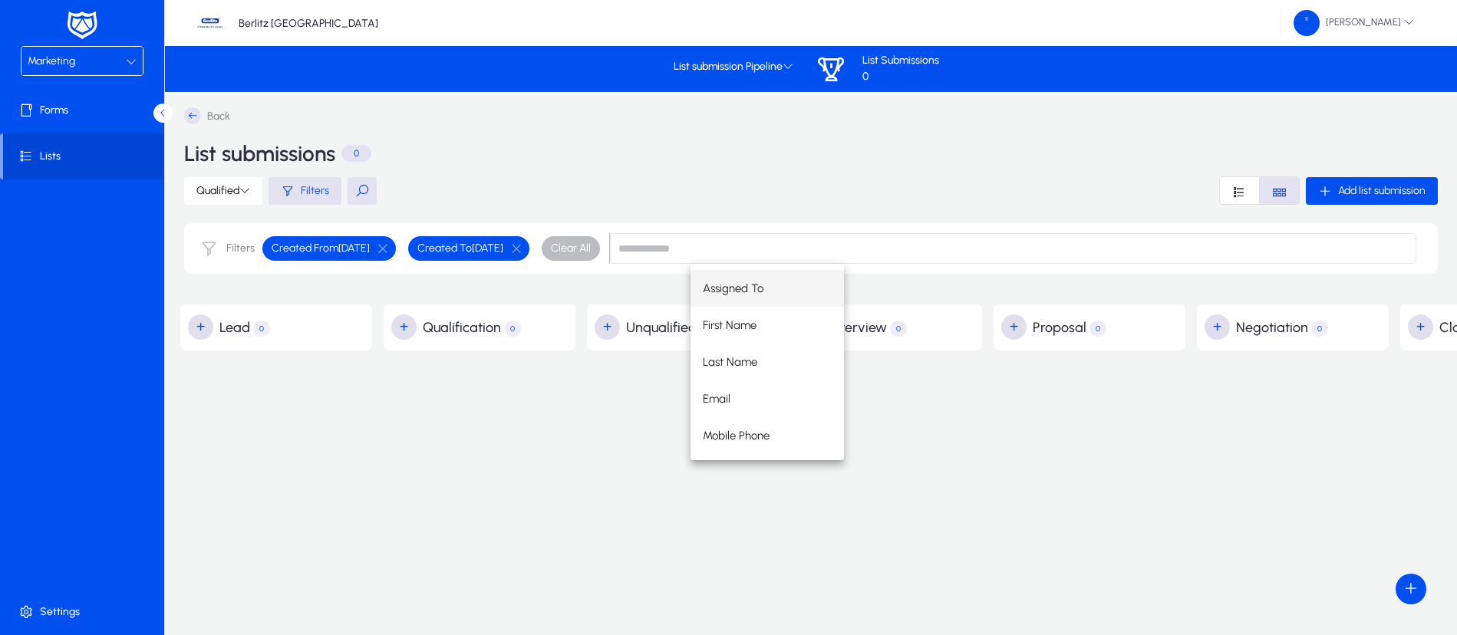
click at [1291, 188] on span "Font Style" at bounding box center [1278, 190] width 39 height 27
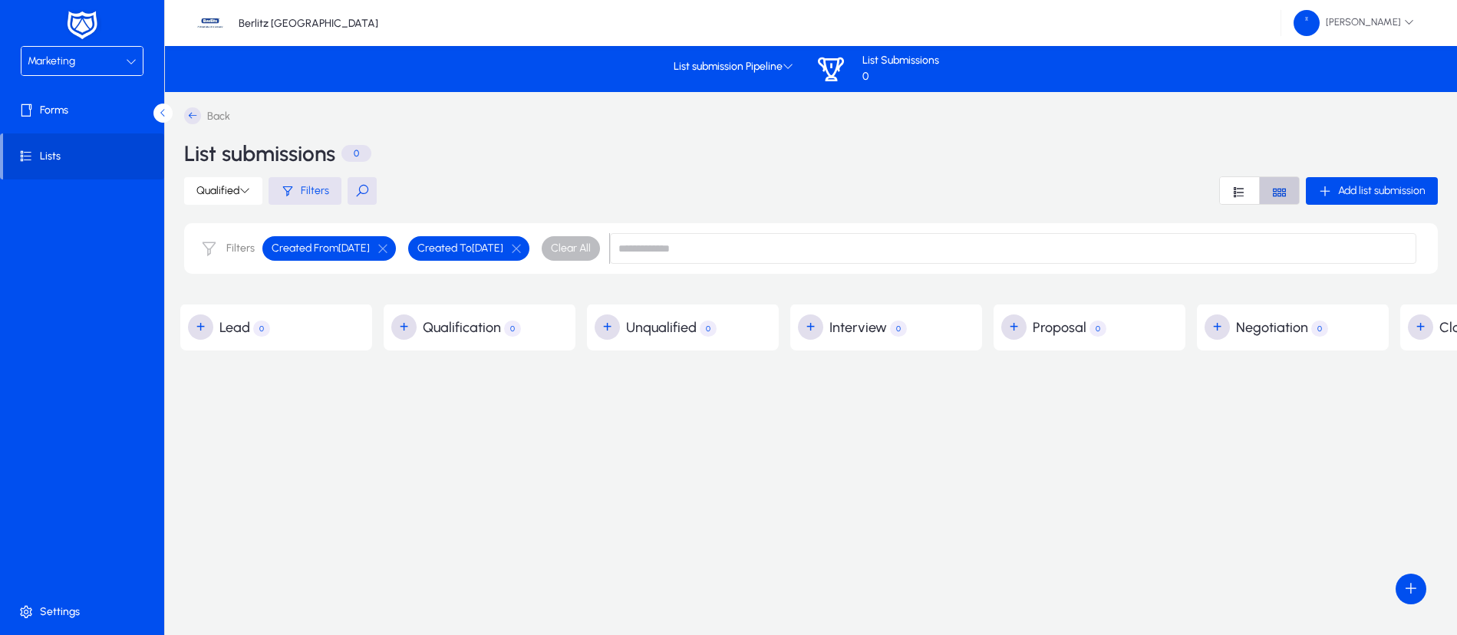
click at [1284, 187] on icon "Font Style" at bounding box center [1279, 192] width 15 height 15
click at [1236, 189] on icon "Font Style" at bounding box center [1239, 192] width 15 height 15
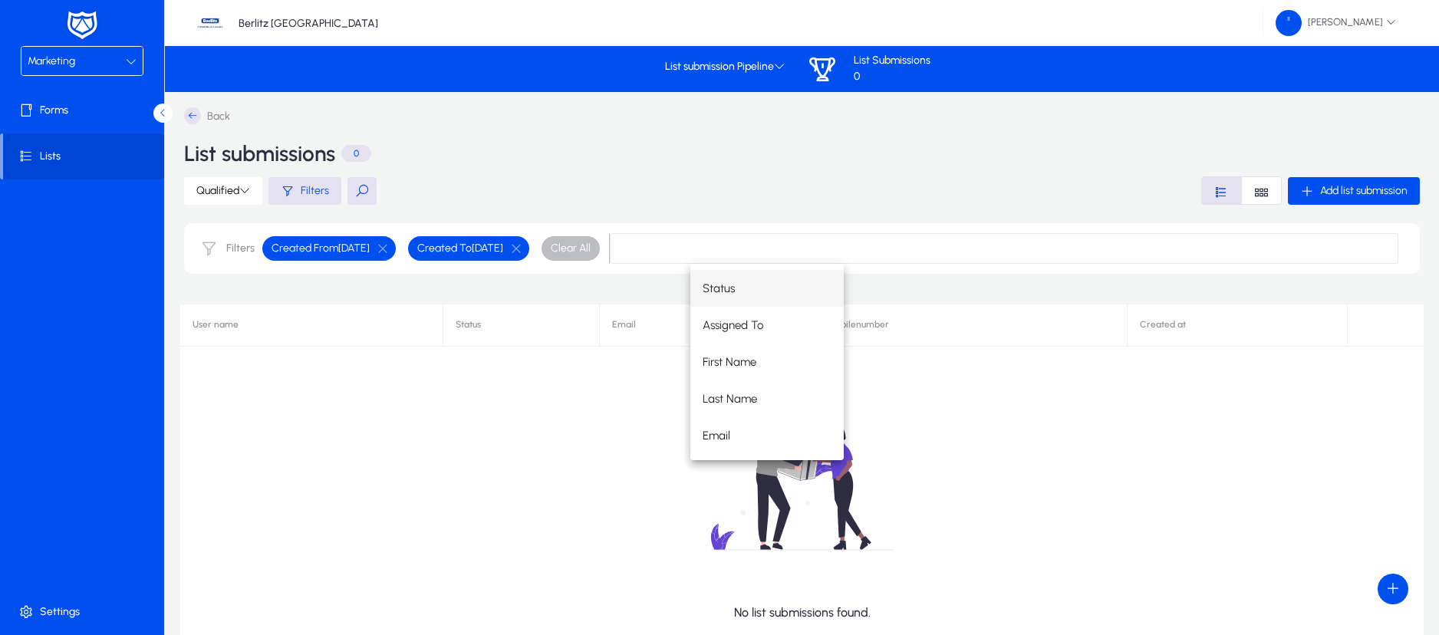
click at [457, 472] on div "No list submissions found." at bounding box center [801, 495] width 1243 height 383
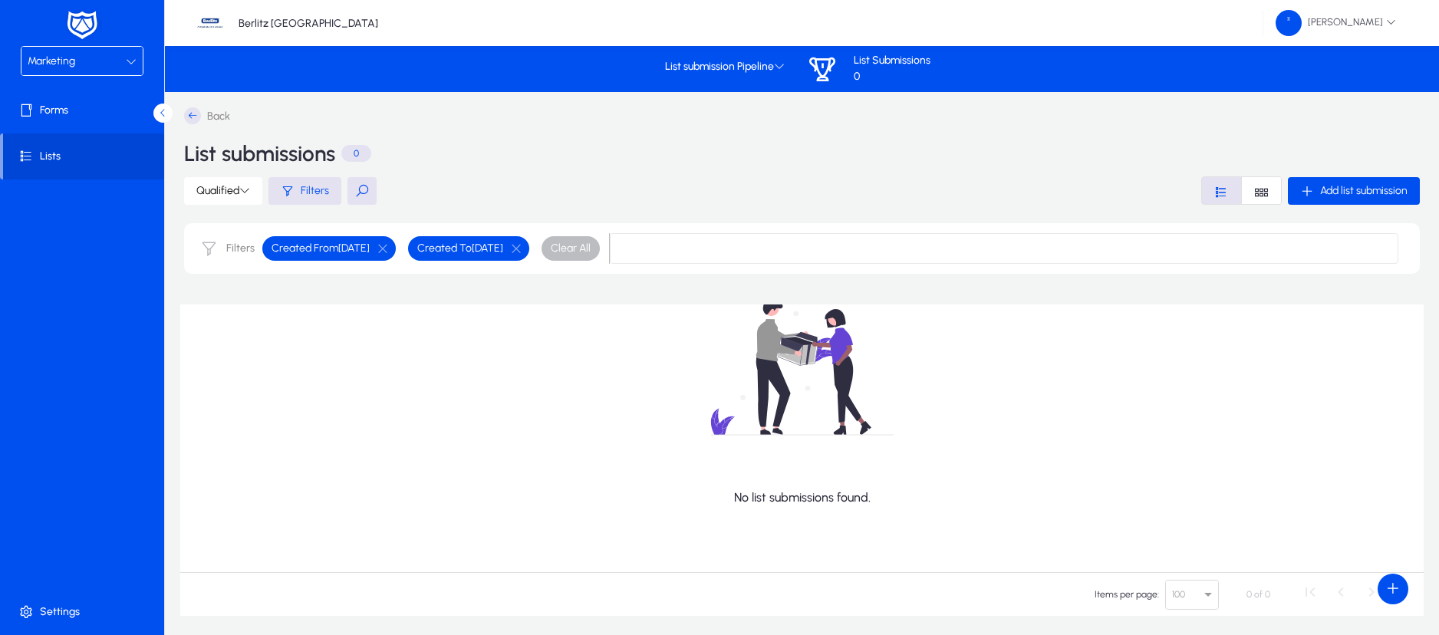
scroll to position [173, 0]
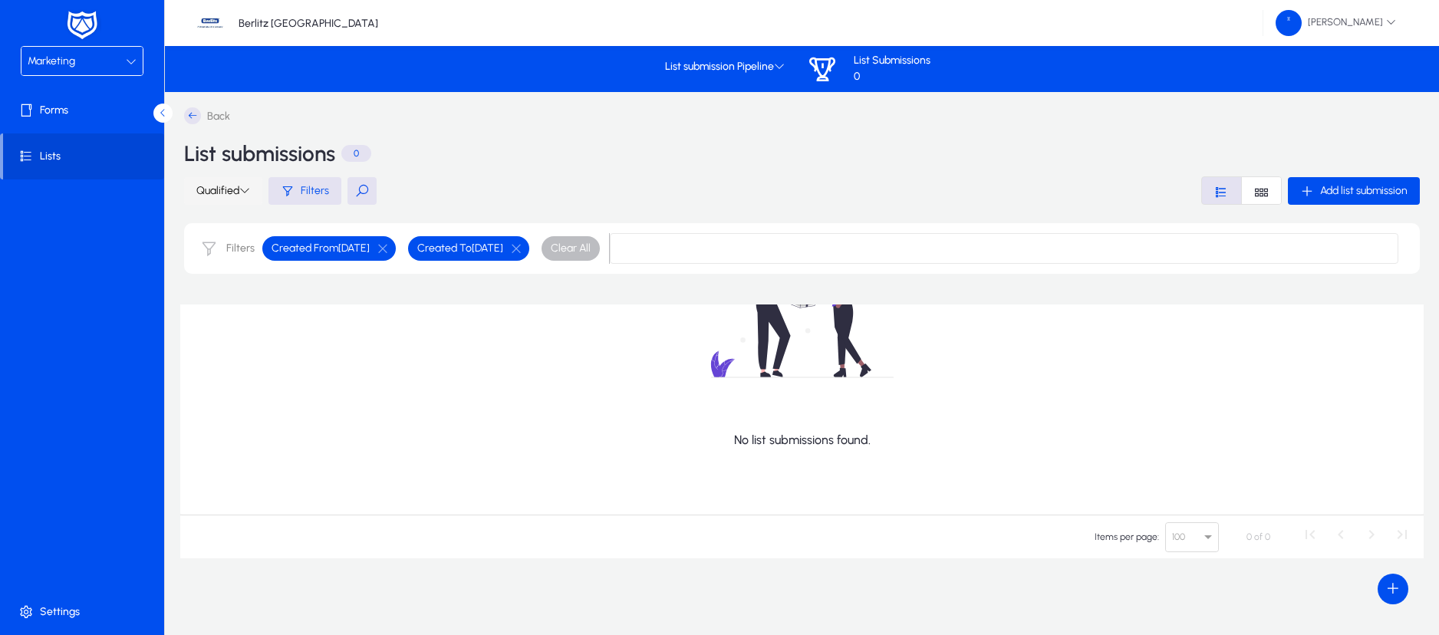
click at [258, 187] on span at bounding box center [223, 191] width 78 height 37
click at [235, 218] on button "All Leads" at bounding box center [216, 227] width 95 height 32
click at [528, 474] on div "No list submissions found." at bounding box center [801, 322] width 1243 height 383
click at [781, 62] on icon at bounding box center [779, 66] width 11 height 11
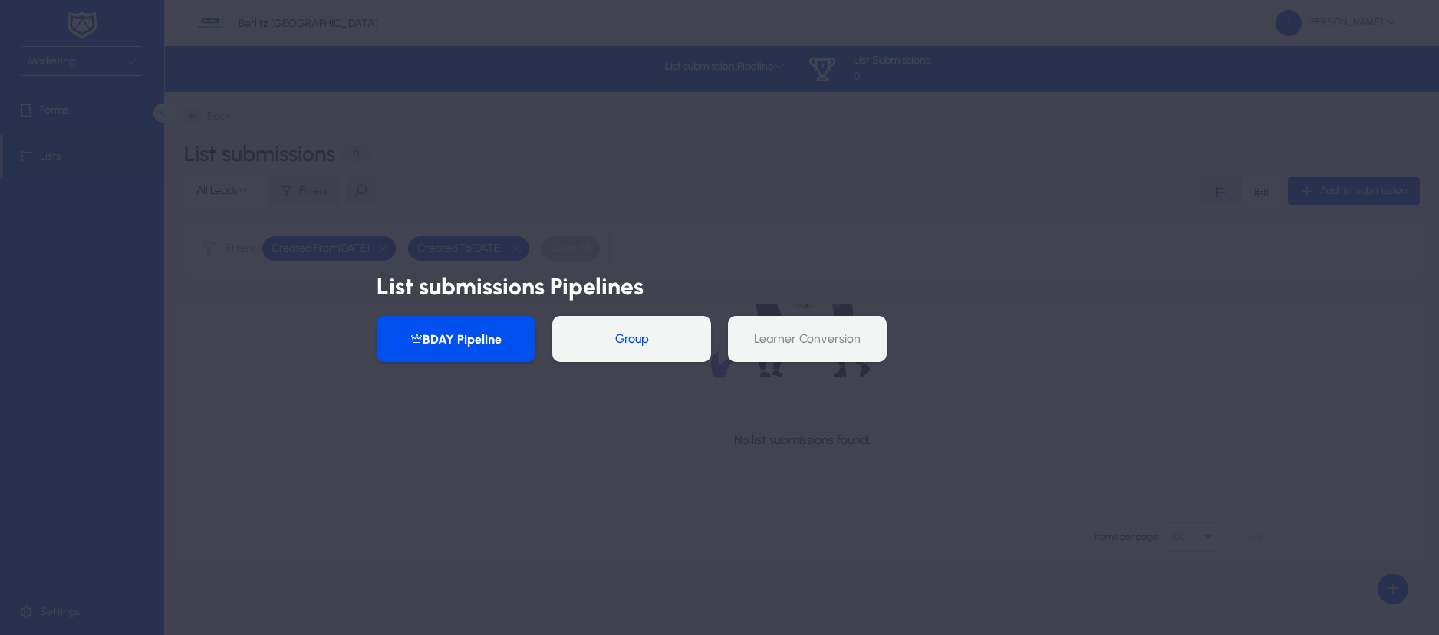
click at [634, 338] on button "Group" at bounding box center [631, 339] width 159 height 46
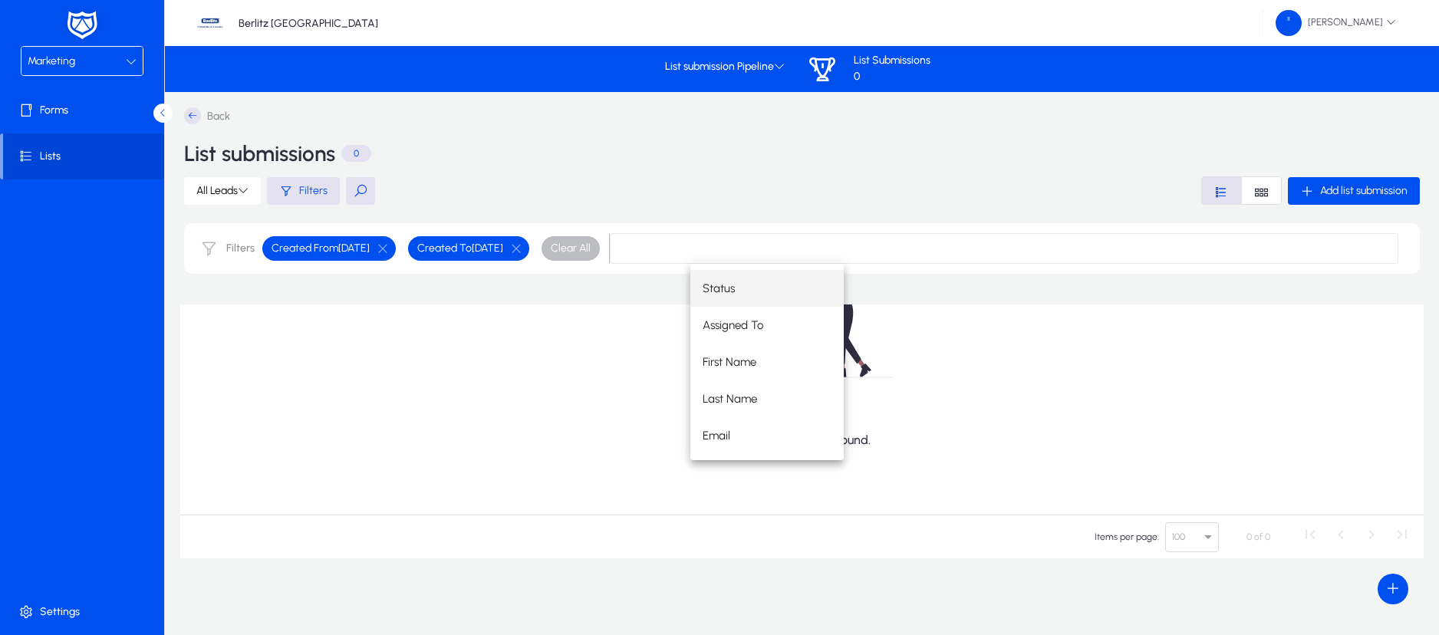
click at [617, 333] on div "No list submissions found." at bounding box center [801, 322] width 1243 height 383
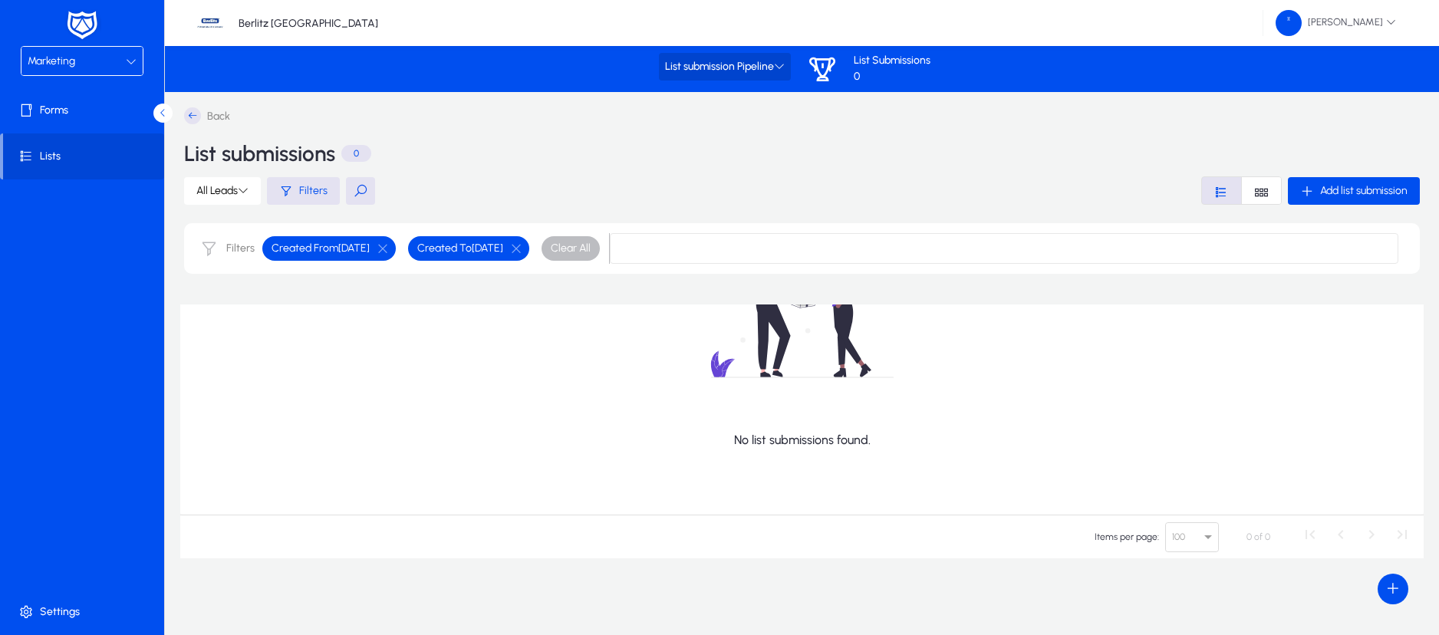
click at [783, 61] on icon at bounding box center [779, 66] width 11 height 11
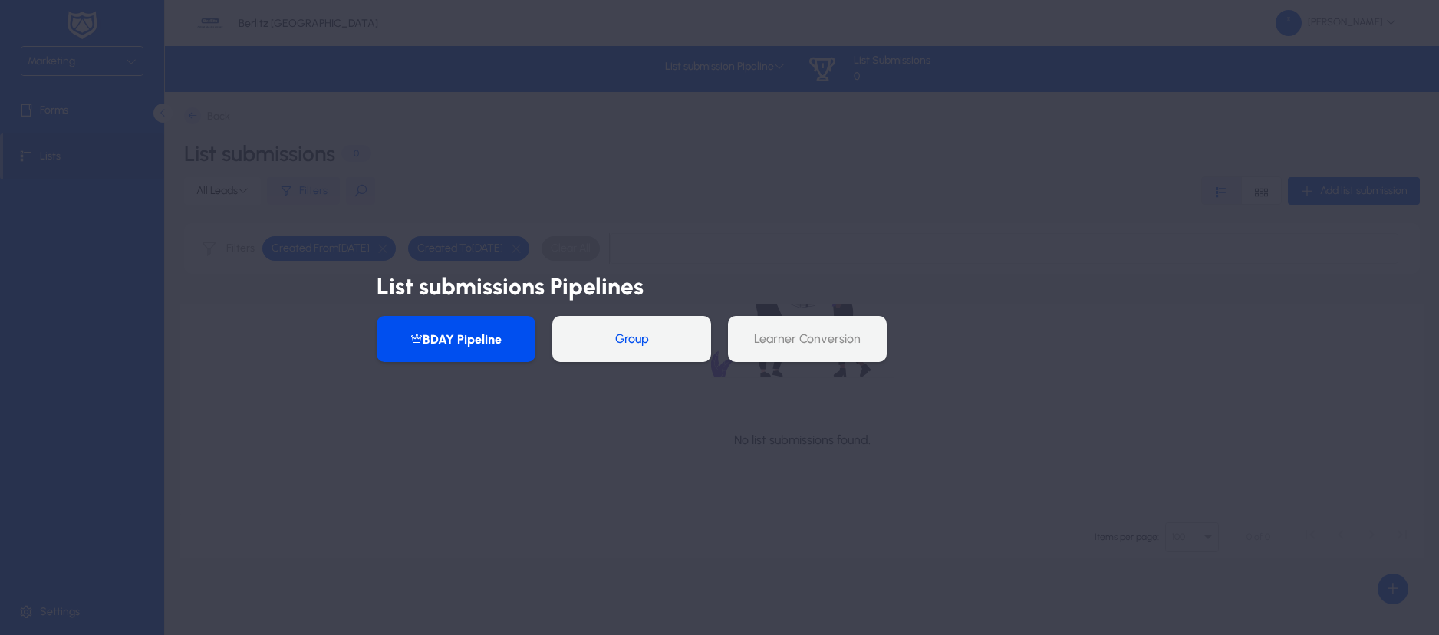
click at [636, 329] on button "Group" at bounding box center [631, 339] width 159 height 46
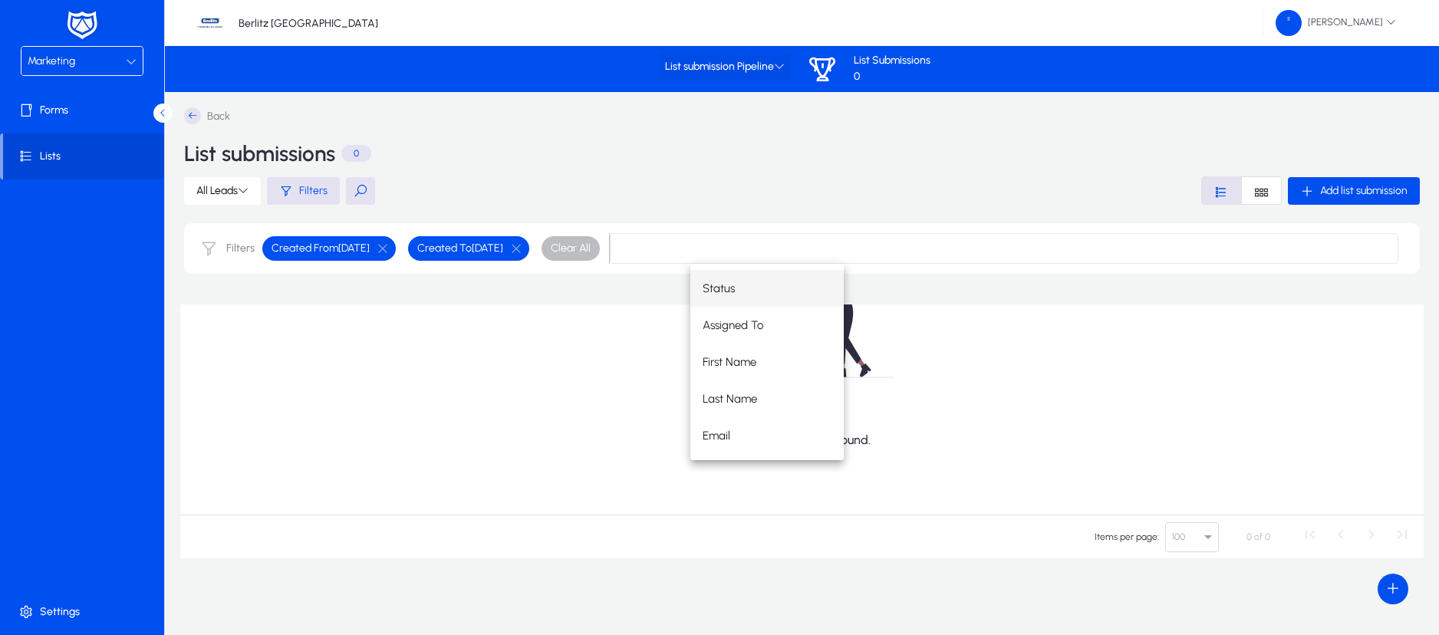
click at [755, 67] on span "List submission Pipeline" at bounding box center [725, 67] width 120 height 13
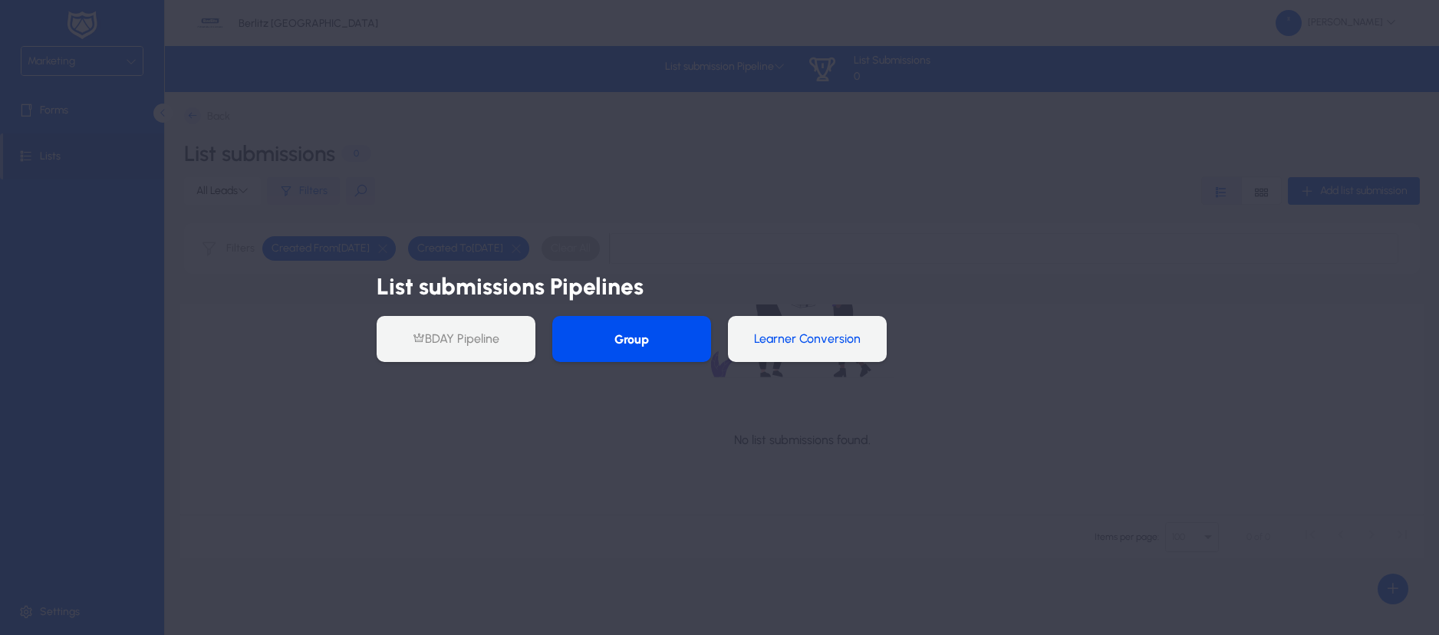
click at [808, 344] on button "Learner Conversion" at bounding box center [807, 339] width 159 height 46
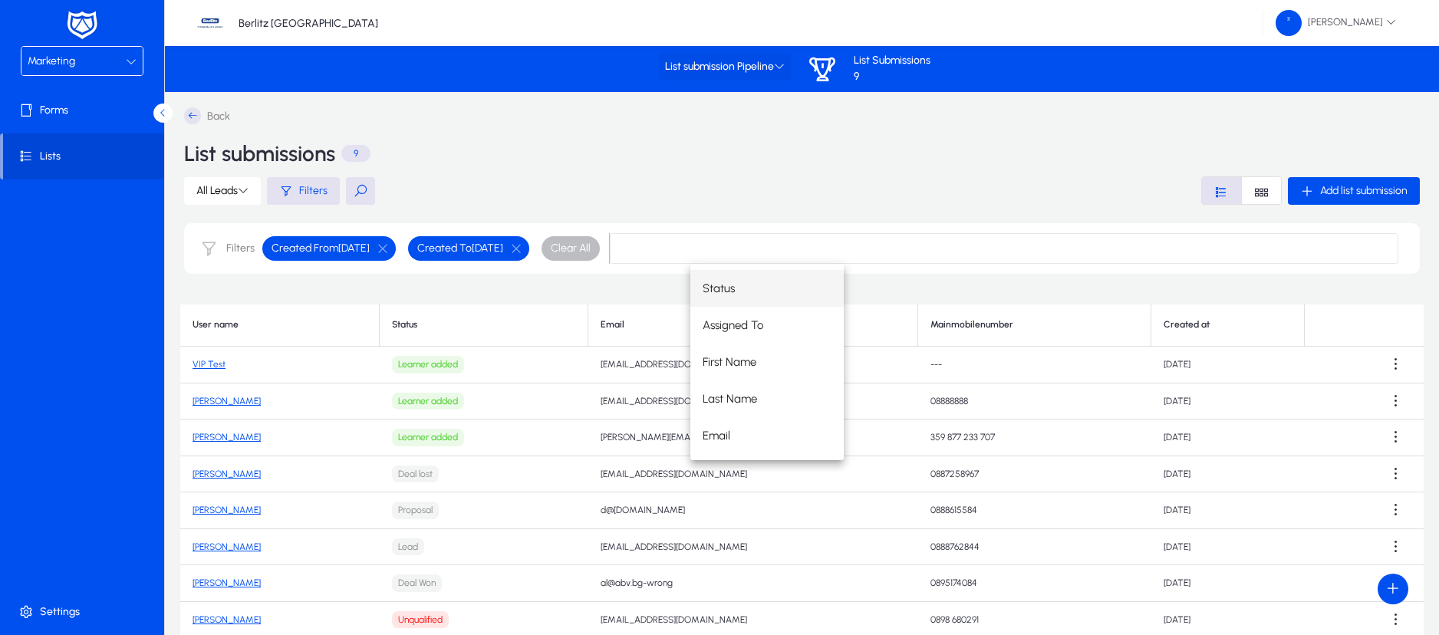
click at [782, 63] on icon at bounding box center [779, 66] width 11 height 11
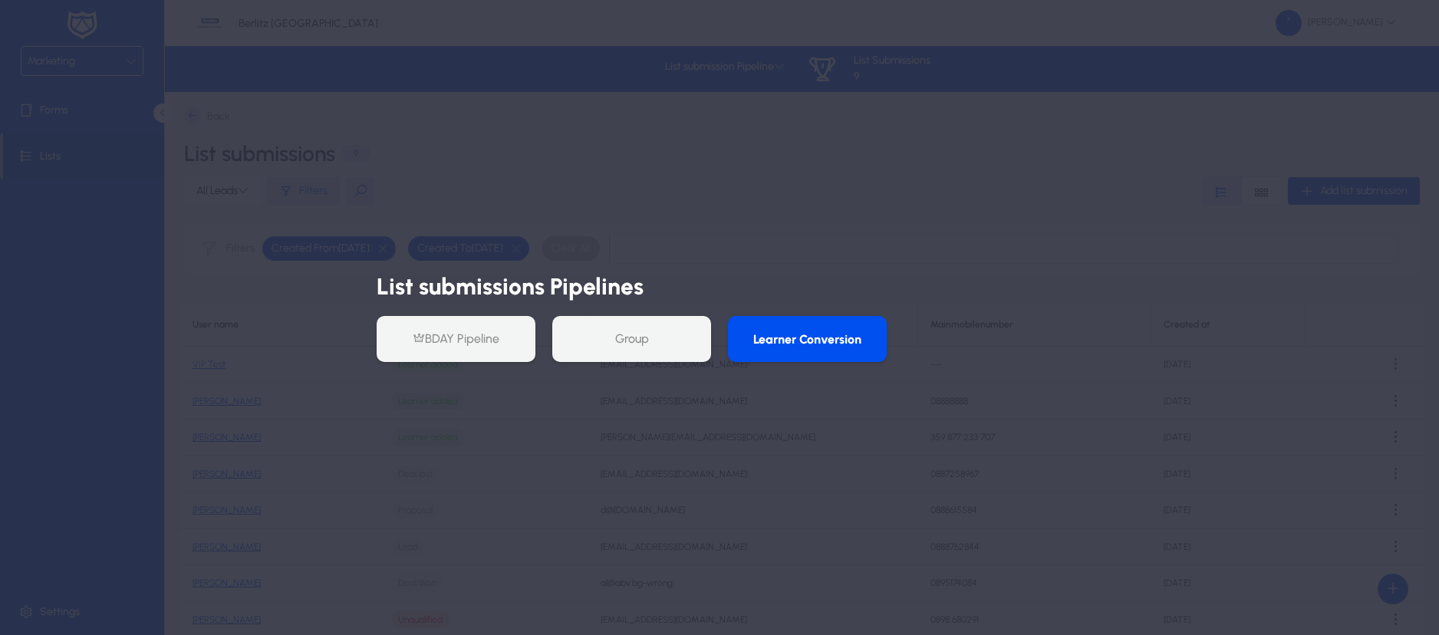
click at [775, 170] on div at bounding box center [719, 317] width 1439 height 635
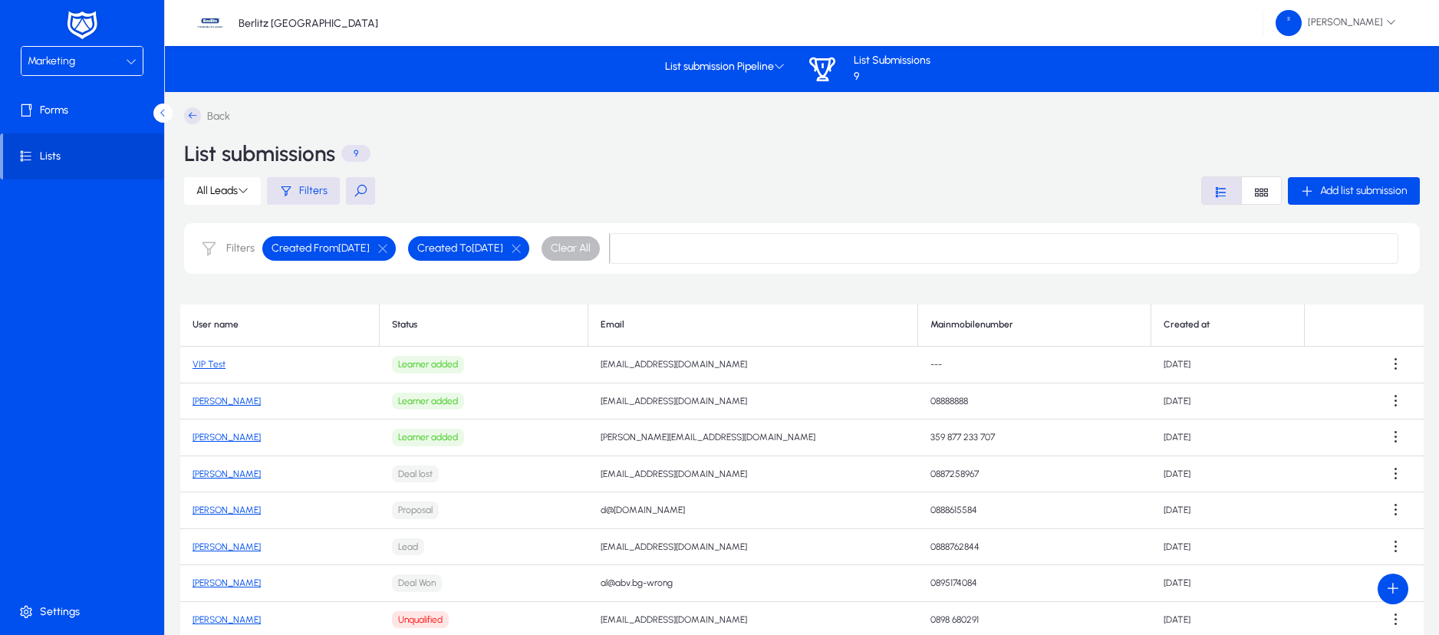
click at [191, 112] on icon at bounding box center [192, 115] width 17 height 17
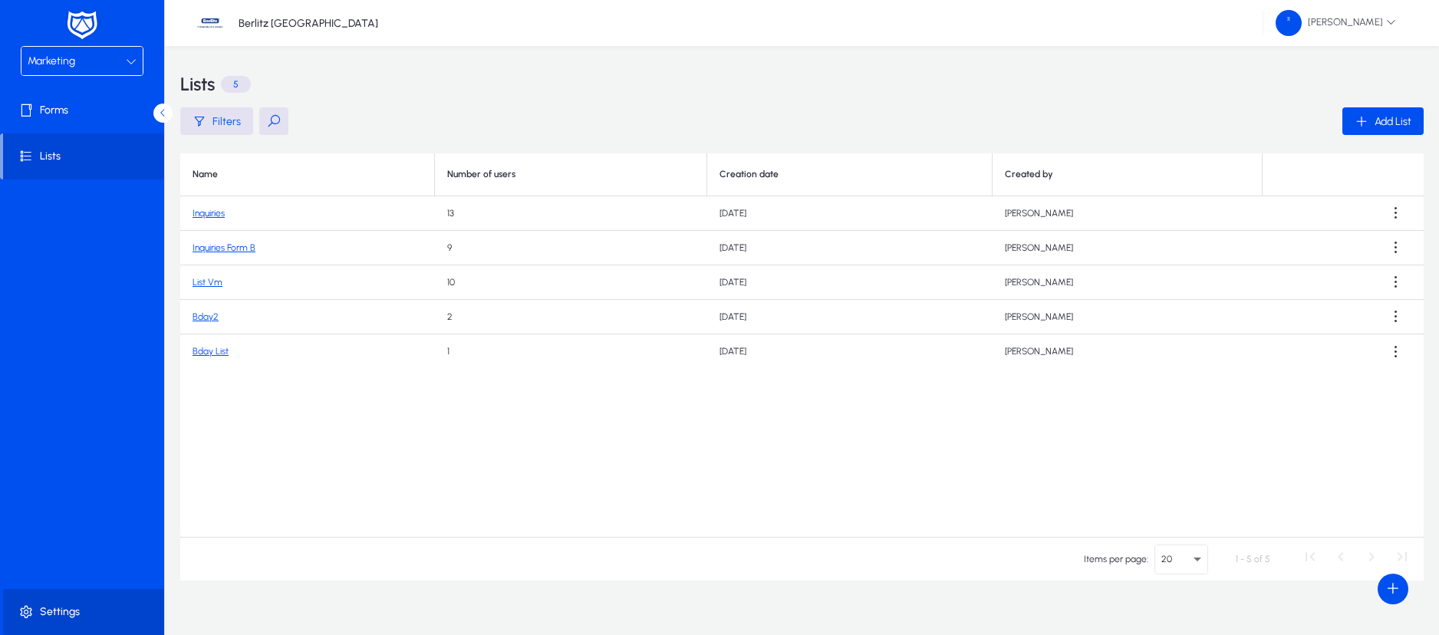
click at [61, 610] on span "Settings" at bounding box center [85, 611] width 164 height 15
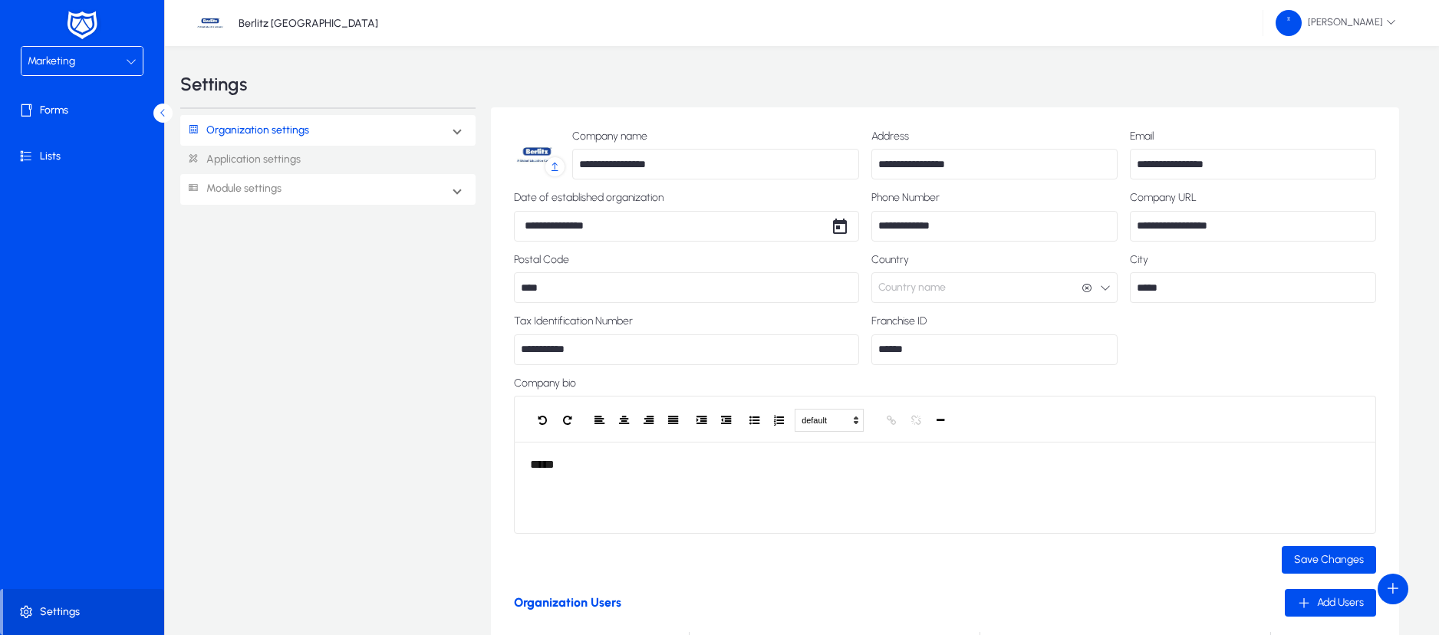
click at [271, 191] on link "Module settings" at bounding box center [230, 189] width 101 height 28
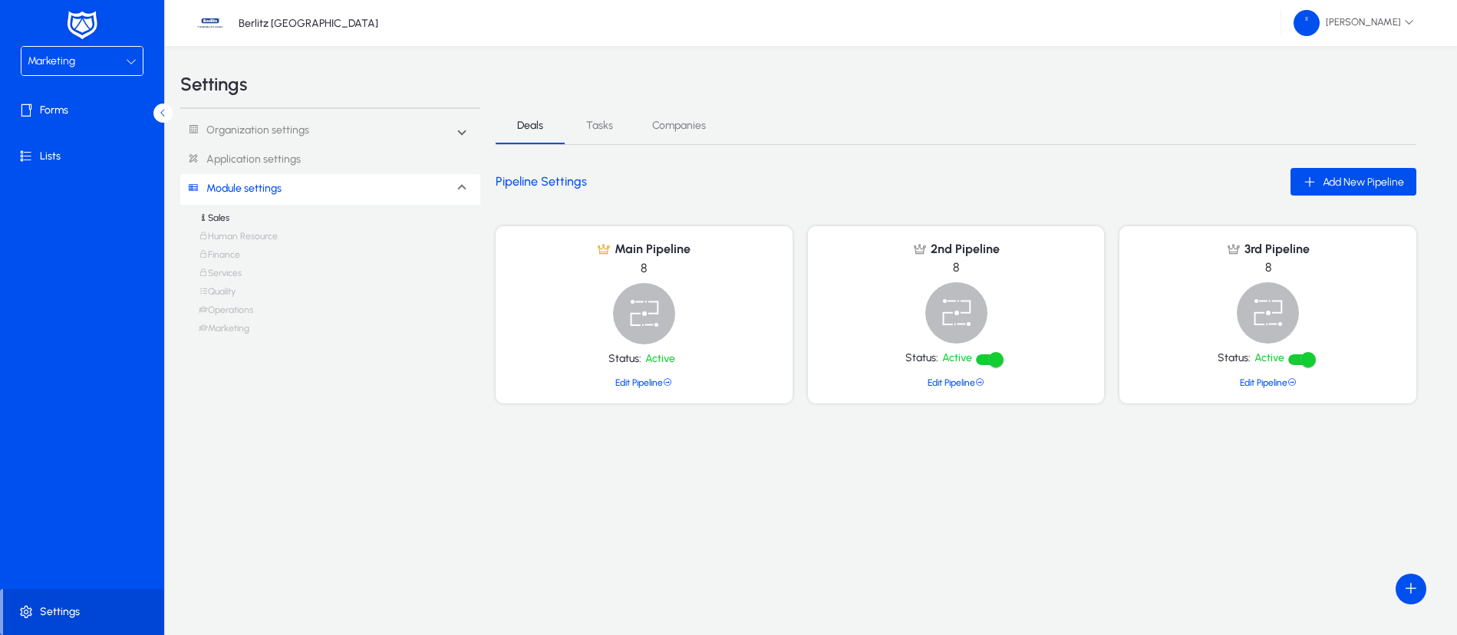
click at [225, 328] on link "Marketing" at bounding box center [224, 332] width 51 height 18
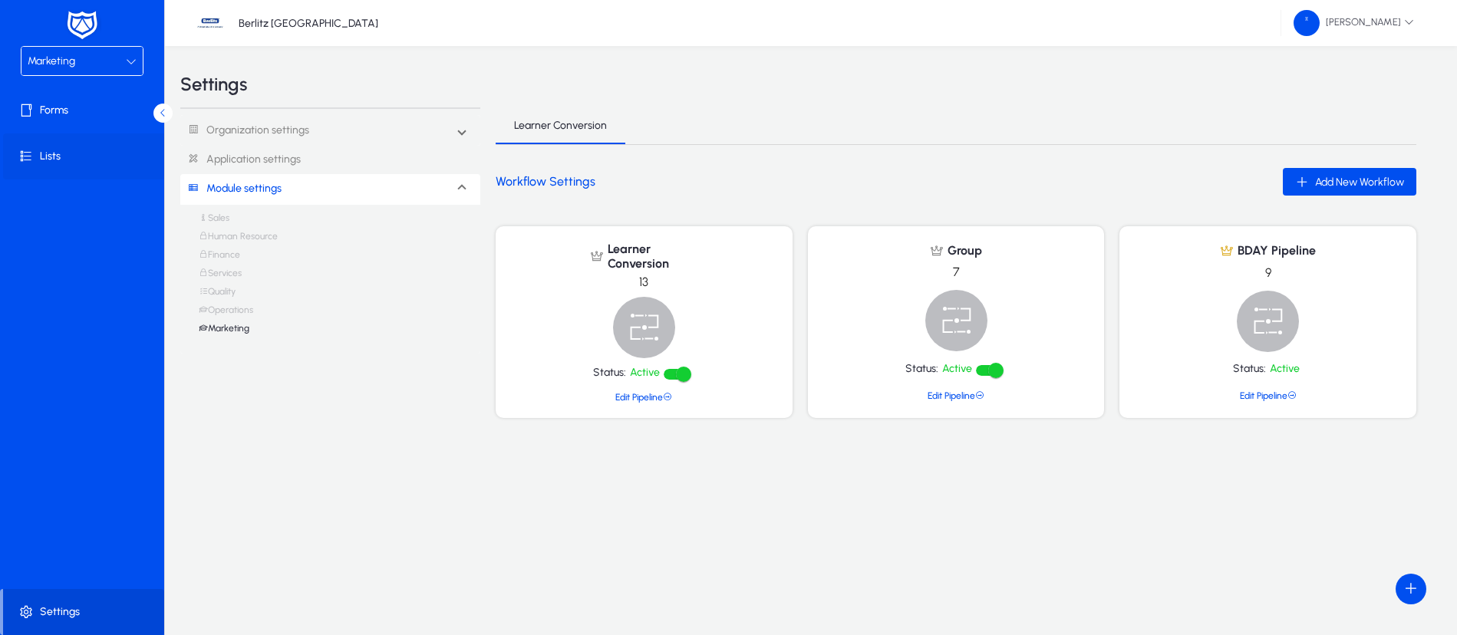
click at [44, 150] on span "Lists" at bounding box center [85, 156] width 164 height 15
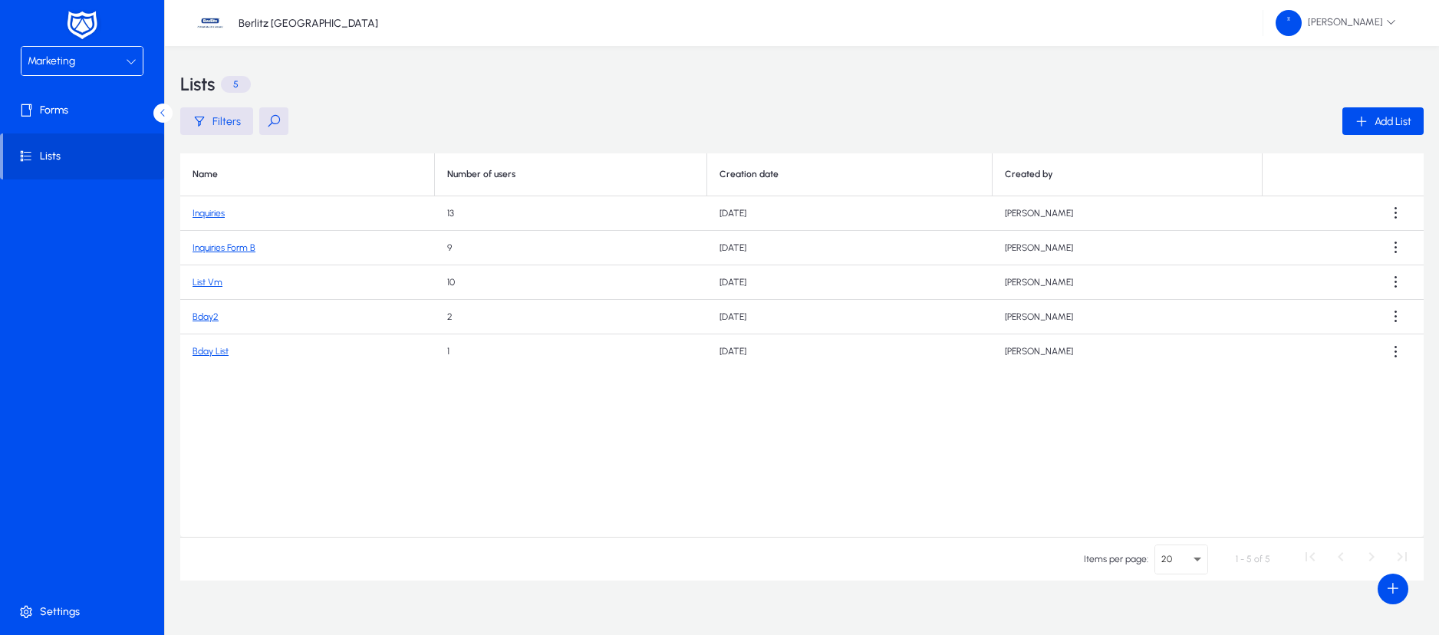
click at [235, 247] on link "Inquiries Form B" at bounding box center [224, 247] width 63 height 11
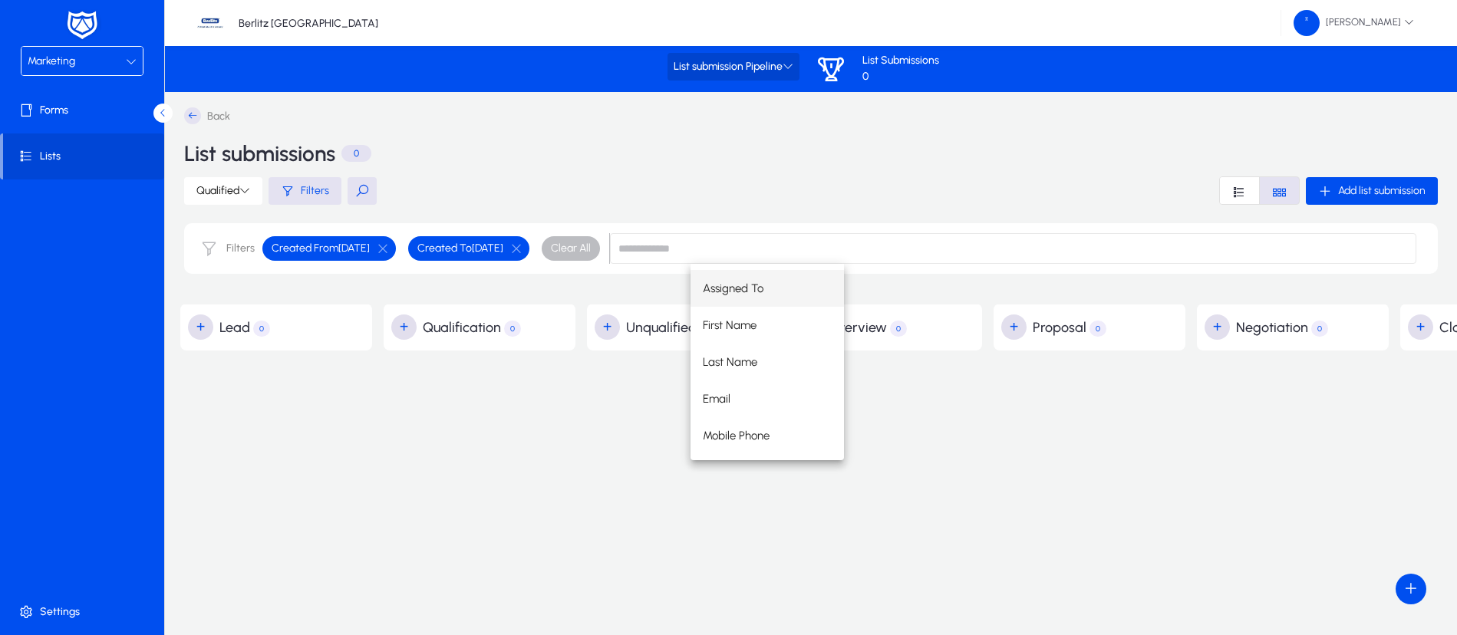
click at [792, 67] on icon at bounding box center [787, 66] width 11 height 11
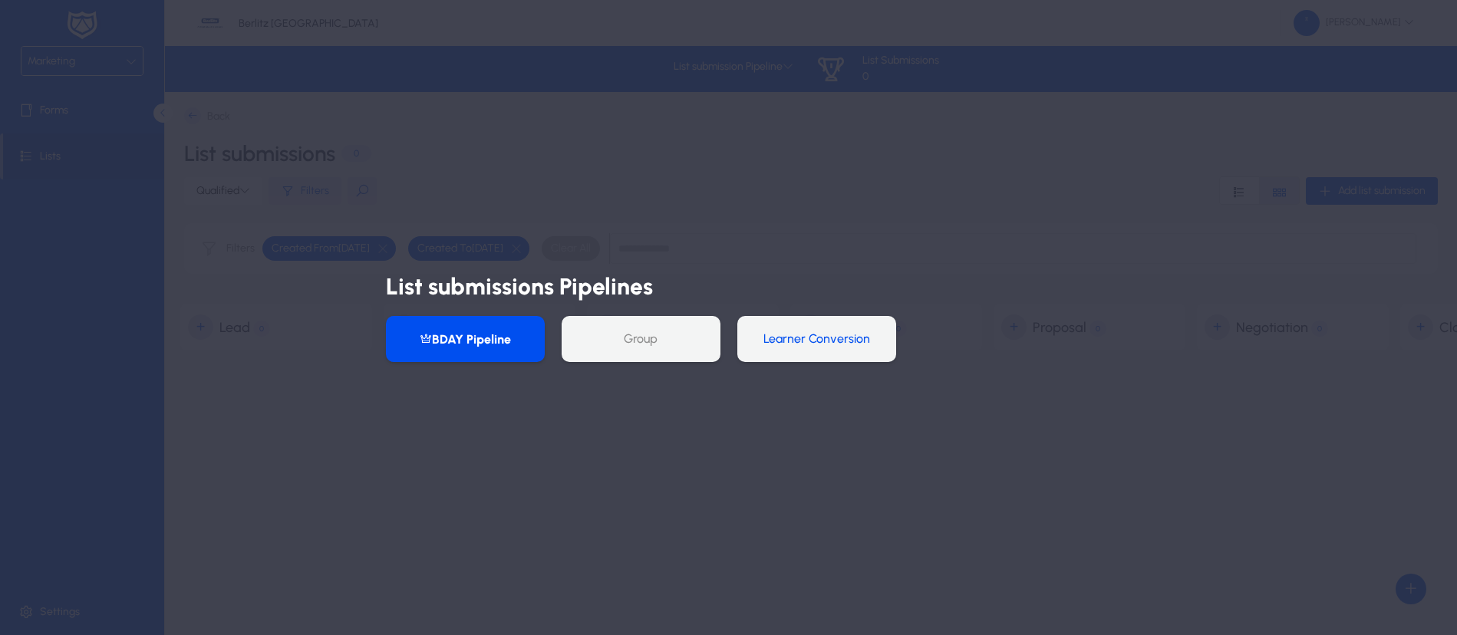
click at [814, 331] on button "Learner Conversion" at bounding box center [816, 339] width 159 height 46
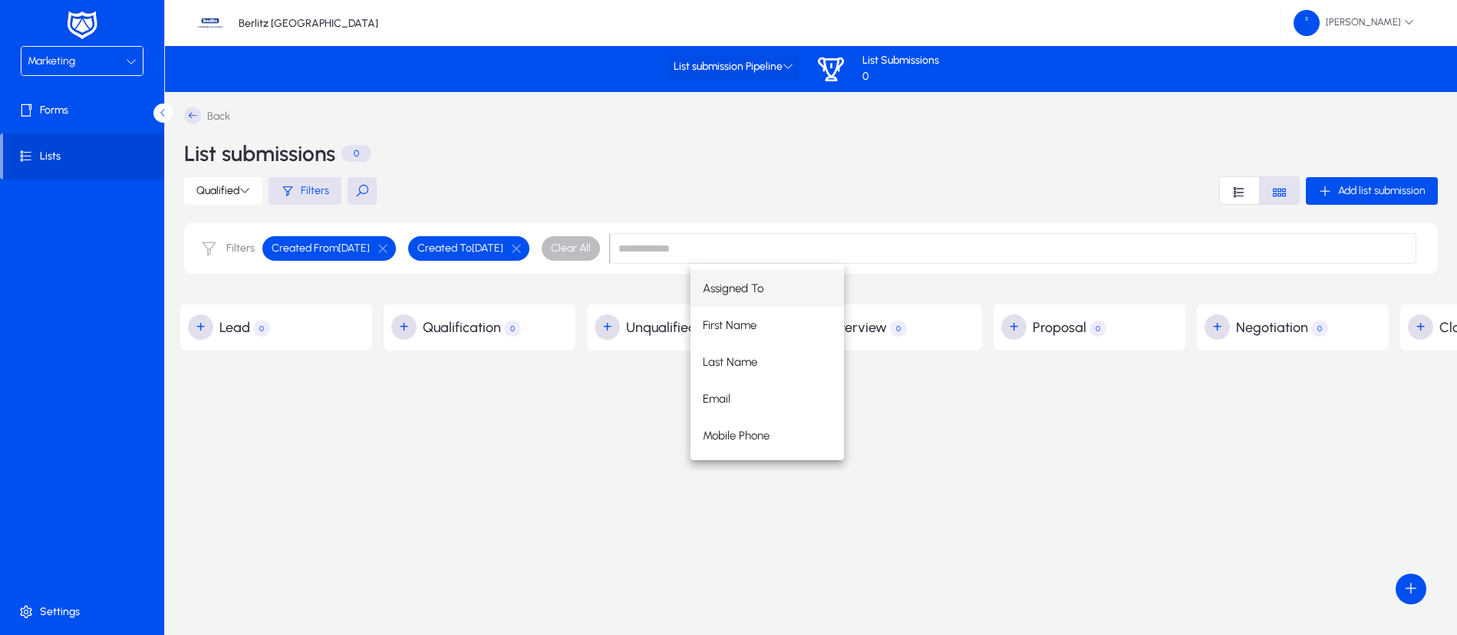
click at [782, 65] on span "List submission Pipeline" at bounding box center [733, 67] width 120 height 13
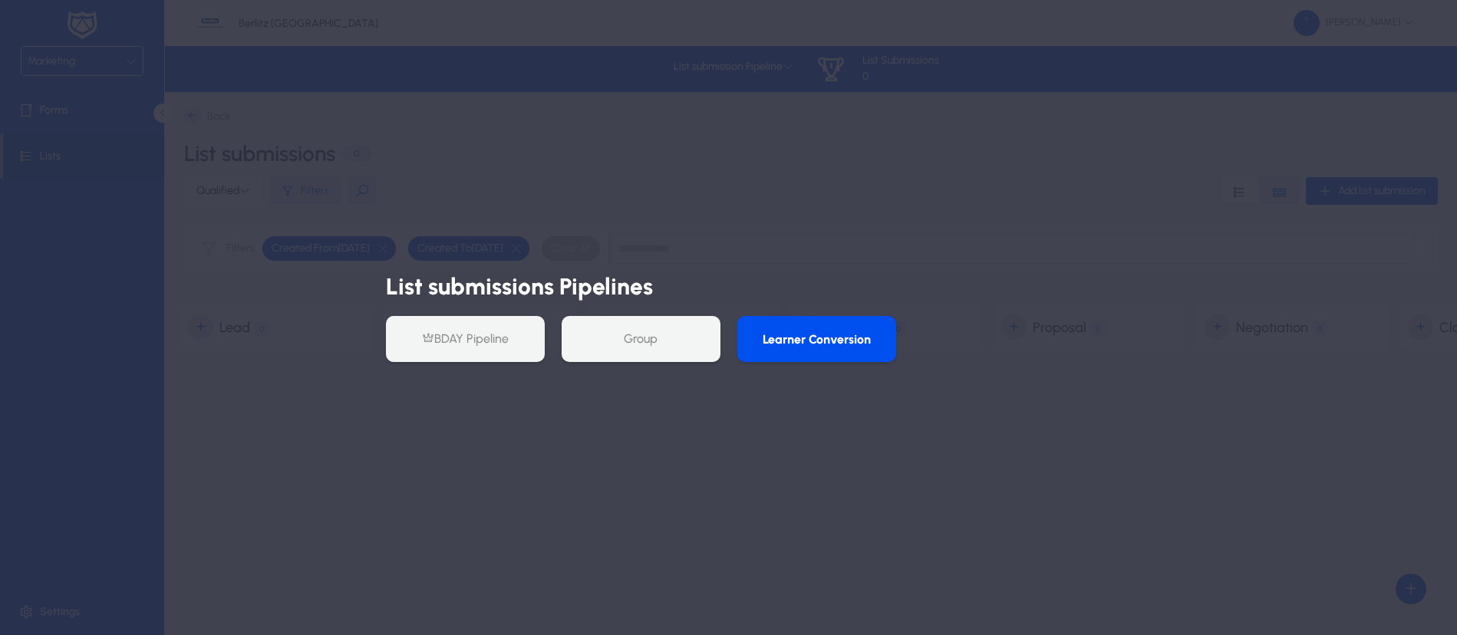
click at [631, 339] on button "Group" at bounding box center [640, 339] width 159 height 46
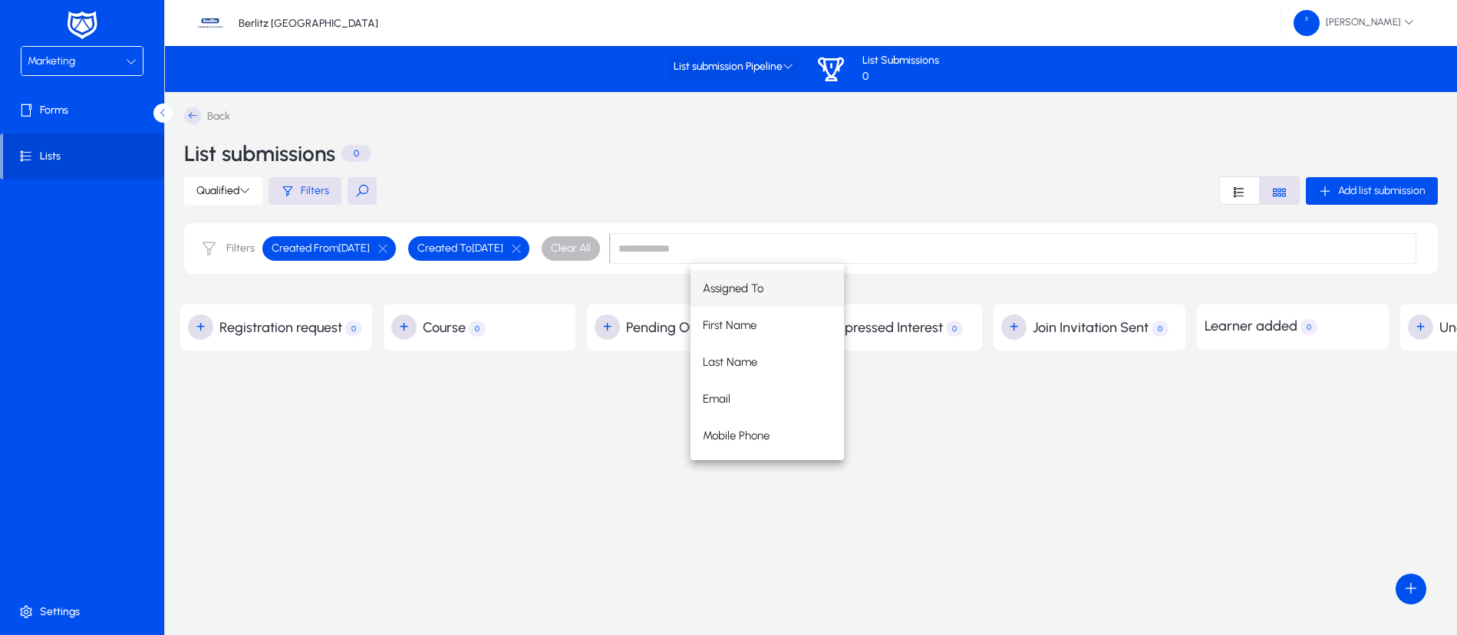
click at [788, 71] on icon at bounding box center [787, 66] width 11 height 11
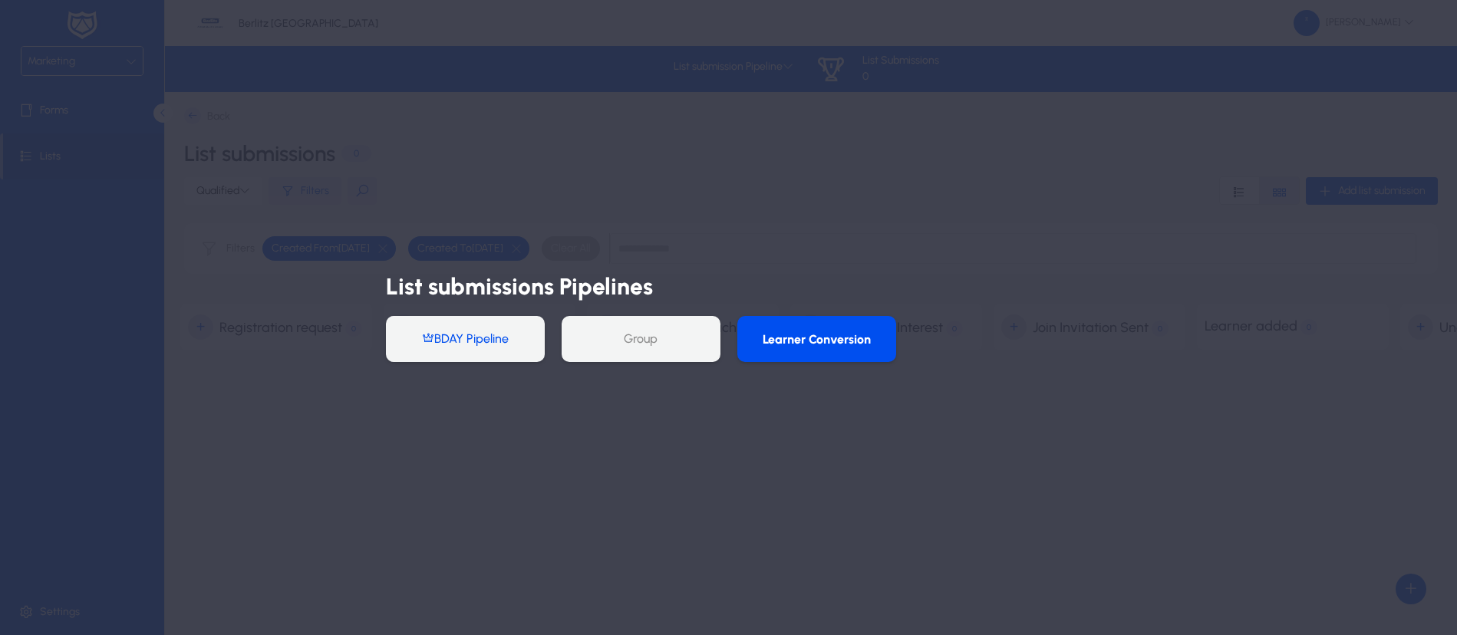
click at [472, 346] on button "BDAY Pipeline" at bounding box center [465, 339] width 159 height 46
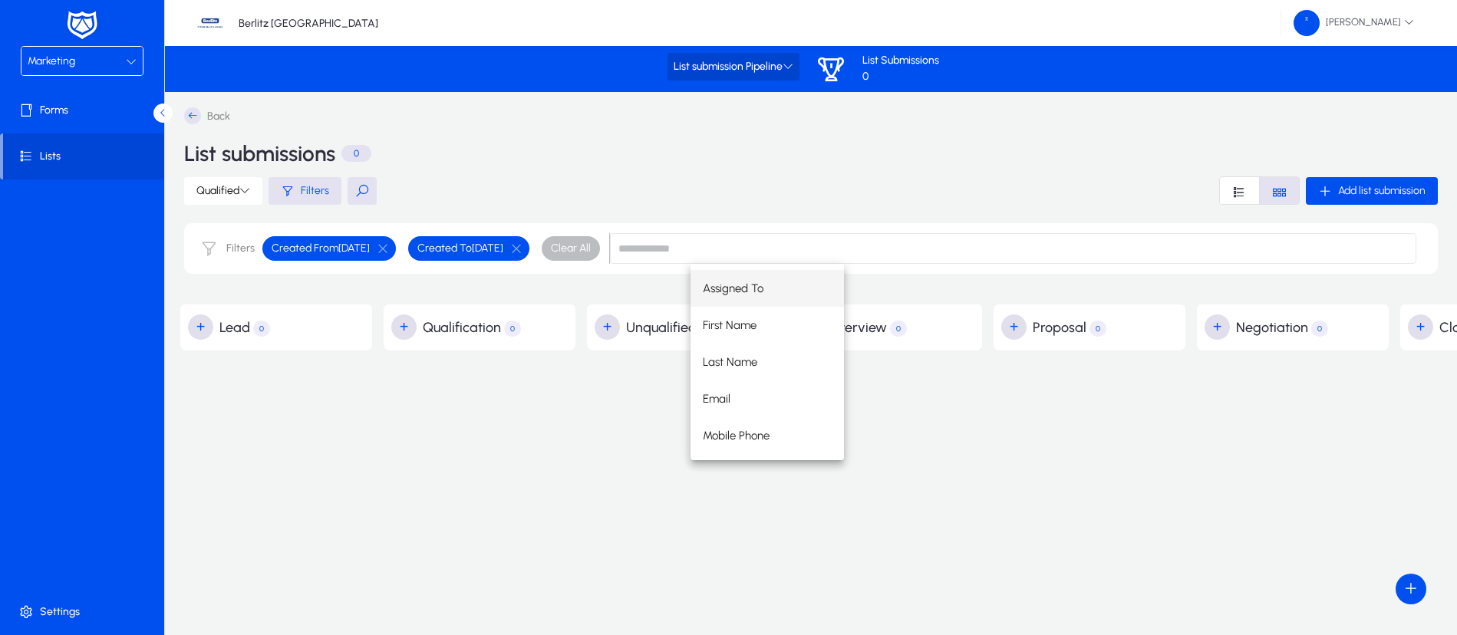
click at [788, 62] on icon at bounding box center [787, 66] width 11 height 11
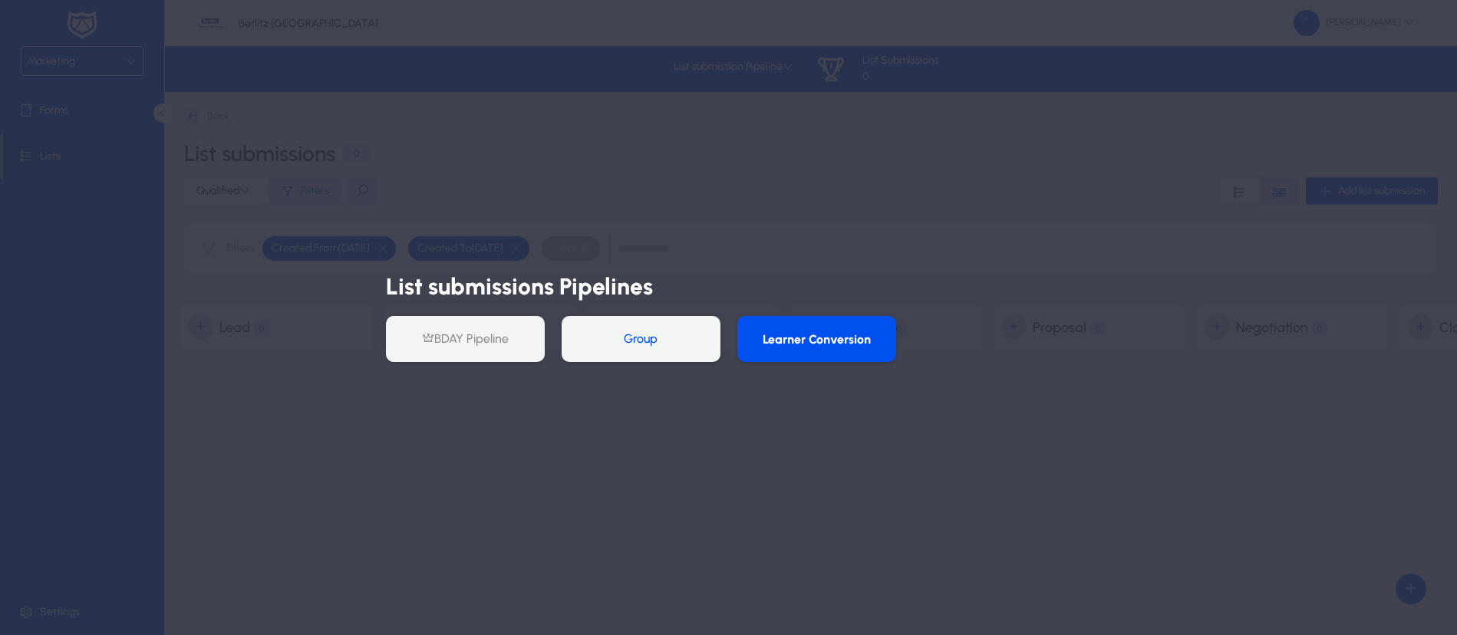
click at [620, 341] on button "Group" at bounding box center [640, 339] width 159 height 46
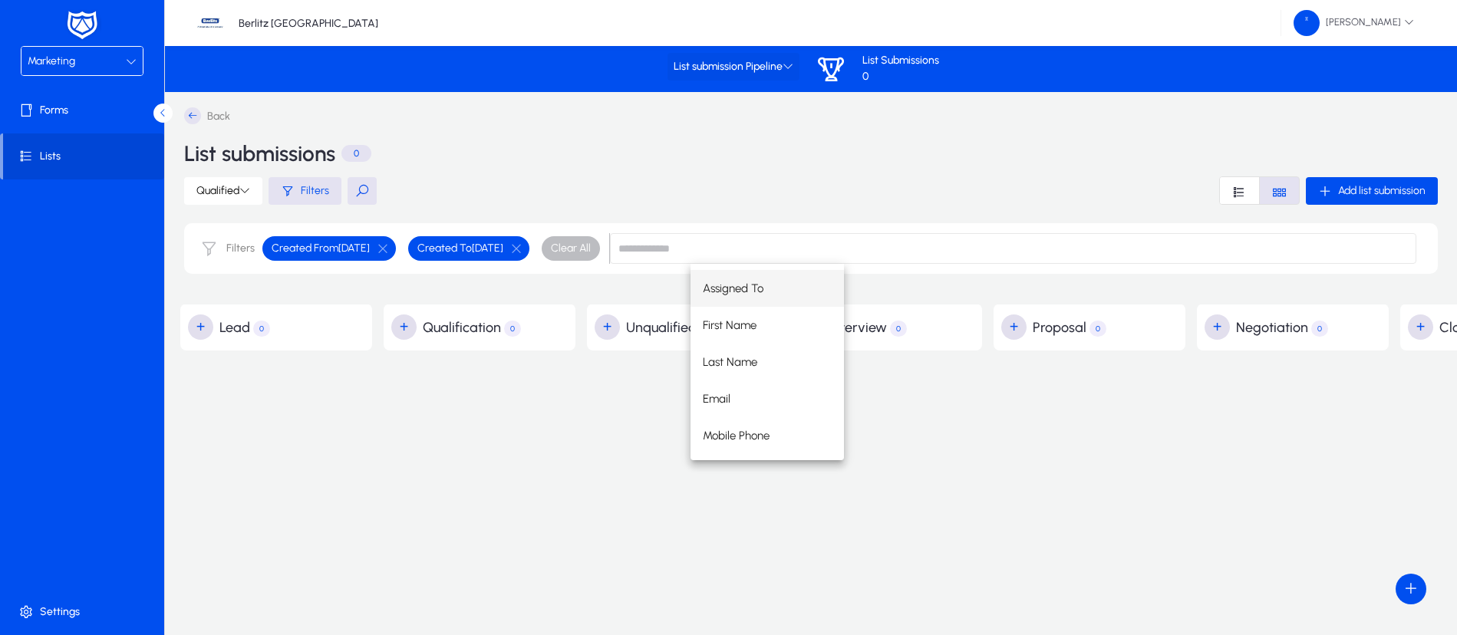
click at [793, 61] on icon at bounding box center [787, 66] width 11 height 11
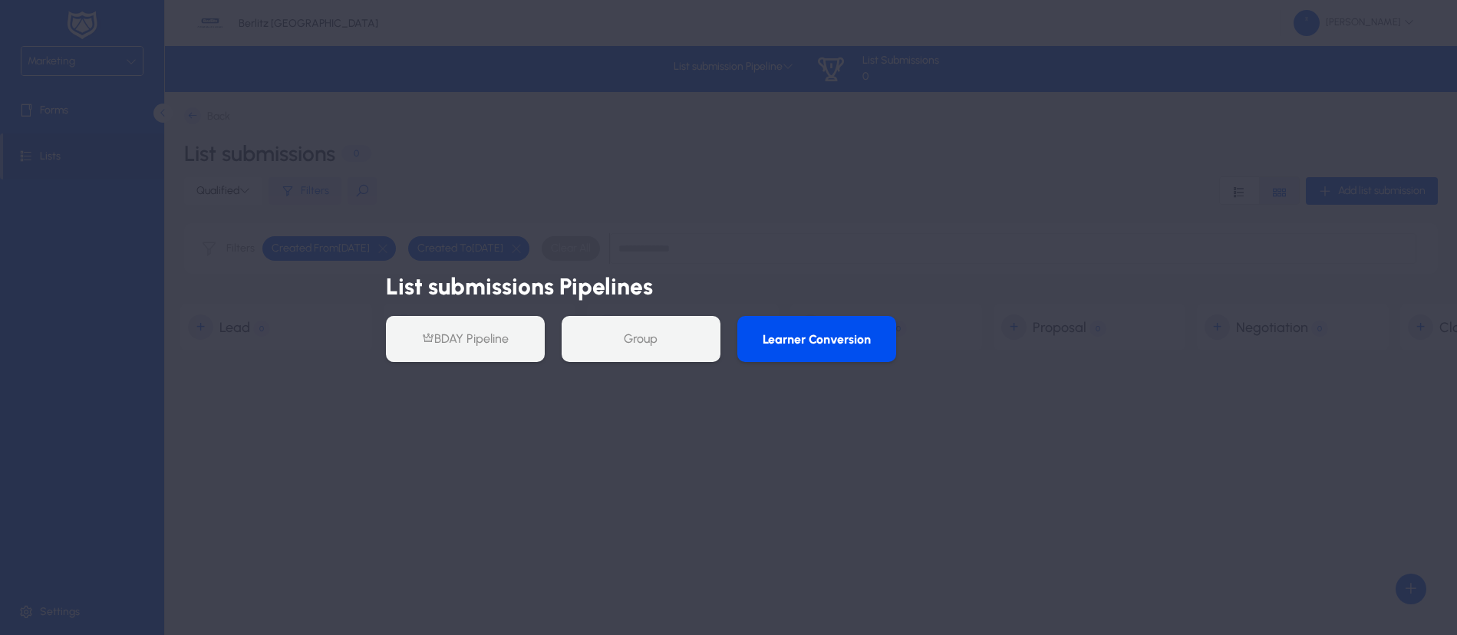
click at [811, 339] on button "Learner Conversion" at bounding box center [816, 339] width 159 height 46
click at [635, 333] on button "Group" at bounding box center [640, 339] width 159 height 46
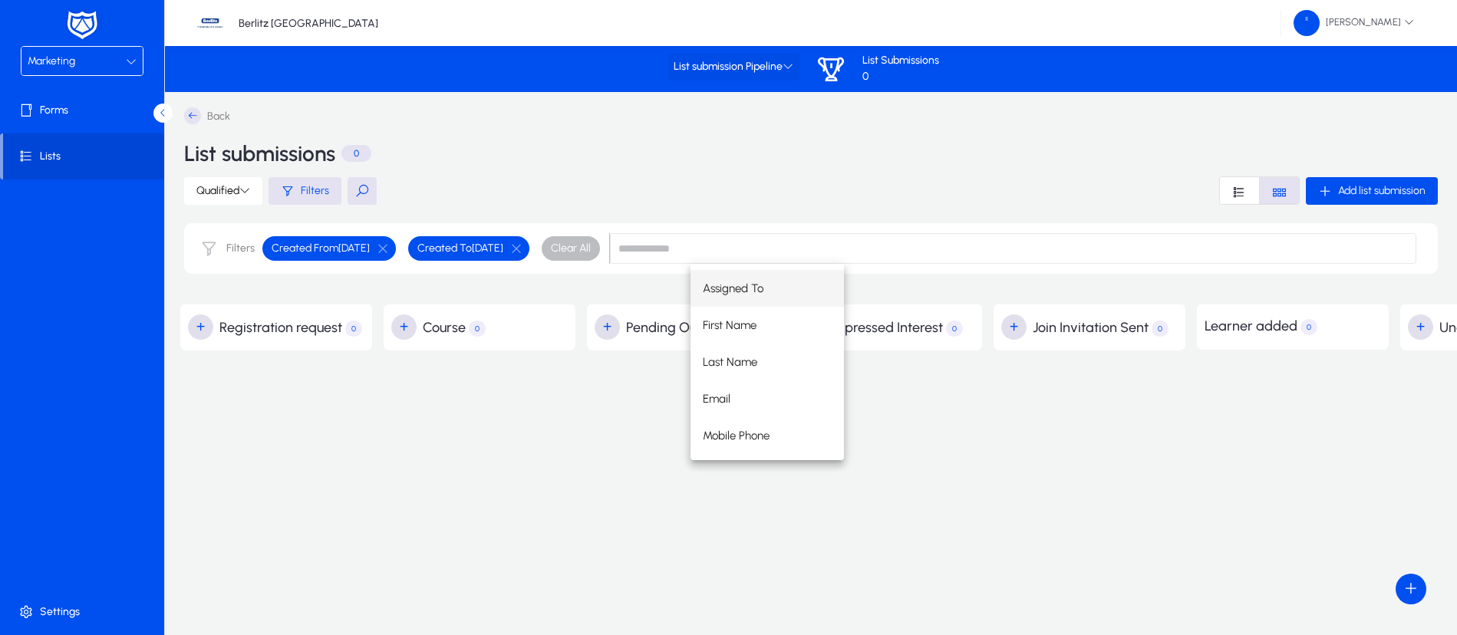
click at [782, 61] on span "List submission Pipeline" at bounding box center [733, 67] width 120 height 13
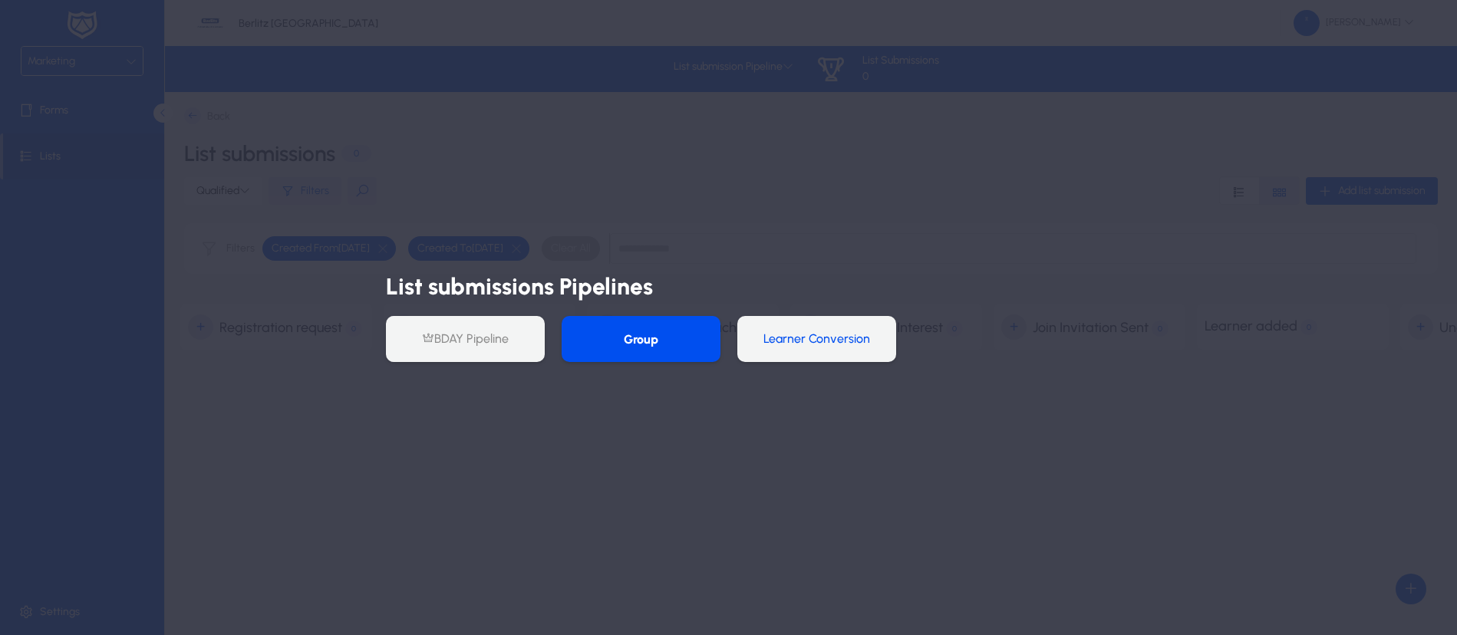
click at [794, 337] on button "Learner Conversion" at bounding box center [816, 339] width 159 height 46
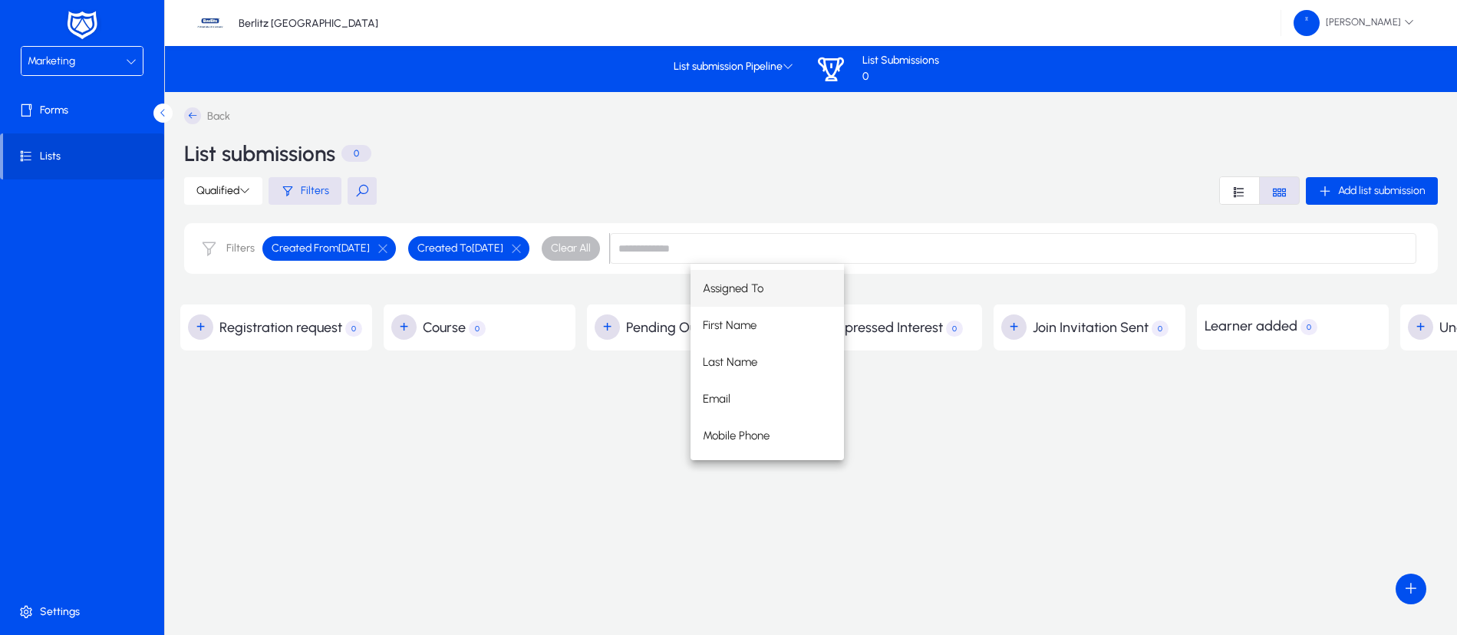
drag, startPoint x: 409, startPoint y: 591, endPoint x: 458, endPoint y: 472, distance: 128.6
click at [407, 591] on div "Back List submissions 0 Qualified Filters Add list submission Filters Created F…" at bounding box center [891, 354] width 1453 height 524
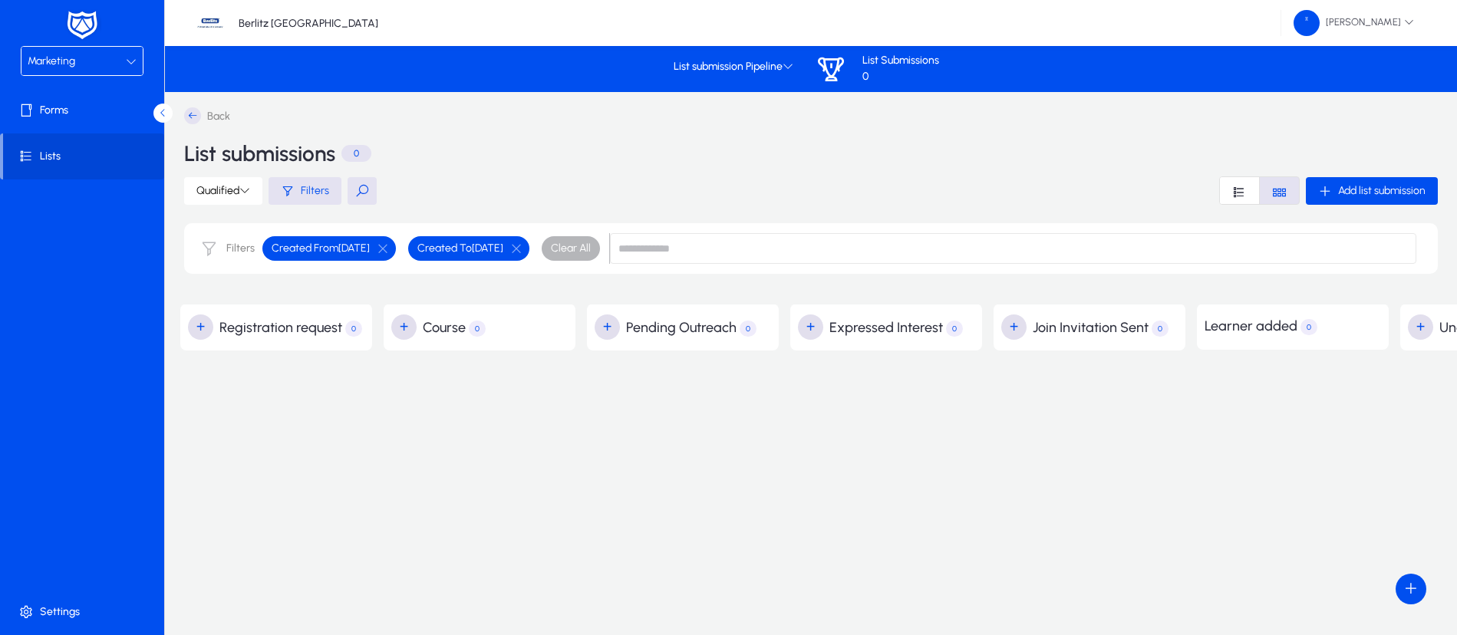
click at [591, 245] on span "Clear All" at bounding box center [571, 248] width 40 height 15
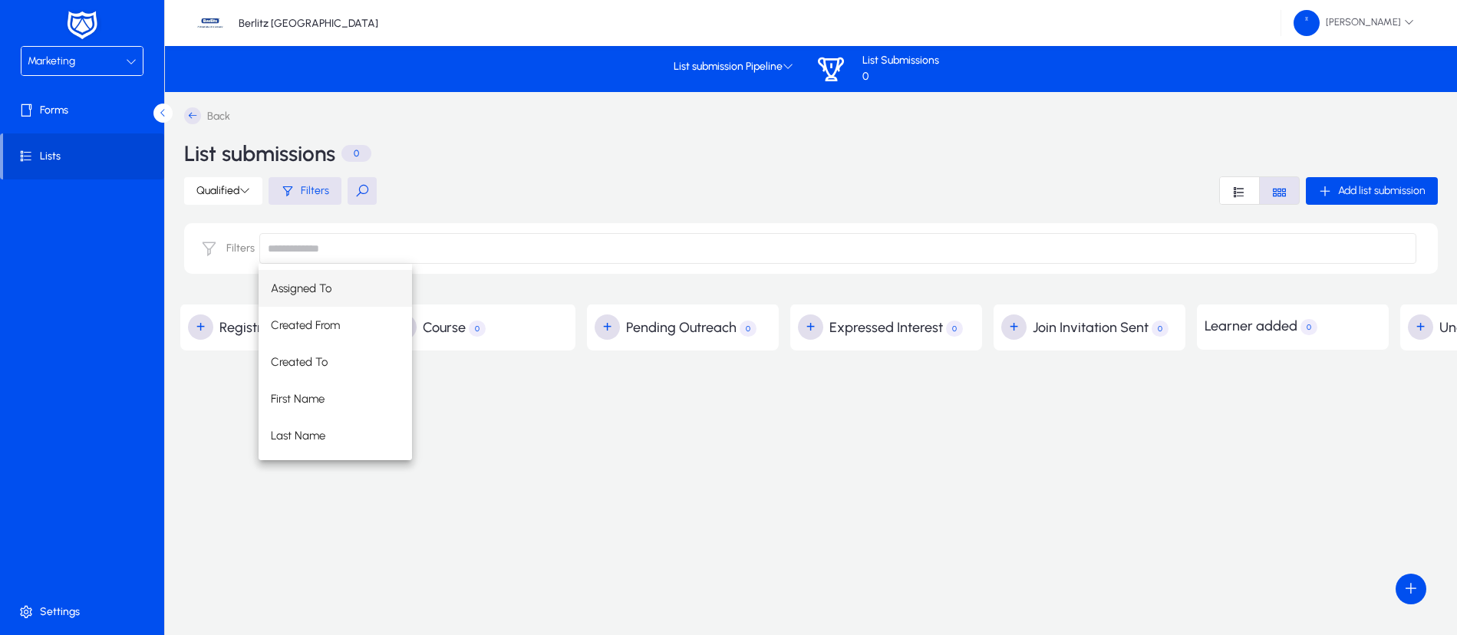
click at [515, 457] on div "Assigned To Created From Created To First Name Last Name Email Mobile Phone" at bounding box center [836, 362] width 1157 height 196
click at [779, 64] on span "List submission Pipeline" at bounding box center [733, 67] width 120 height 13
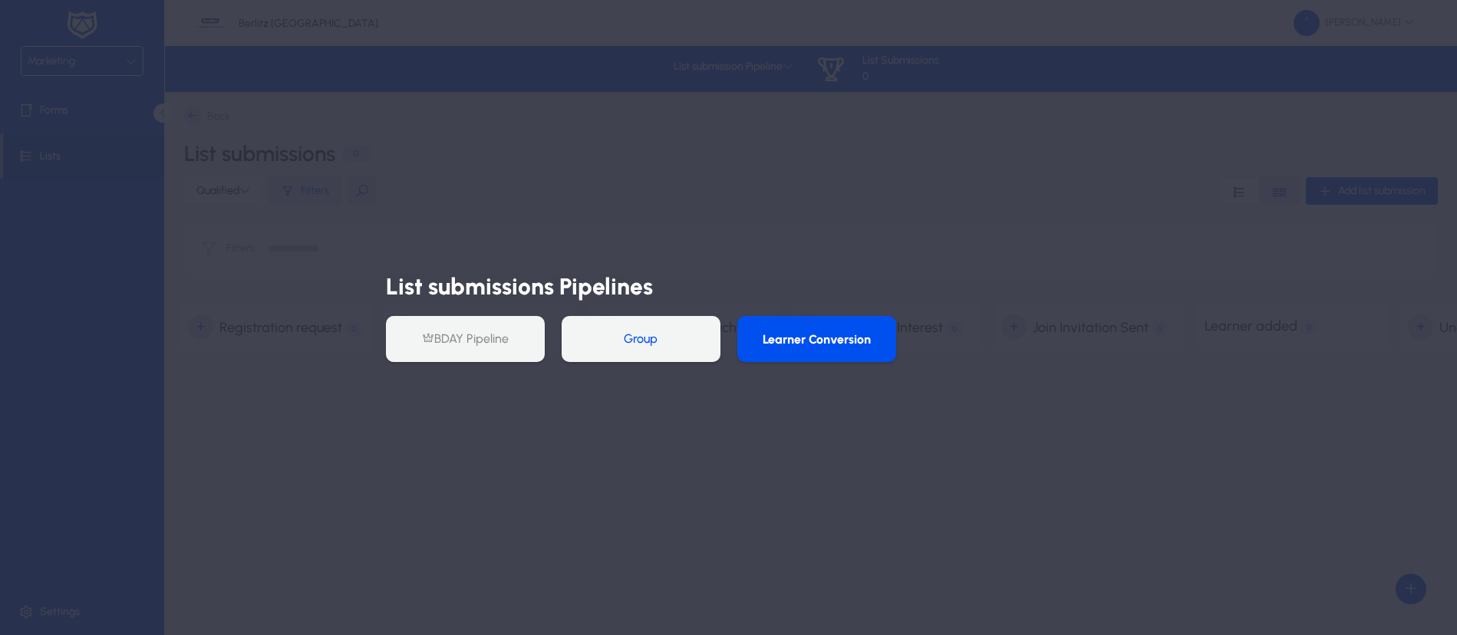
click at [630, 338] on button "Group" at bounding box center [640, 339] width 159 height 46
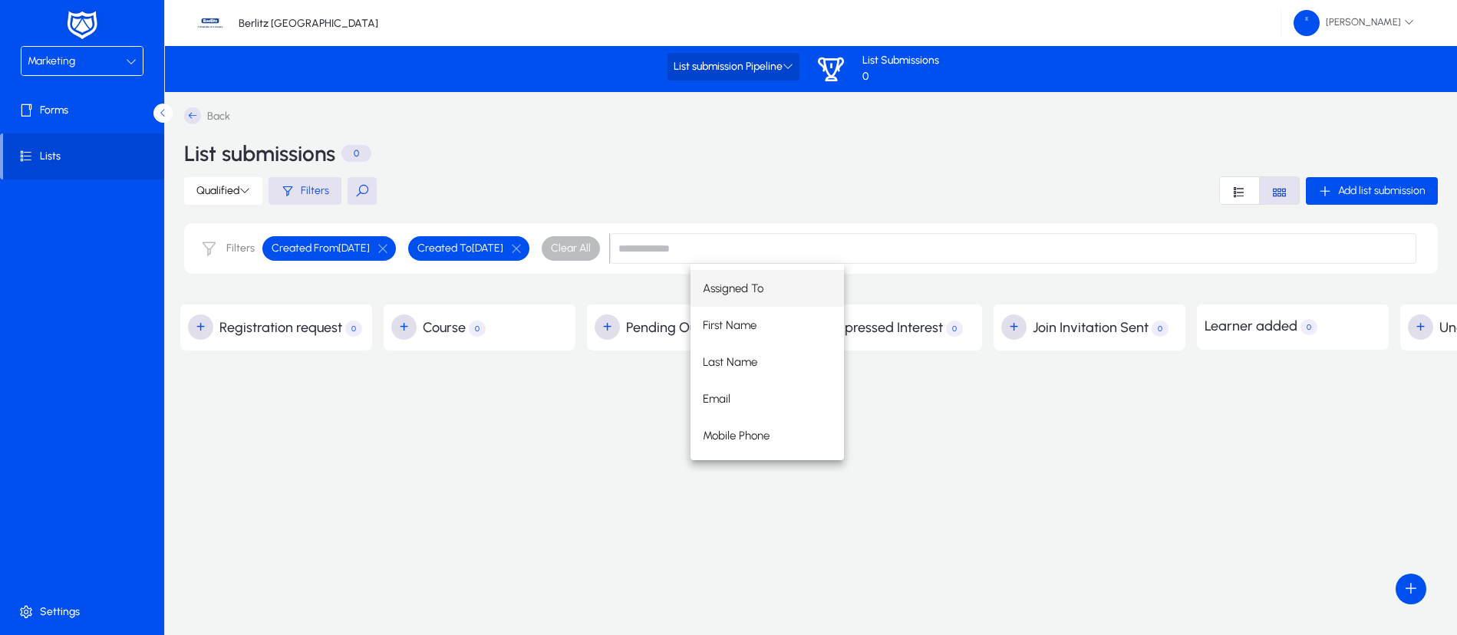
click at [788, 64] on icon at bounding box center [787, 66] width 11 height 11
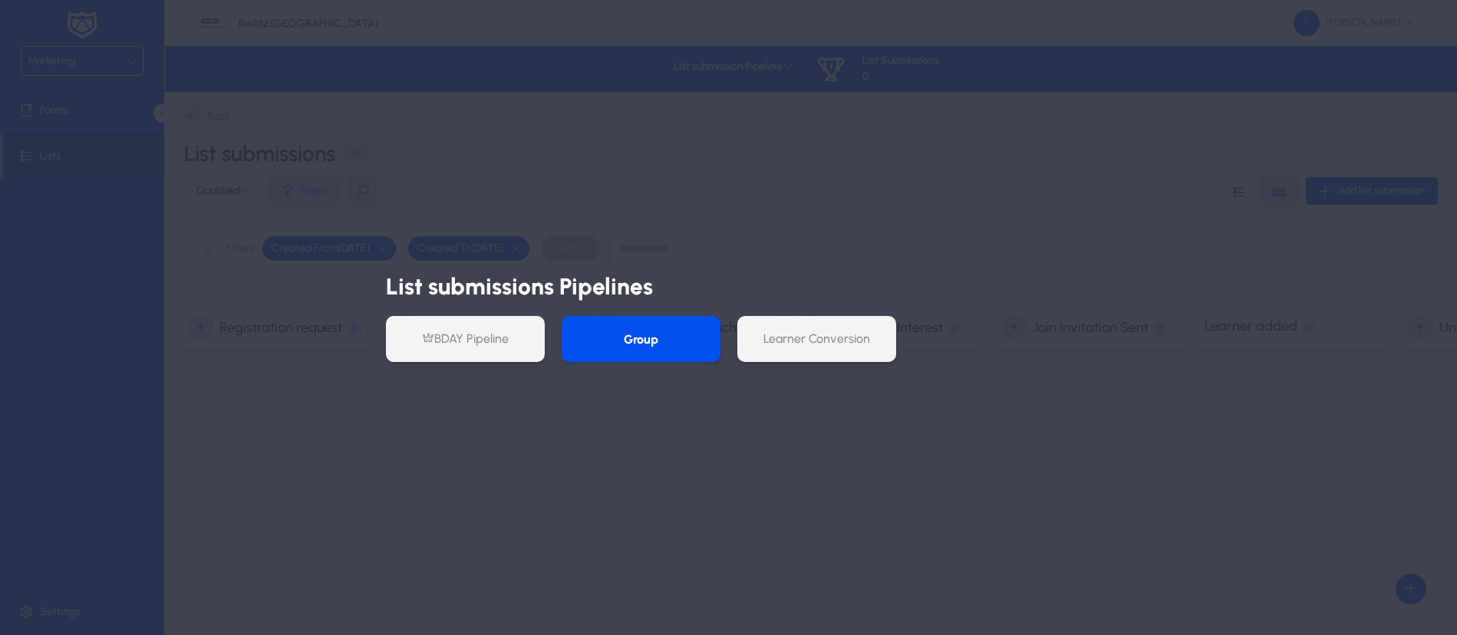
click at [48, 176] on div at bounding box center [728, 317] width 1457 height 635
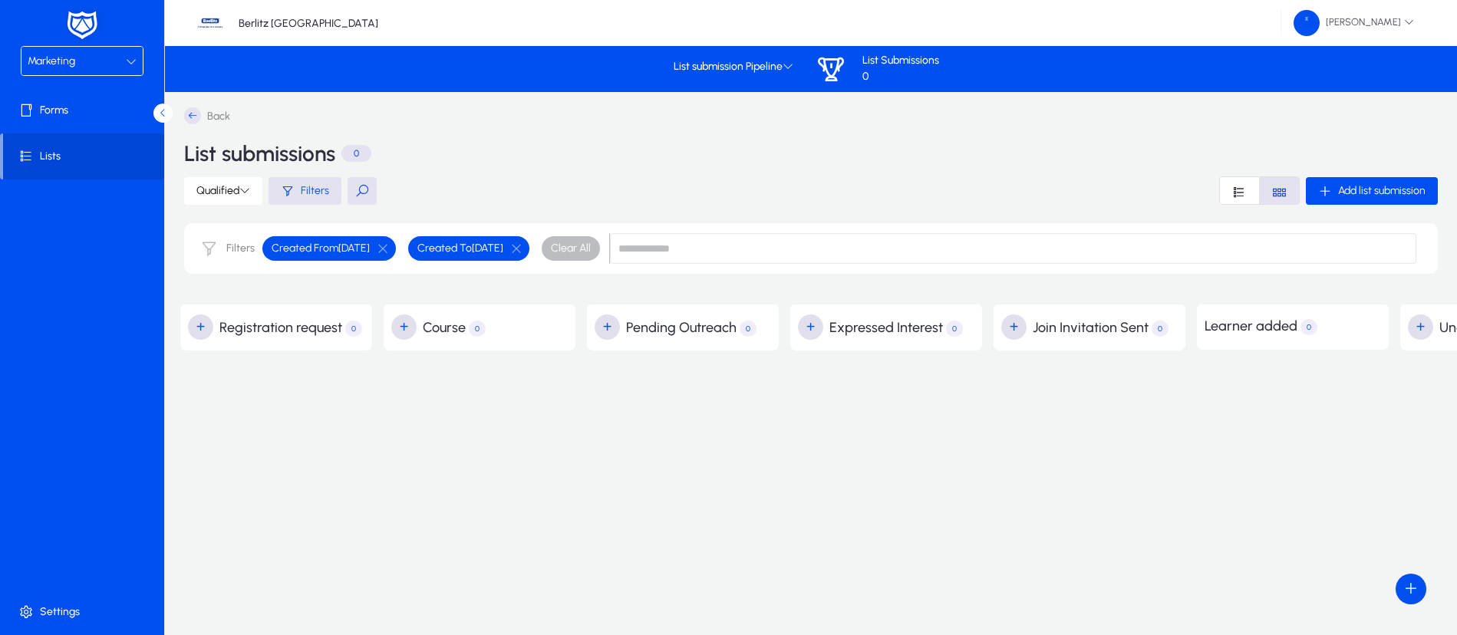
click at [197, 114] on icon at bounding box center [192, 115] width 17 height 17
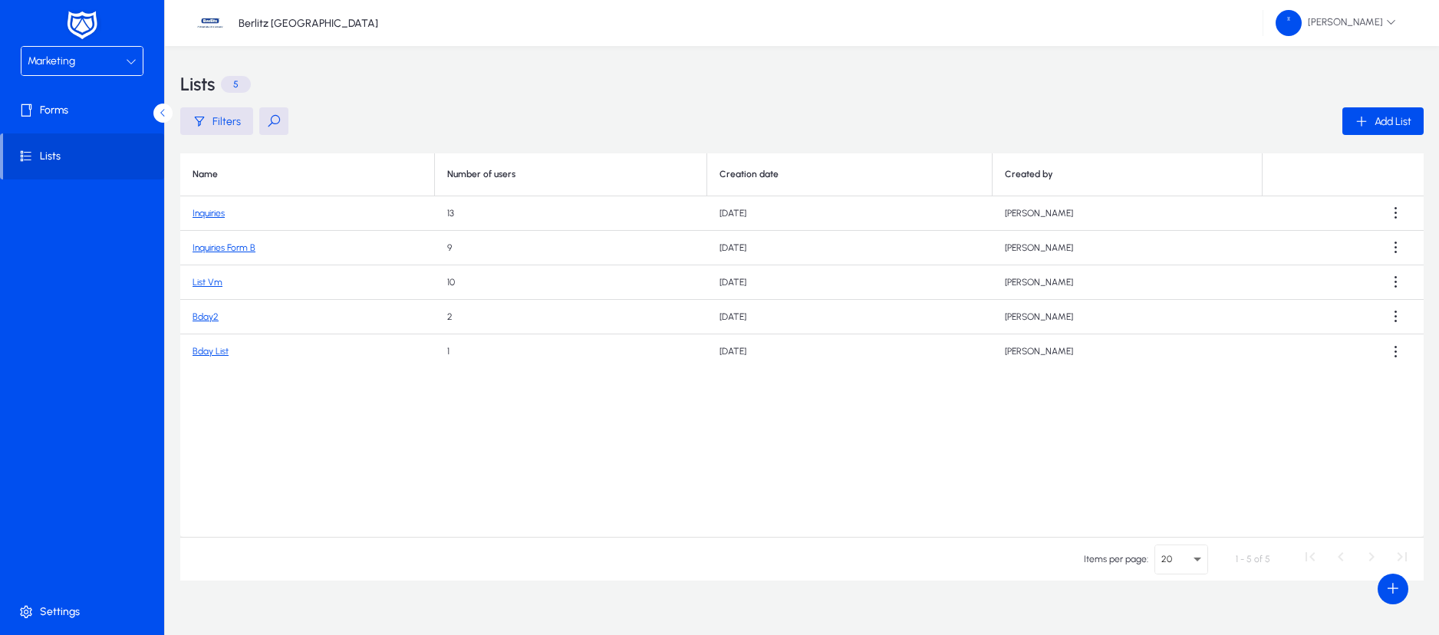
click at [216, 281] on link "List Vm" at bounding box center [208, 282] width 30 height 11
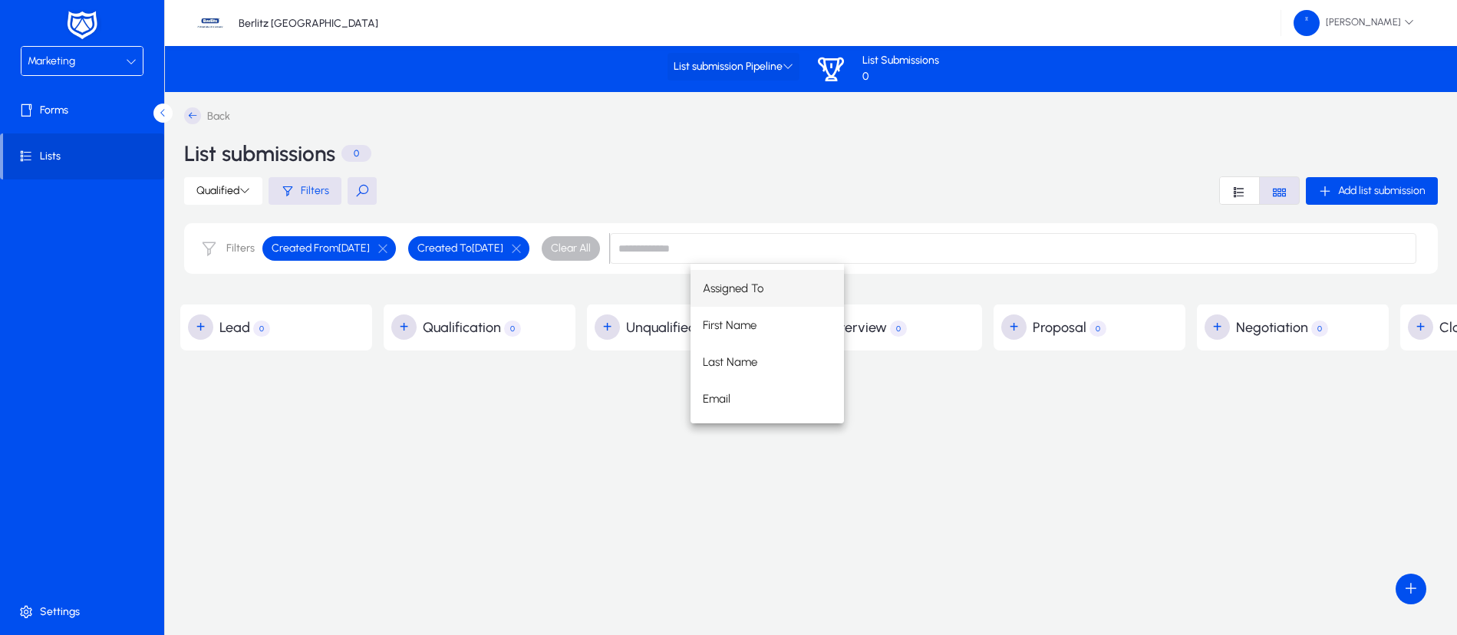
click at [785, 61] on icon at bounding box center [787, 66] width 11 height 11
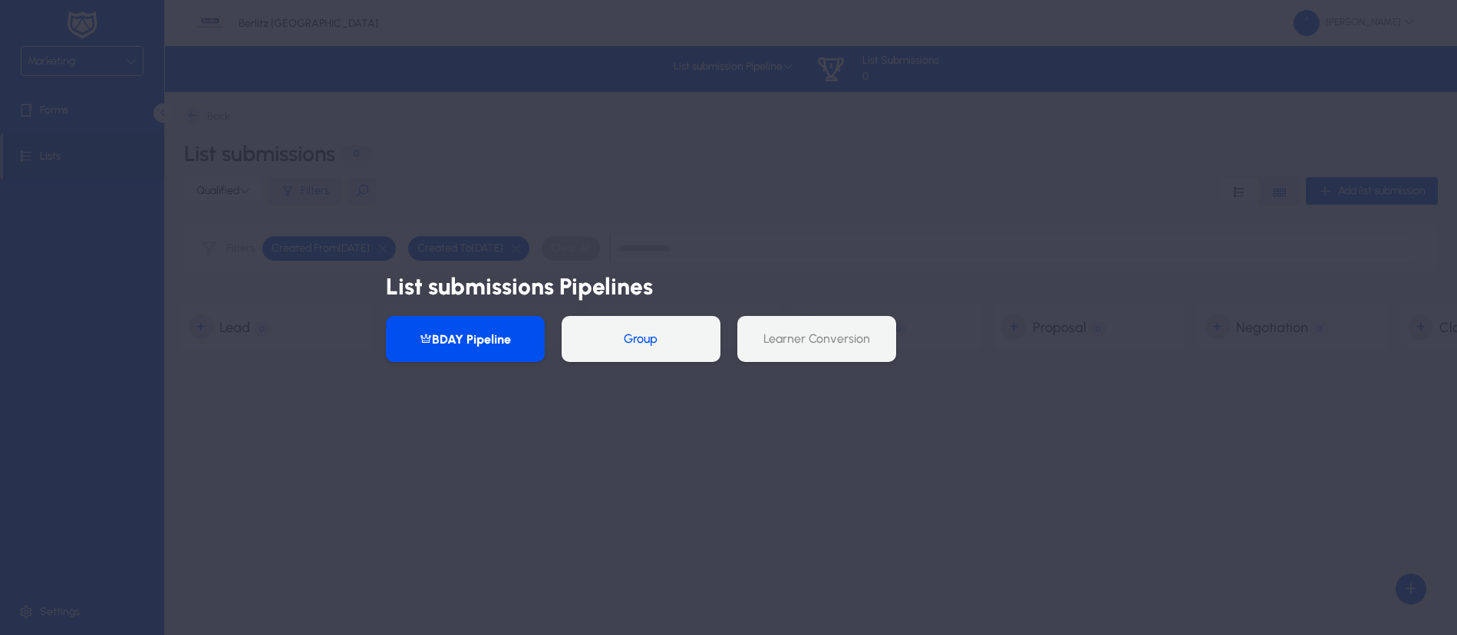
click at [656, 340] on button "Group" at bounding box center [640, 339] width 159 height 46
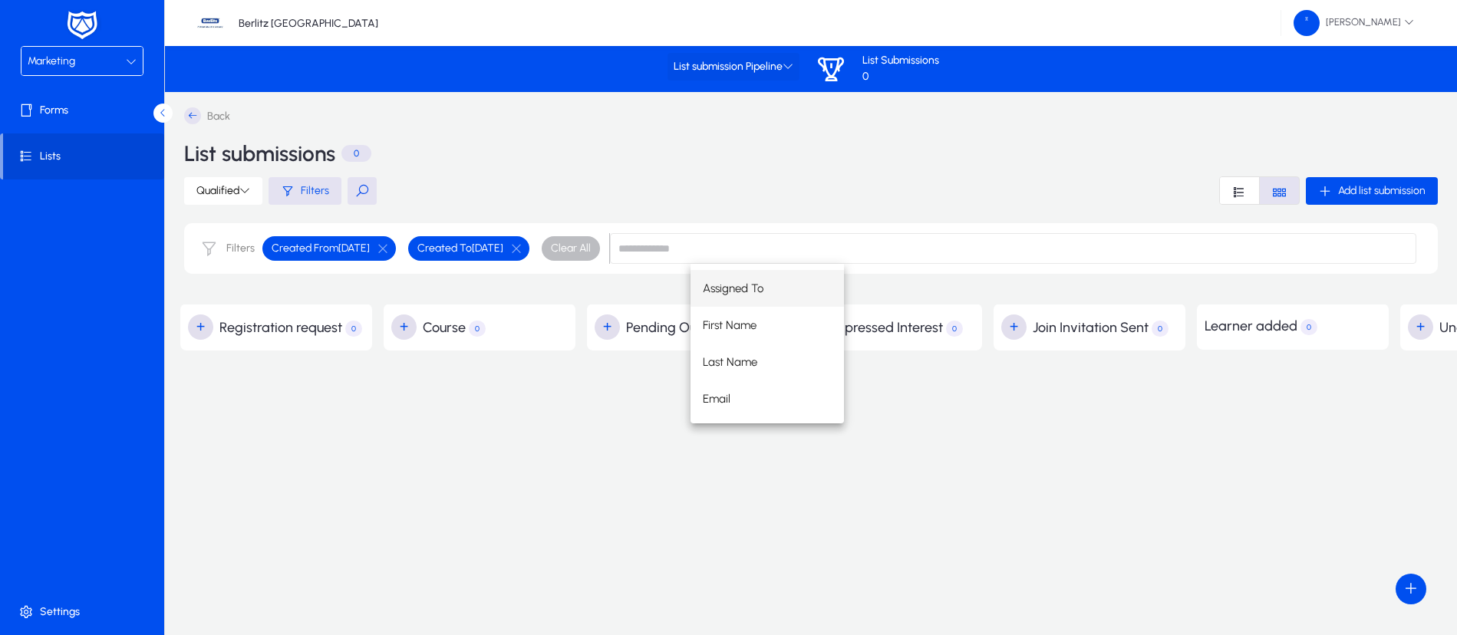
click at [791, 67] on icon at bounding box center [787, 66] width 11 height 11
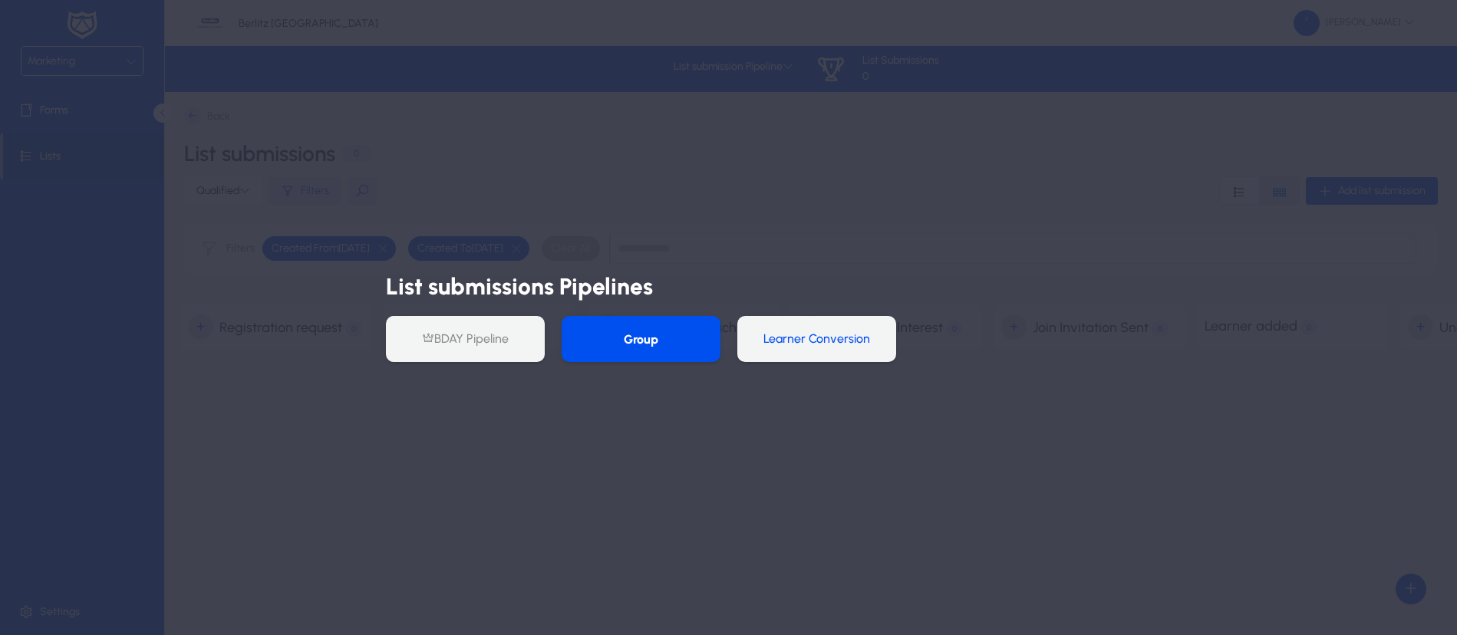
click at [828, 335] on button "Learner Conversion" at bounding box center [816, 339] width 159 height 46
